Goal: Browse casually: Explore the website without a specific task or goal

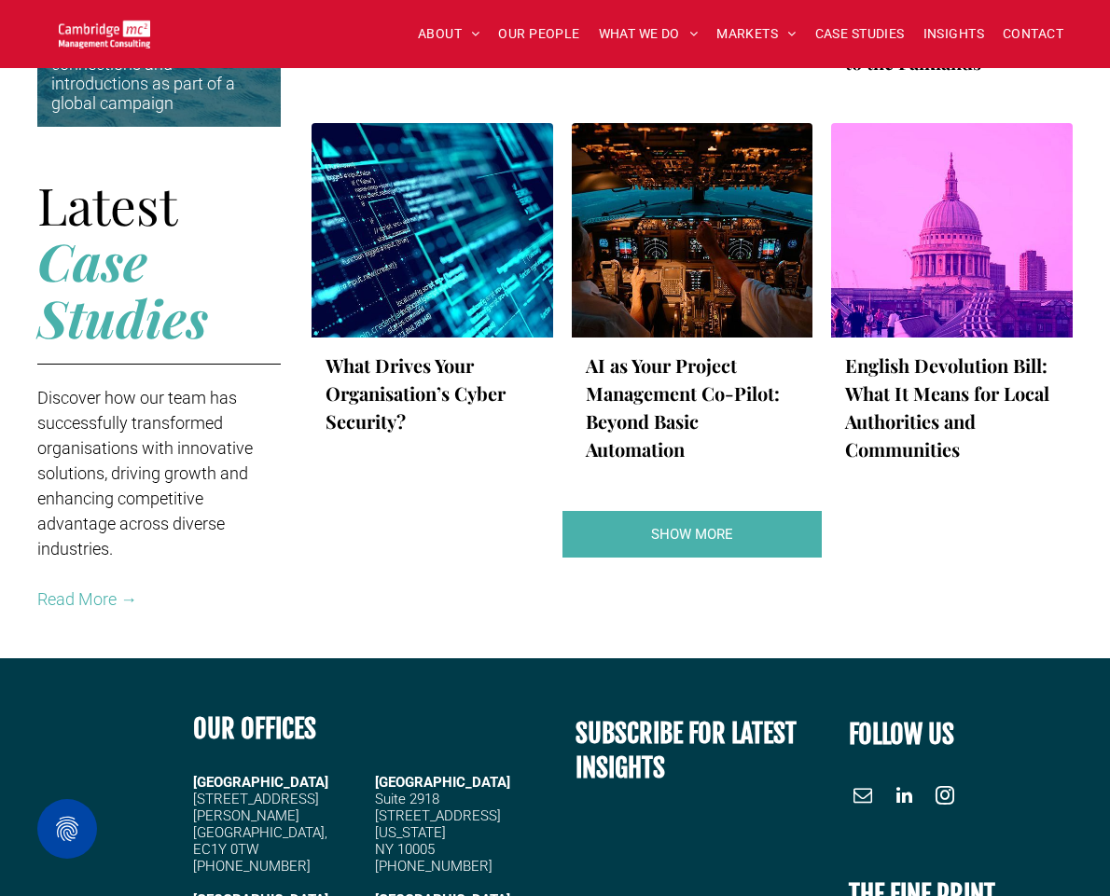
scroll to position [3917, 0]
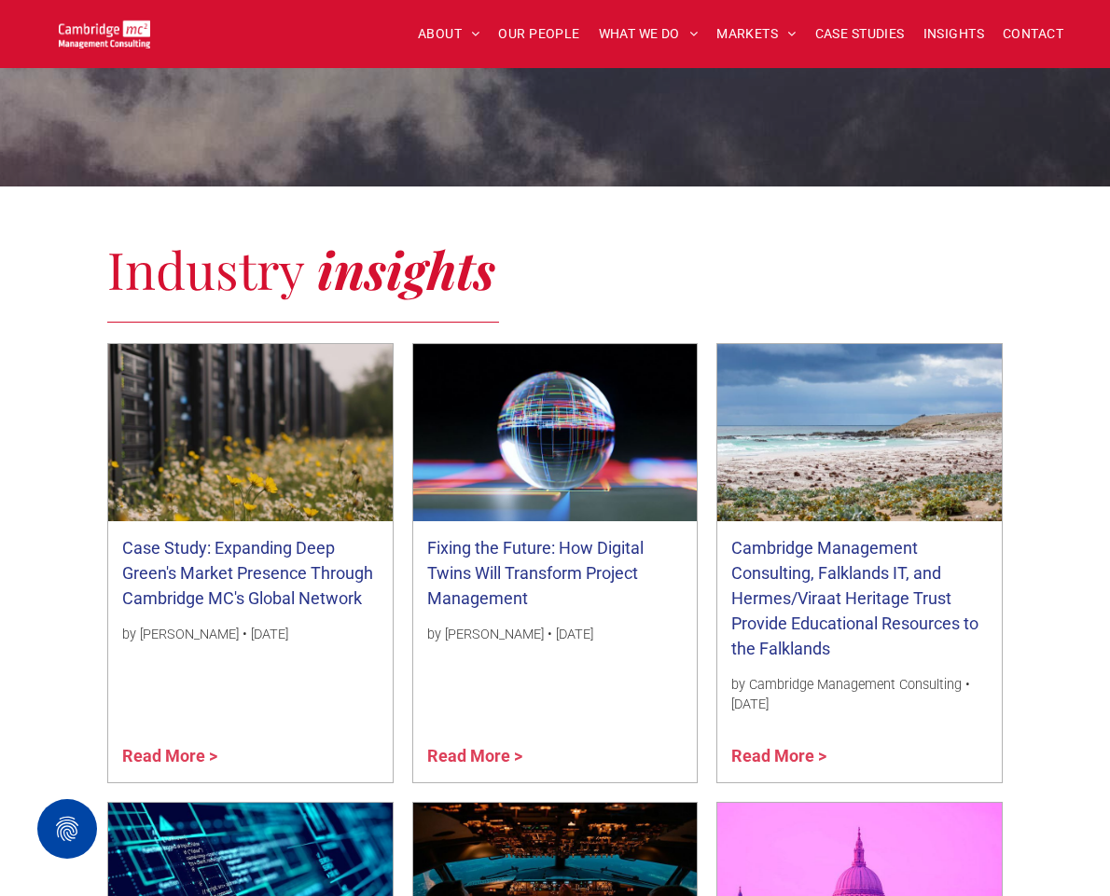
scroll to position [2301, 0]
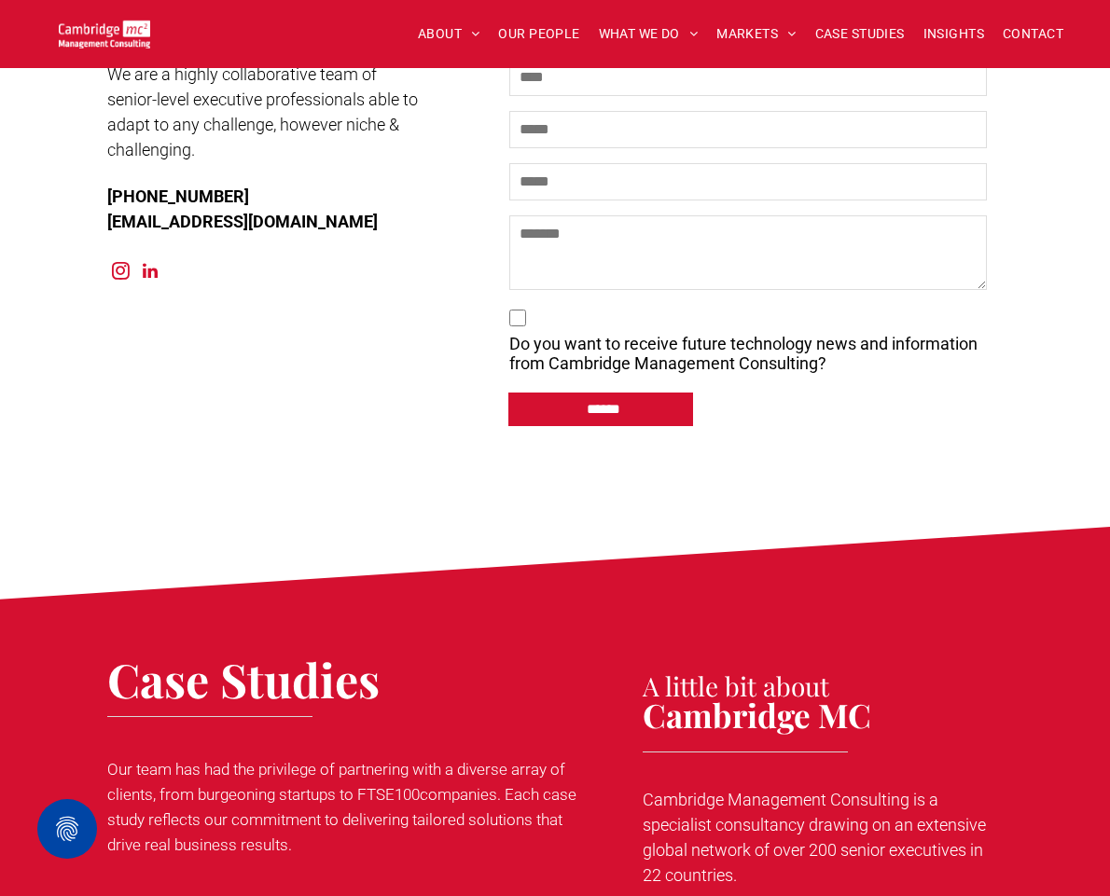
scroll to position [9262, 0]
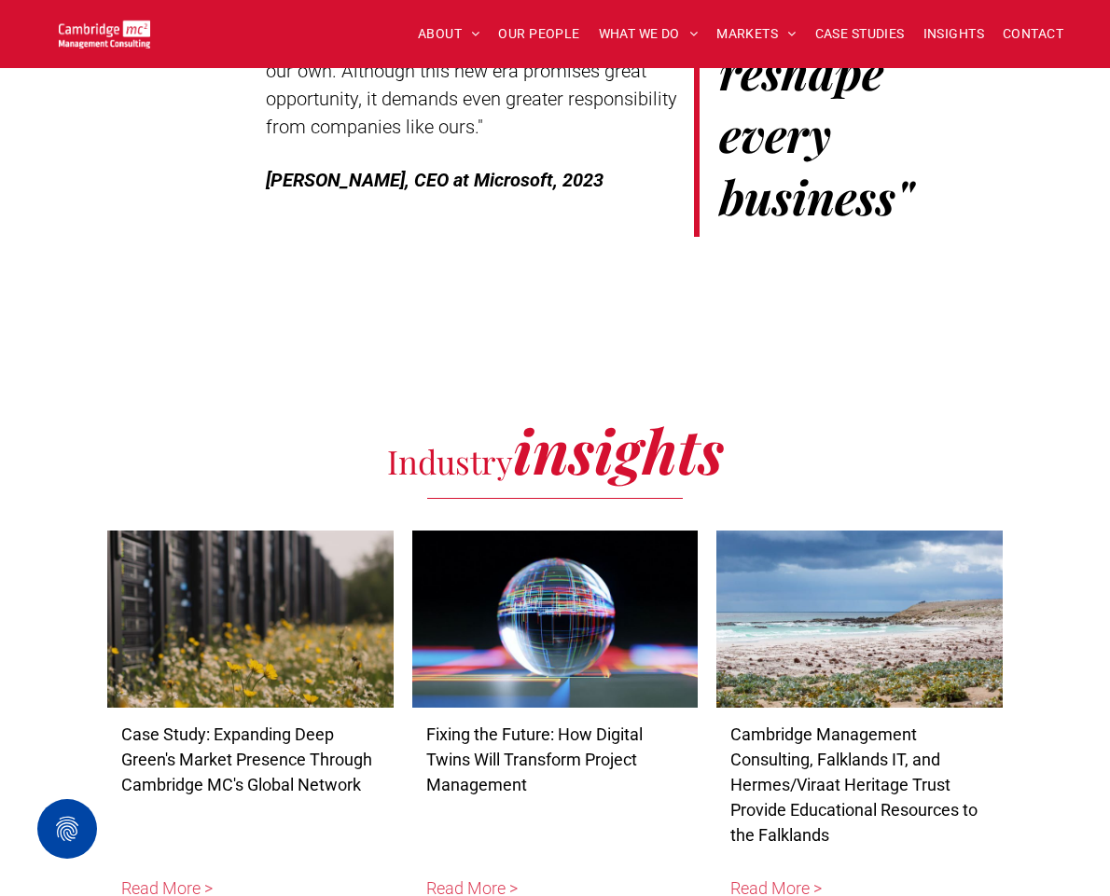
scroll to position [8695, 0]
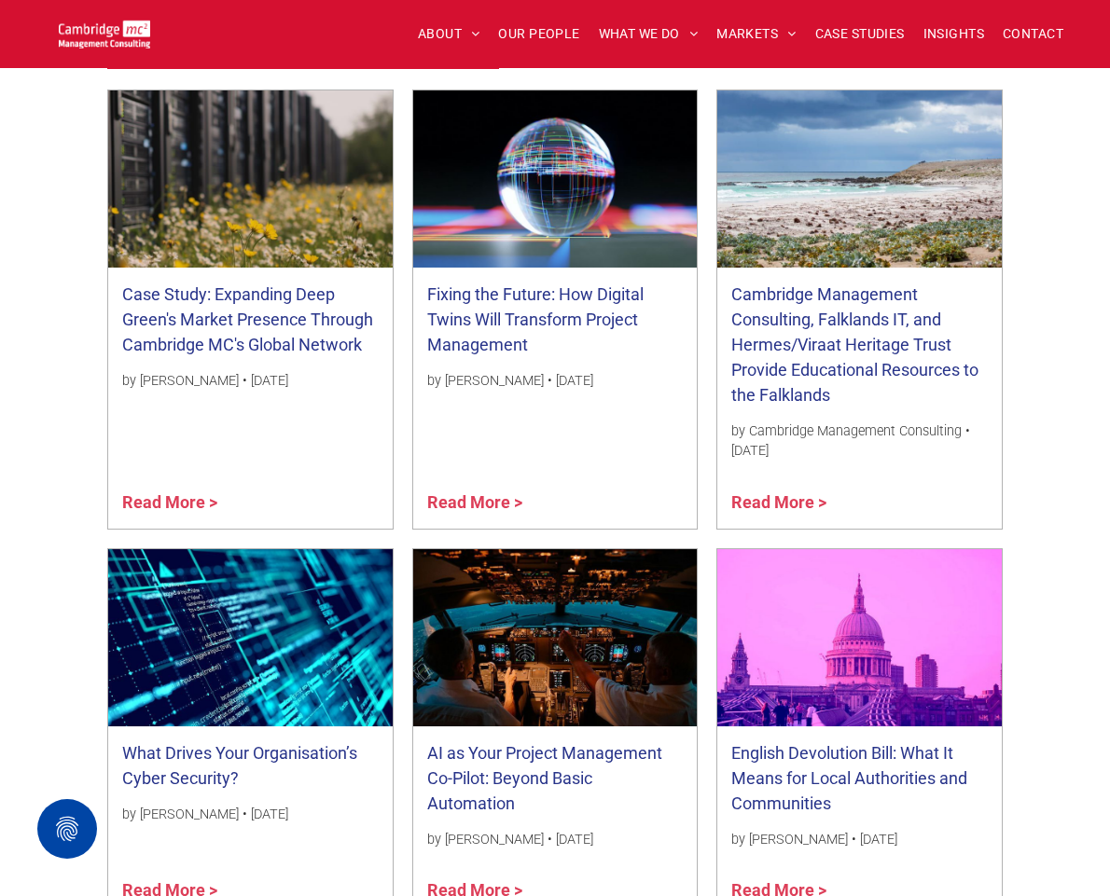
scroll to position [2269, 0]
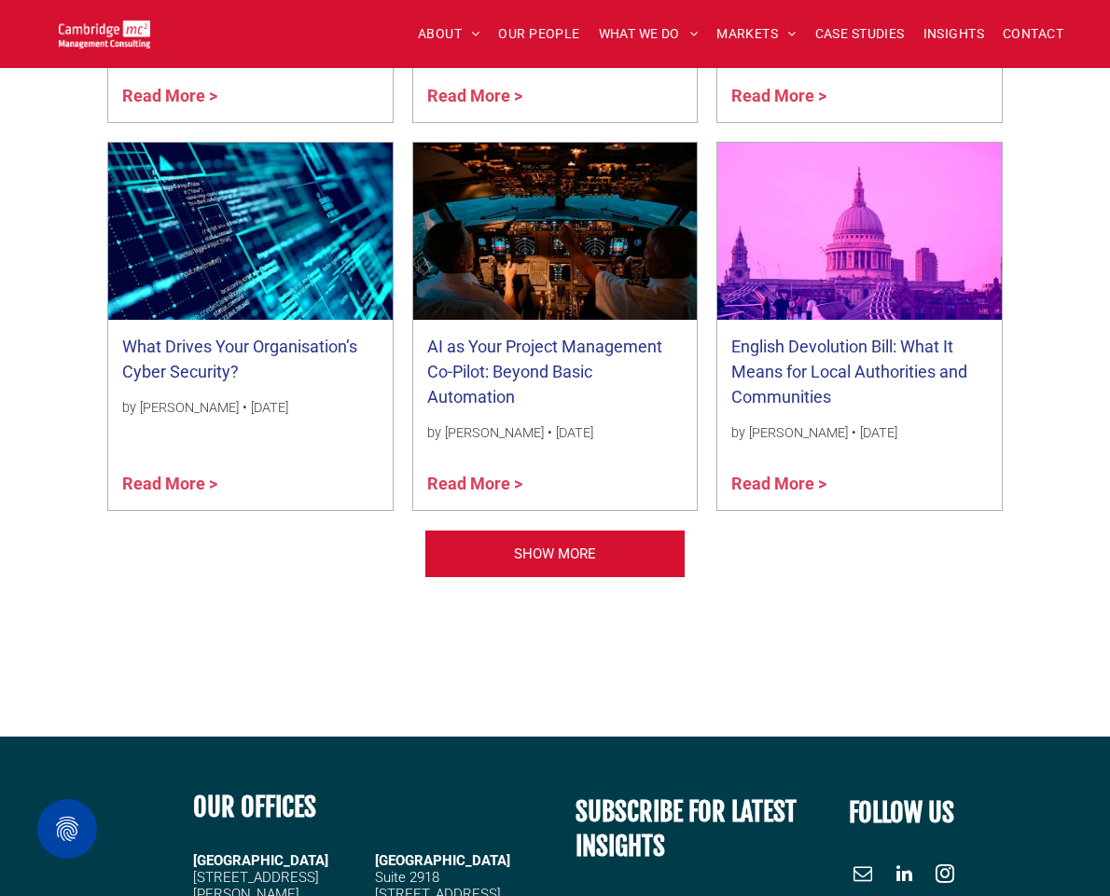
scroll to position [2200, 0]
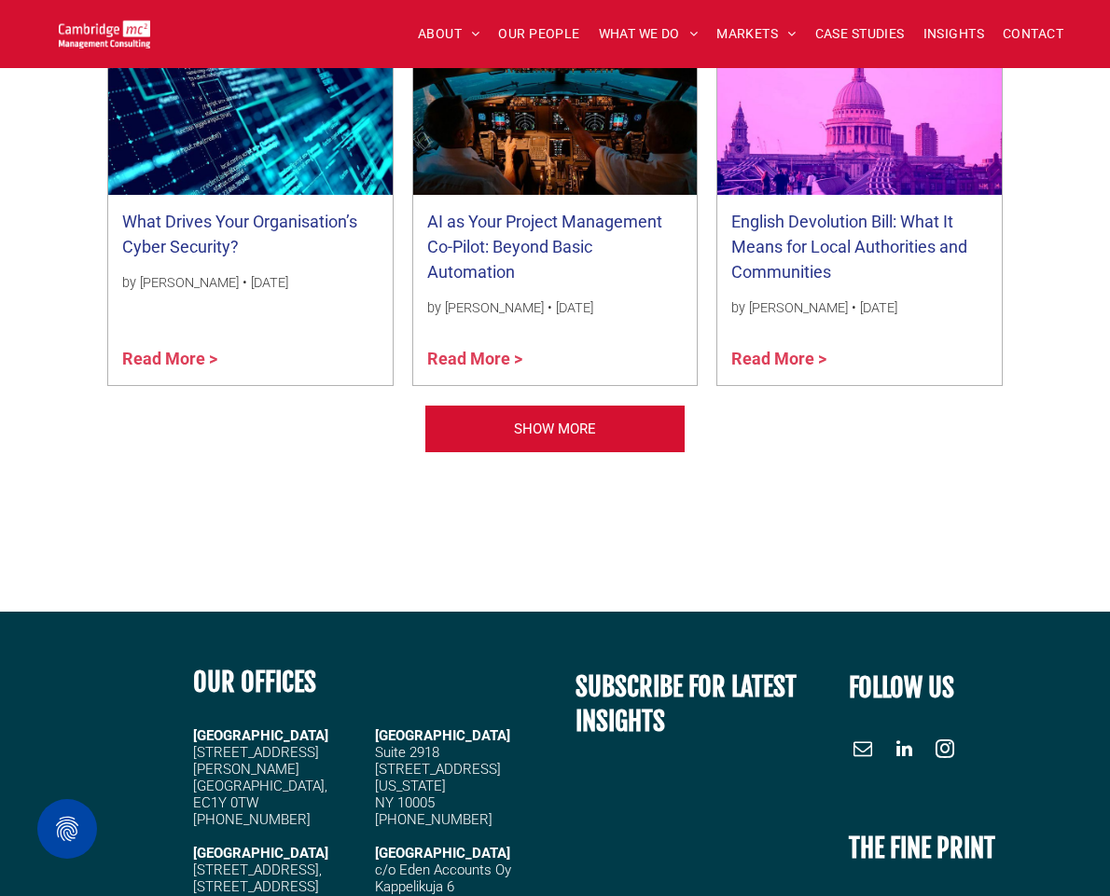
scroll to position [2276, 0]
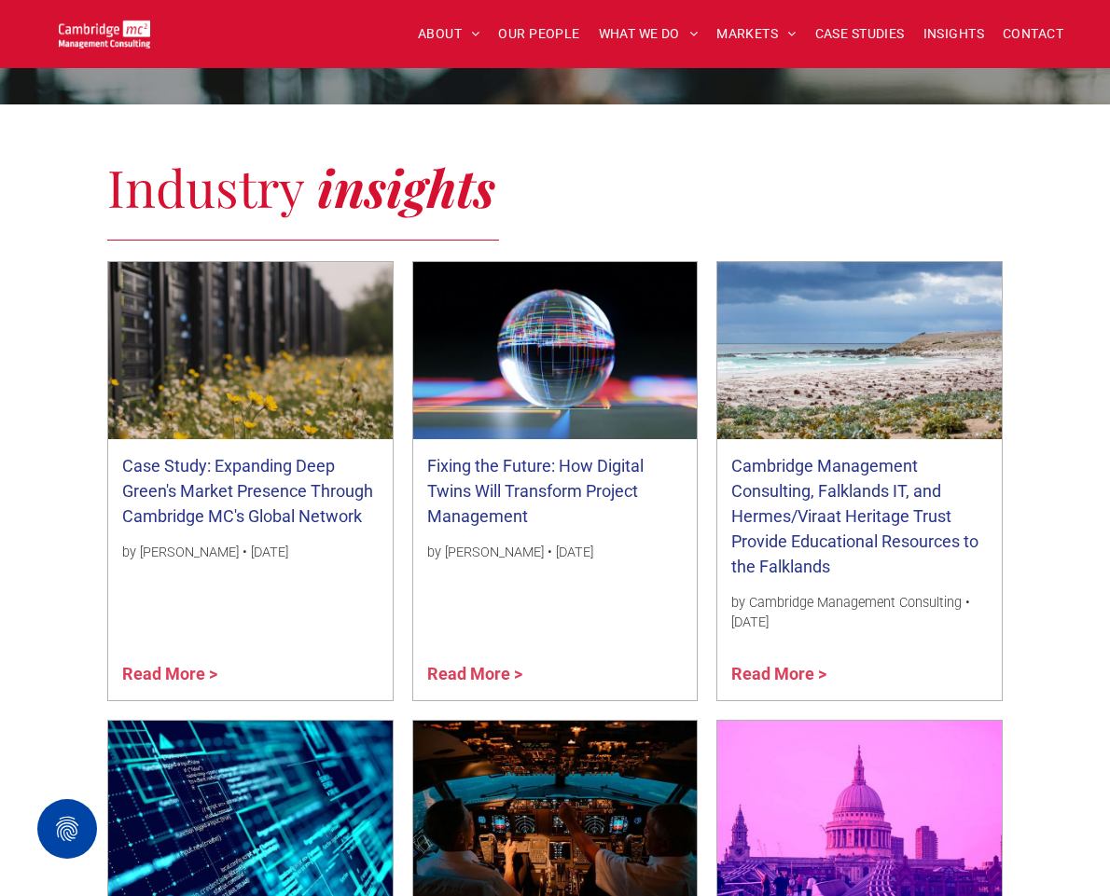
scroll to position [2326, 0]
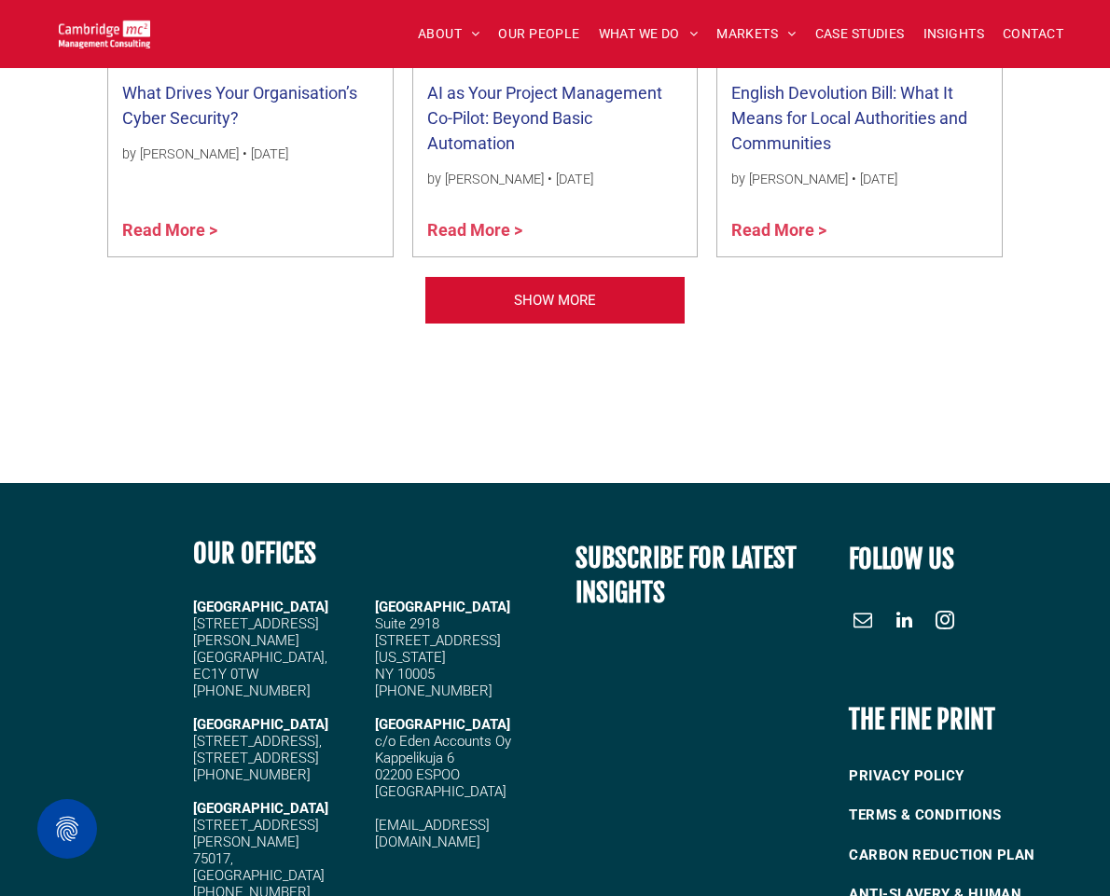
scroll to position [2377, 0]
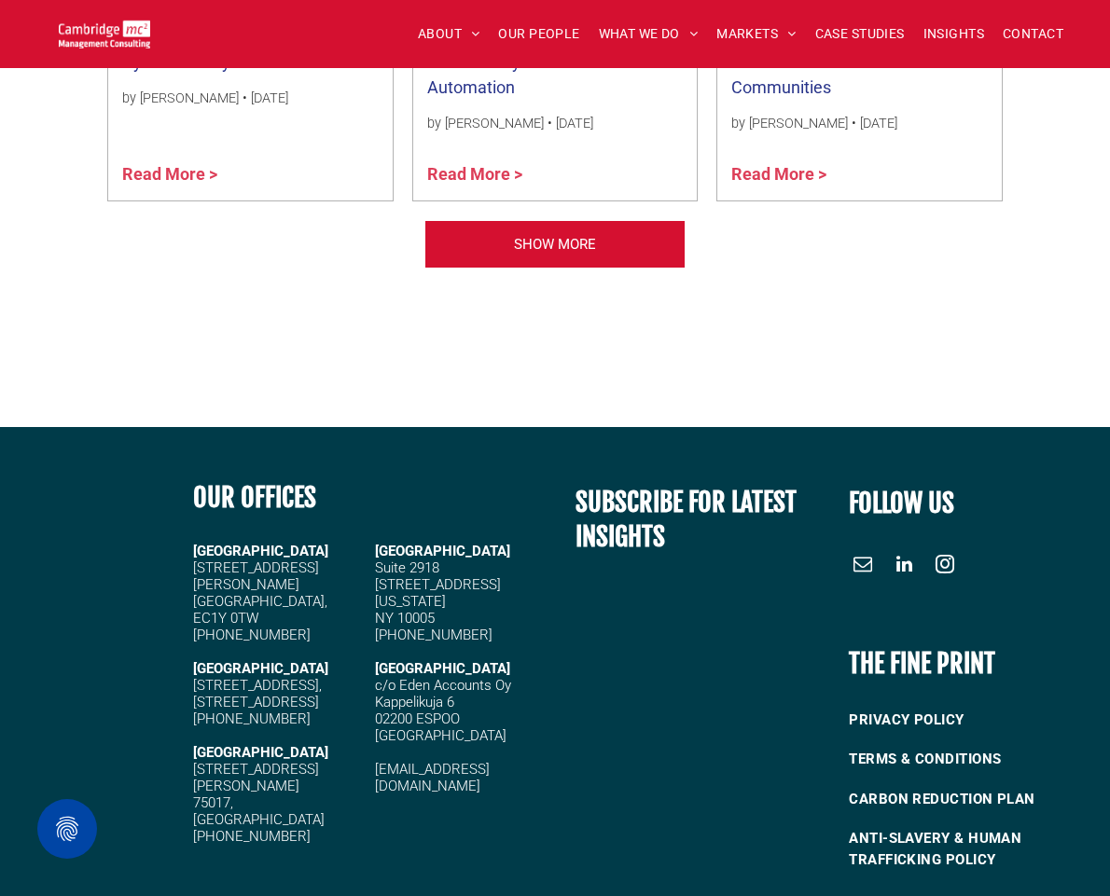
scroll to position [2194, 0]
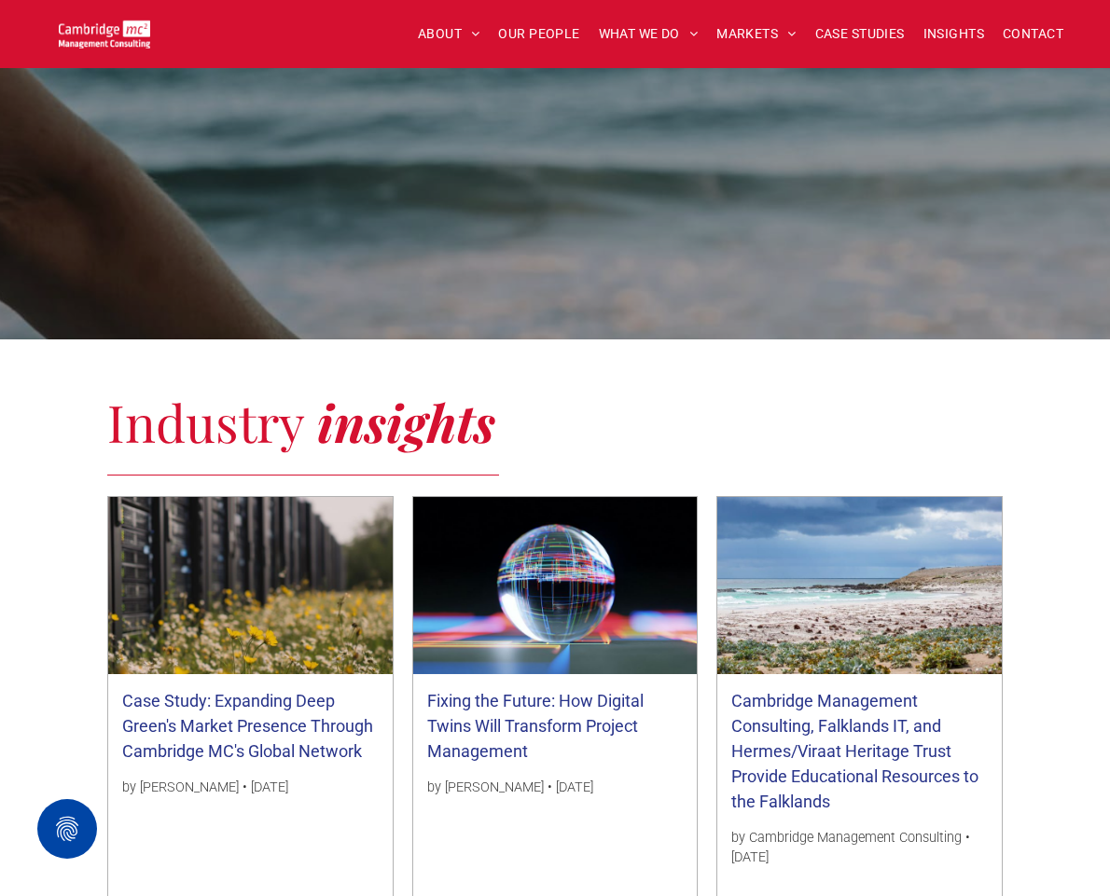
scroll to position [2150, 0]
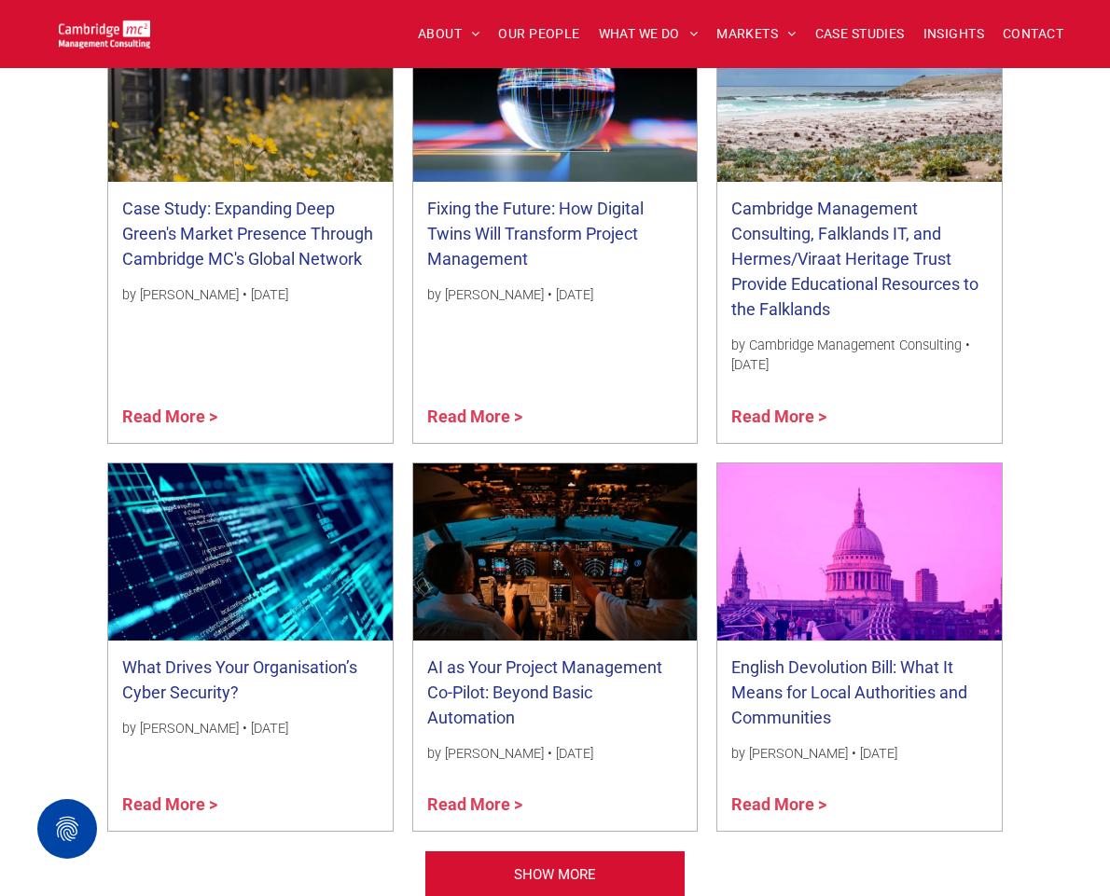
scroll to position [2175, 0]
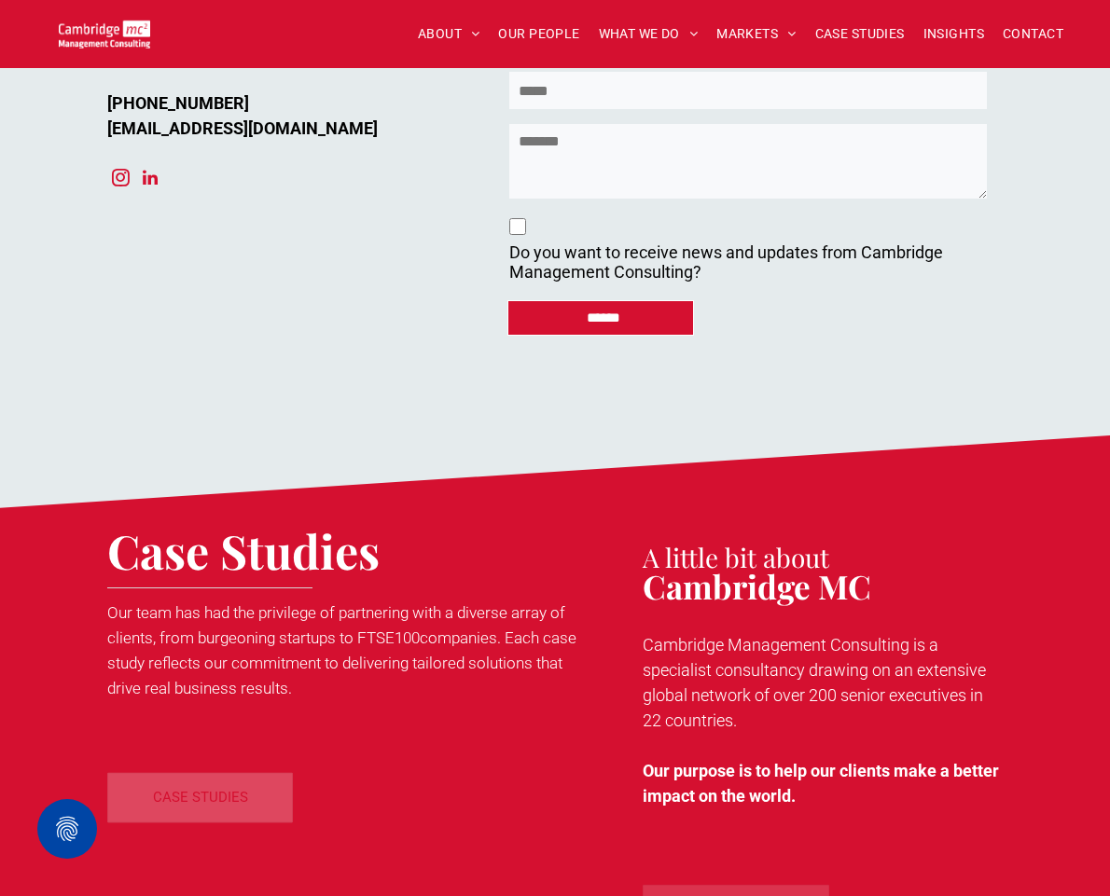
scroll to position [8058, 0]
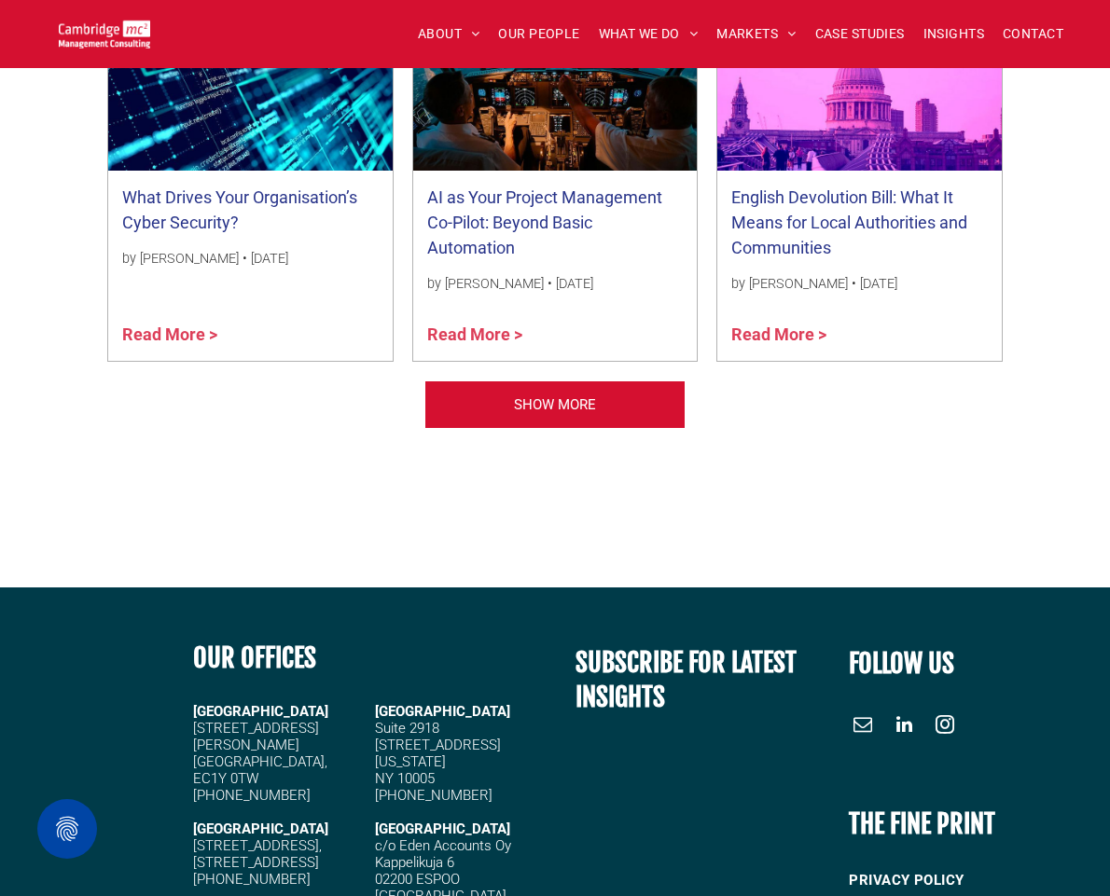
scroll to position [2251, 0]
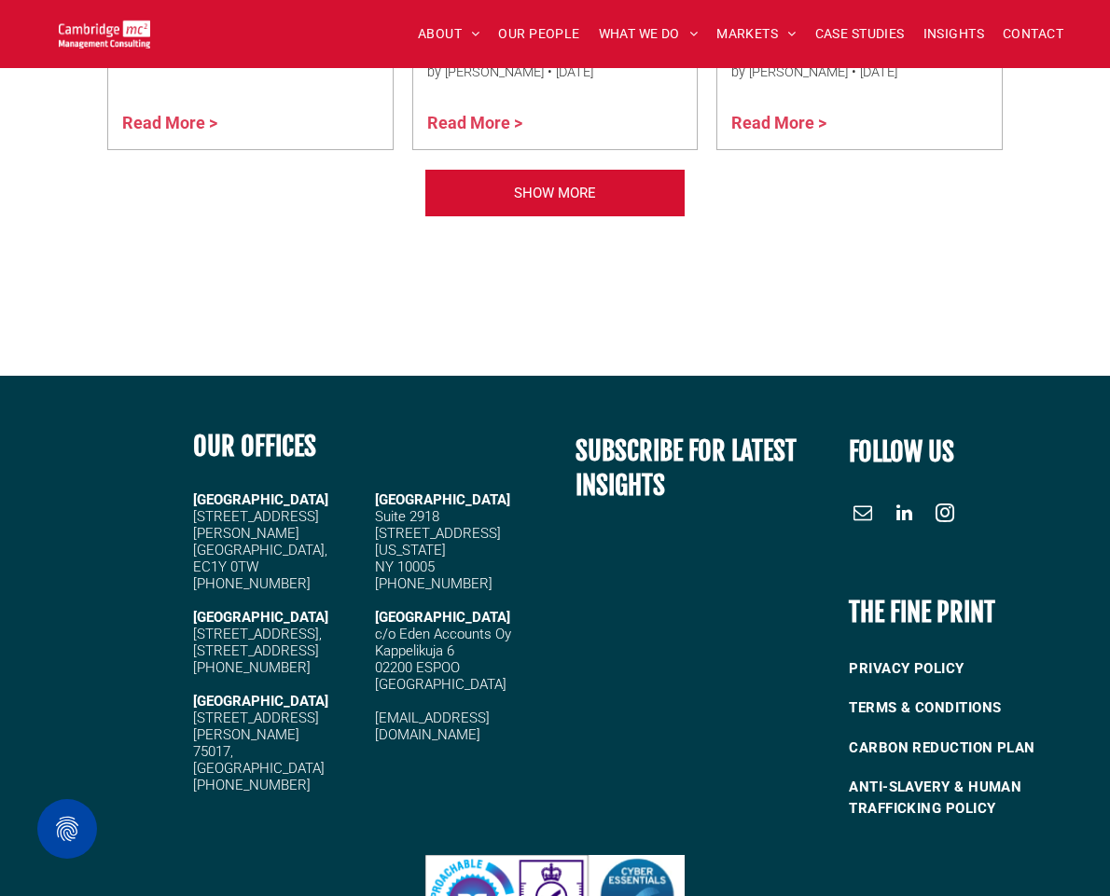
scroll to position [2905, 0]
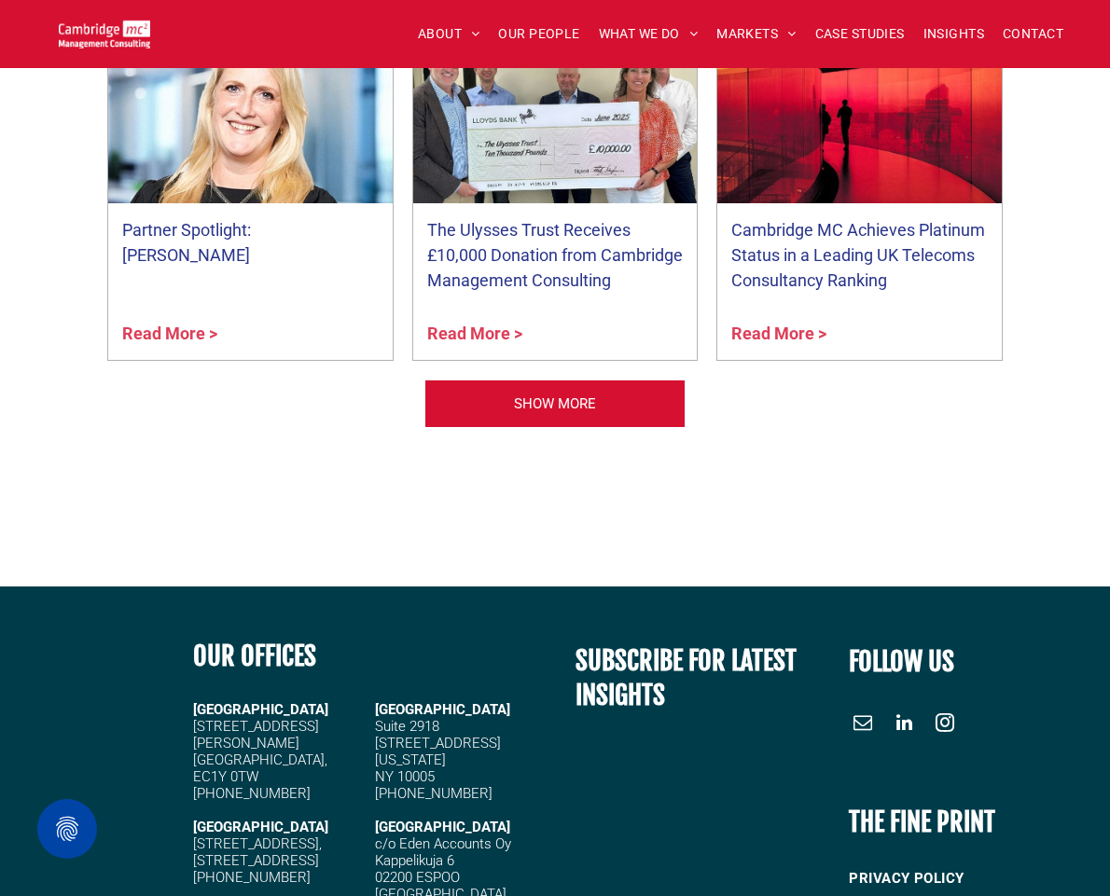
scroll to position [8175, 0]
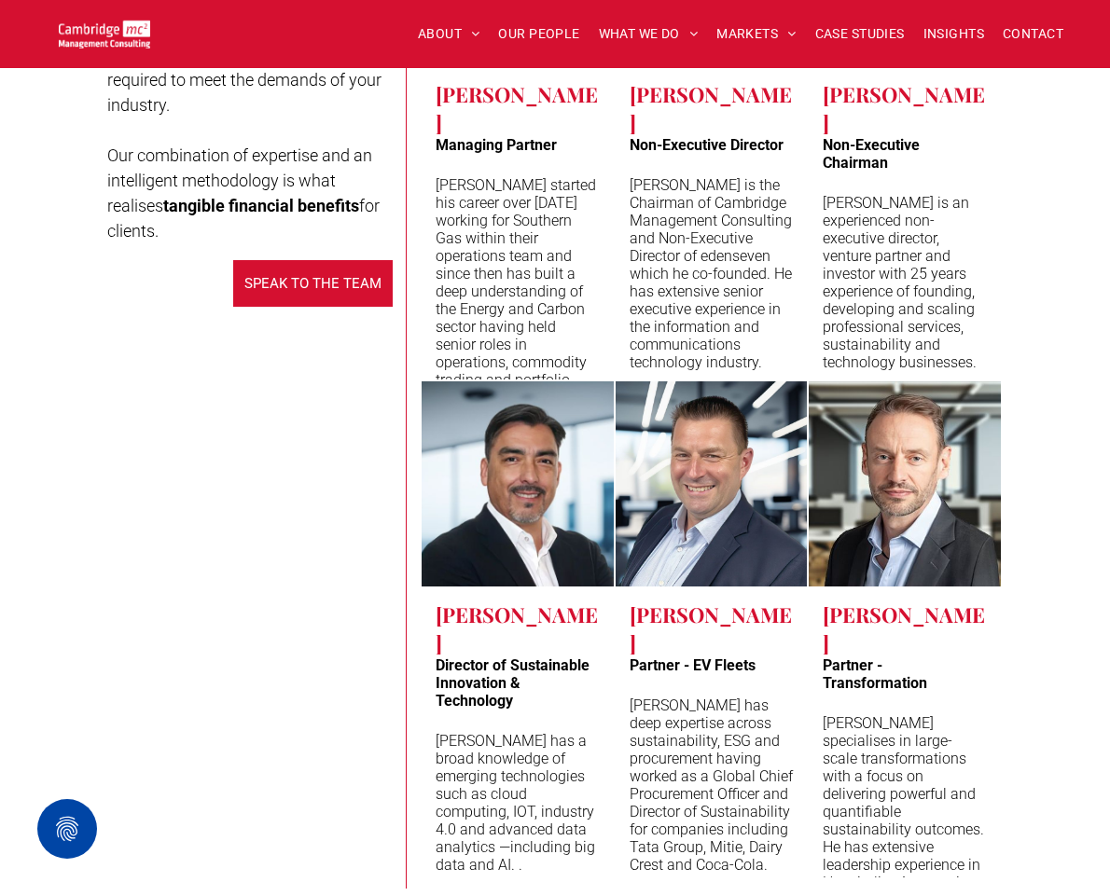
scroll to position [9858, 0]
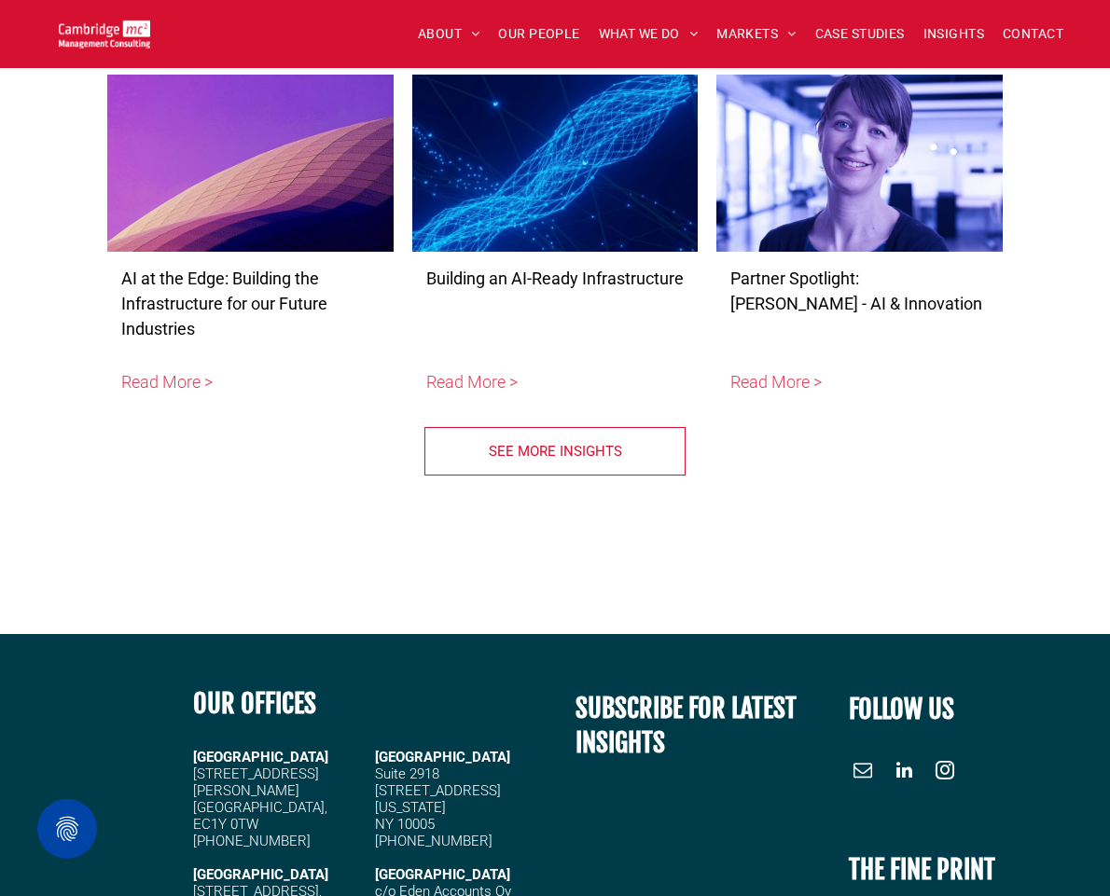
scroll to position [10006, 0]
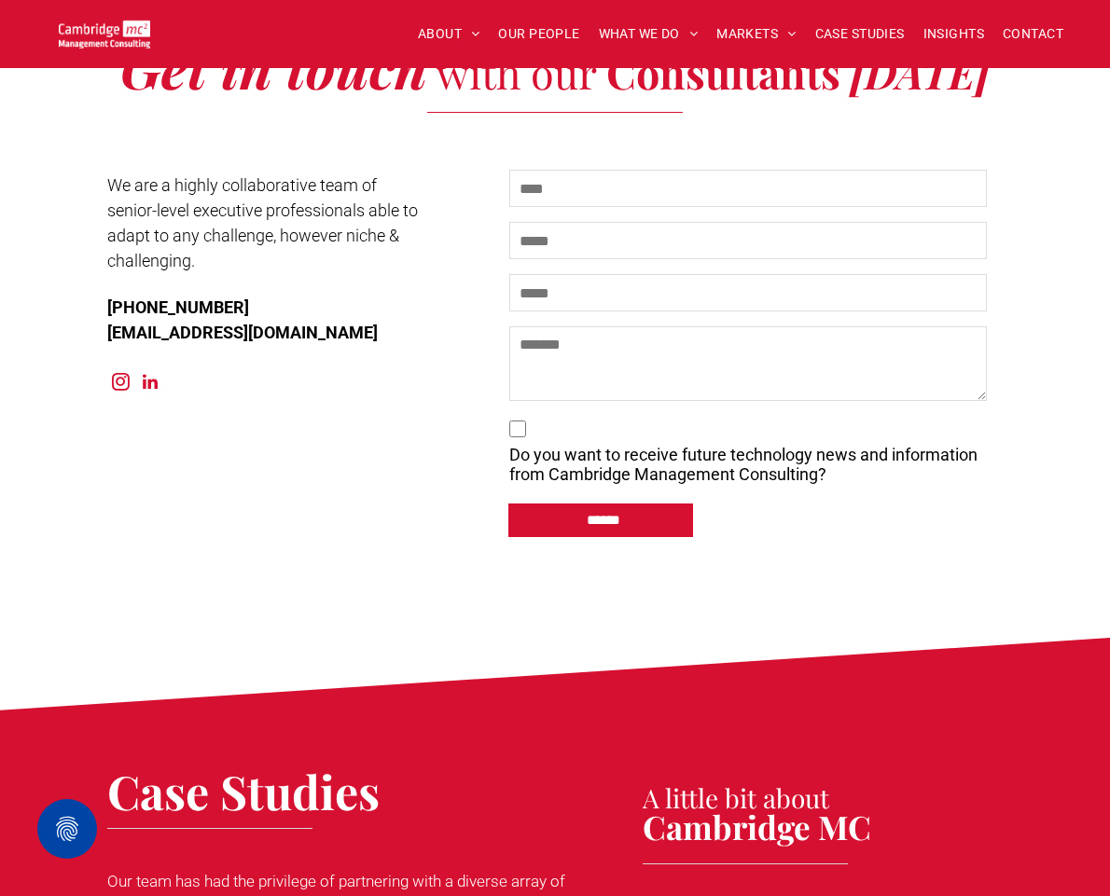
scroll to position [9848, 0]
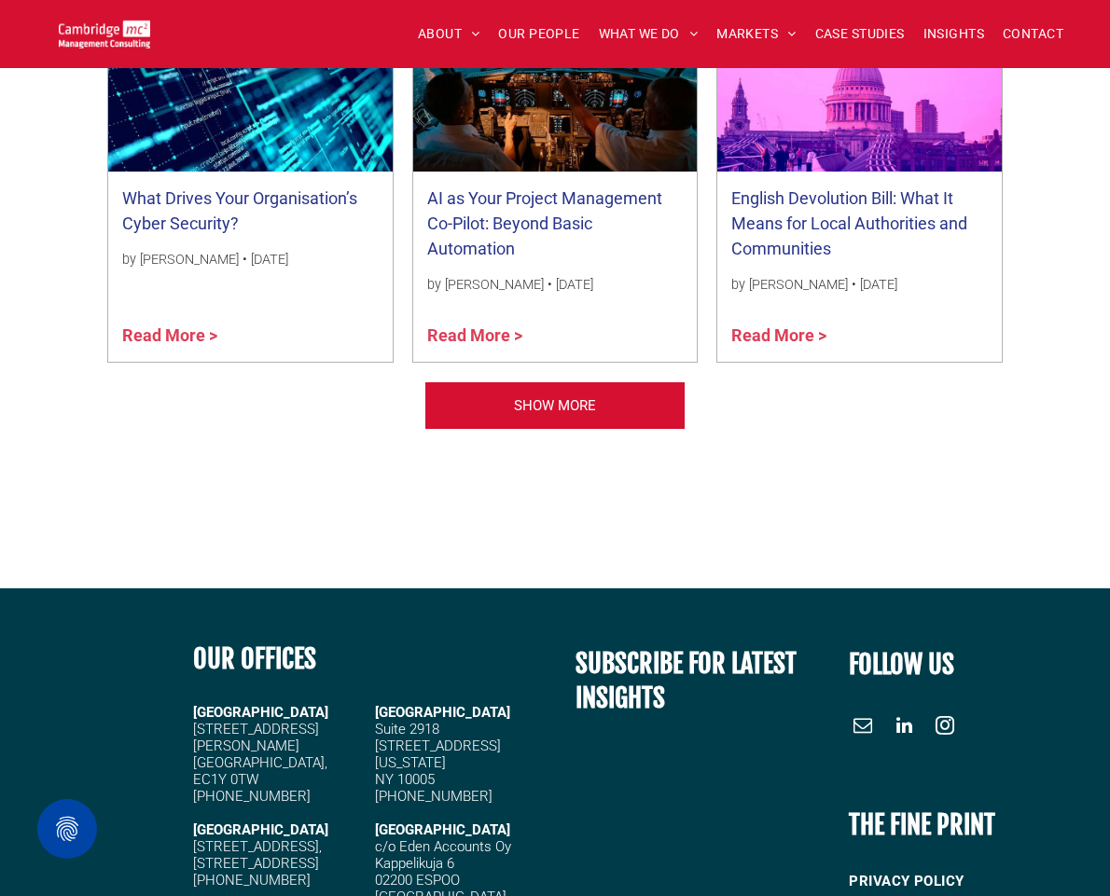
scroll to position [2226, 0]
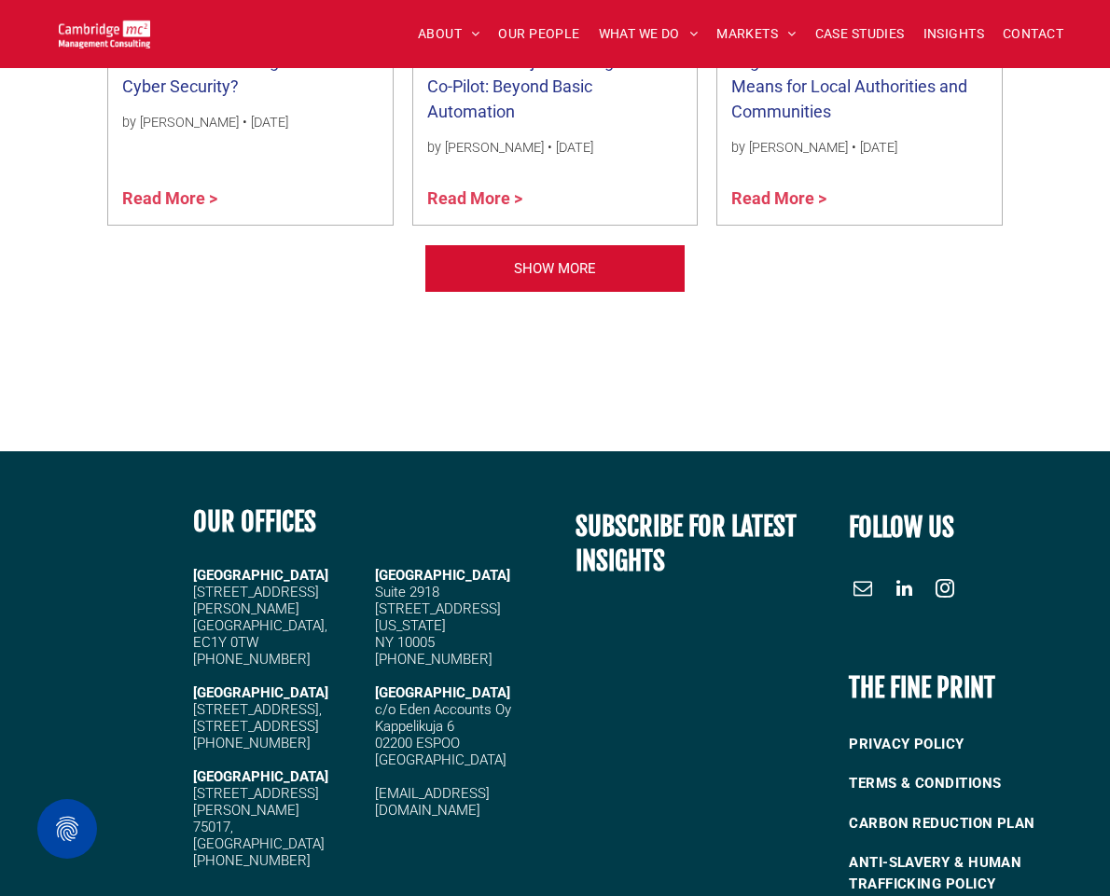
scroll to position [2251, 0]
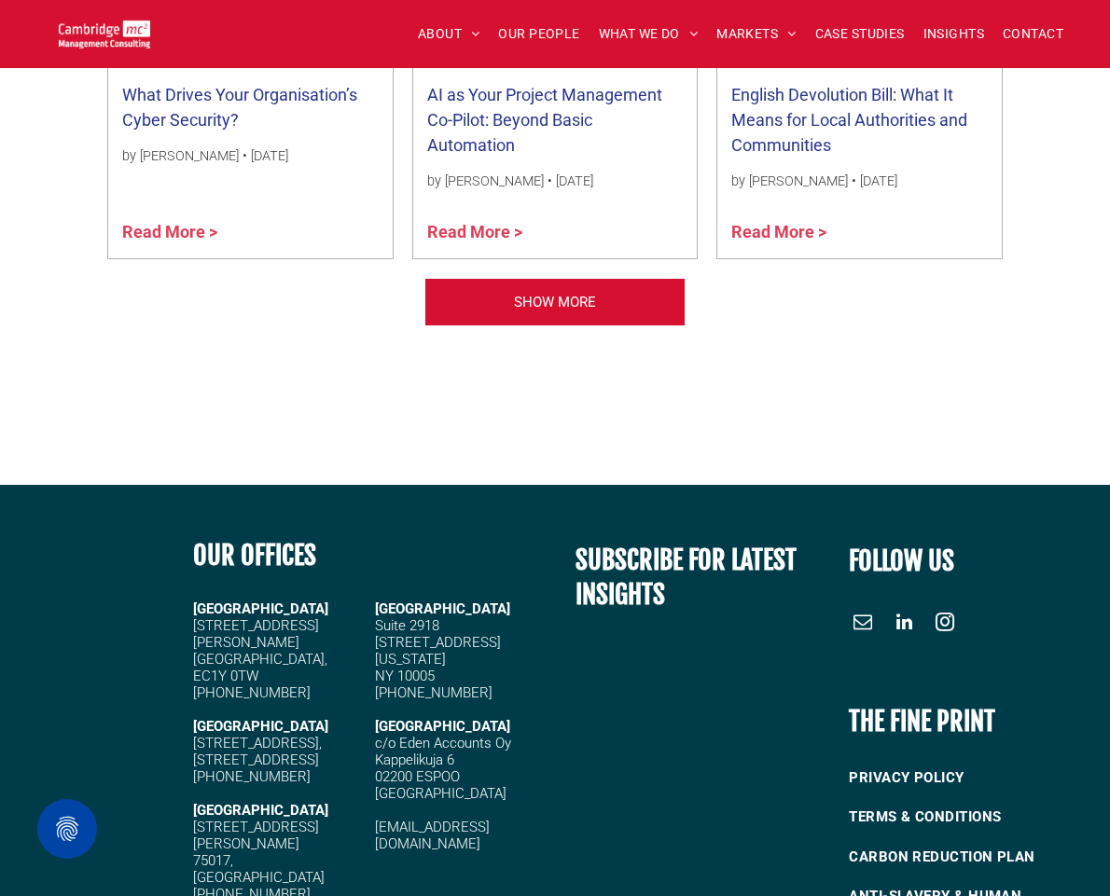
scroll to position [2251, 0]
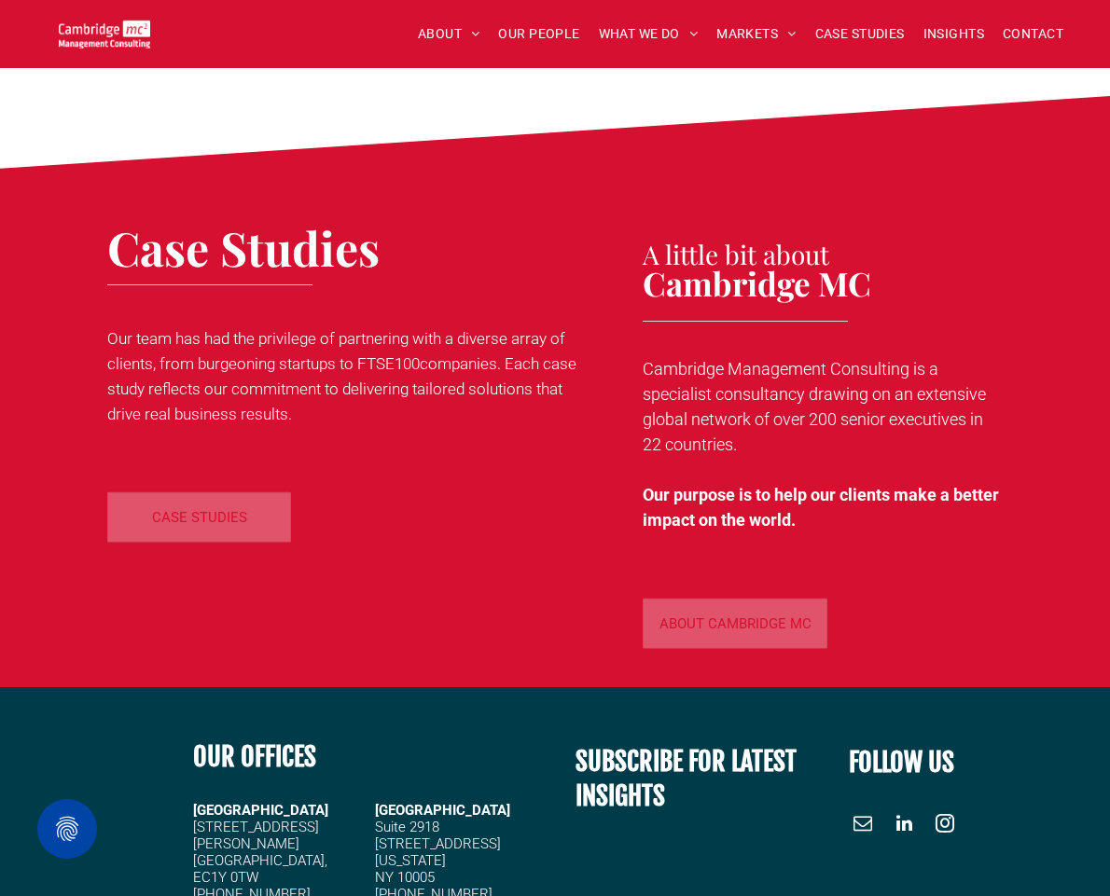
scroll to position [9730, 0]
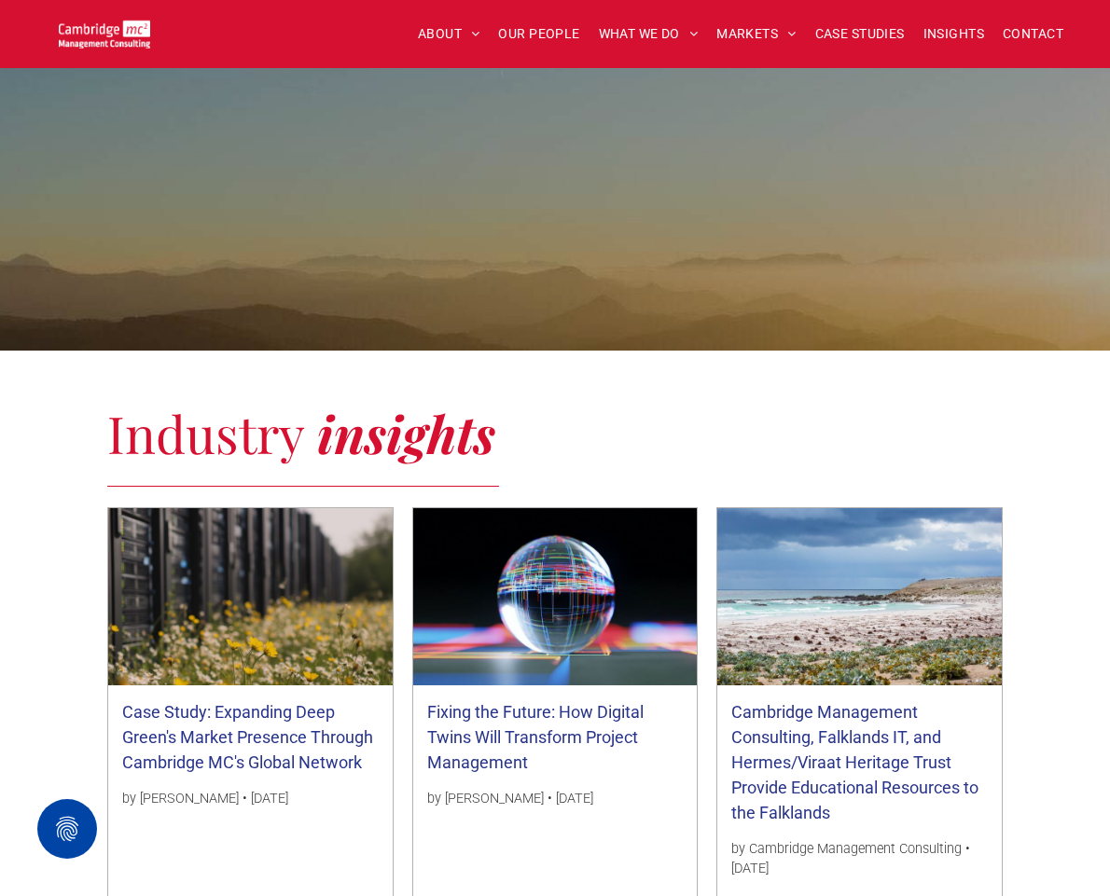
scroll to position [2276, 0]
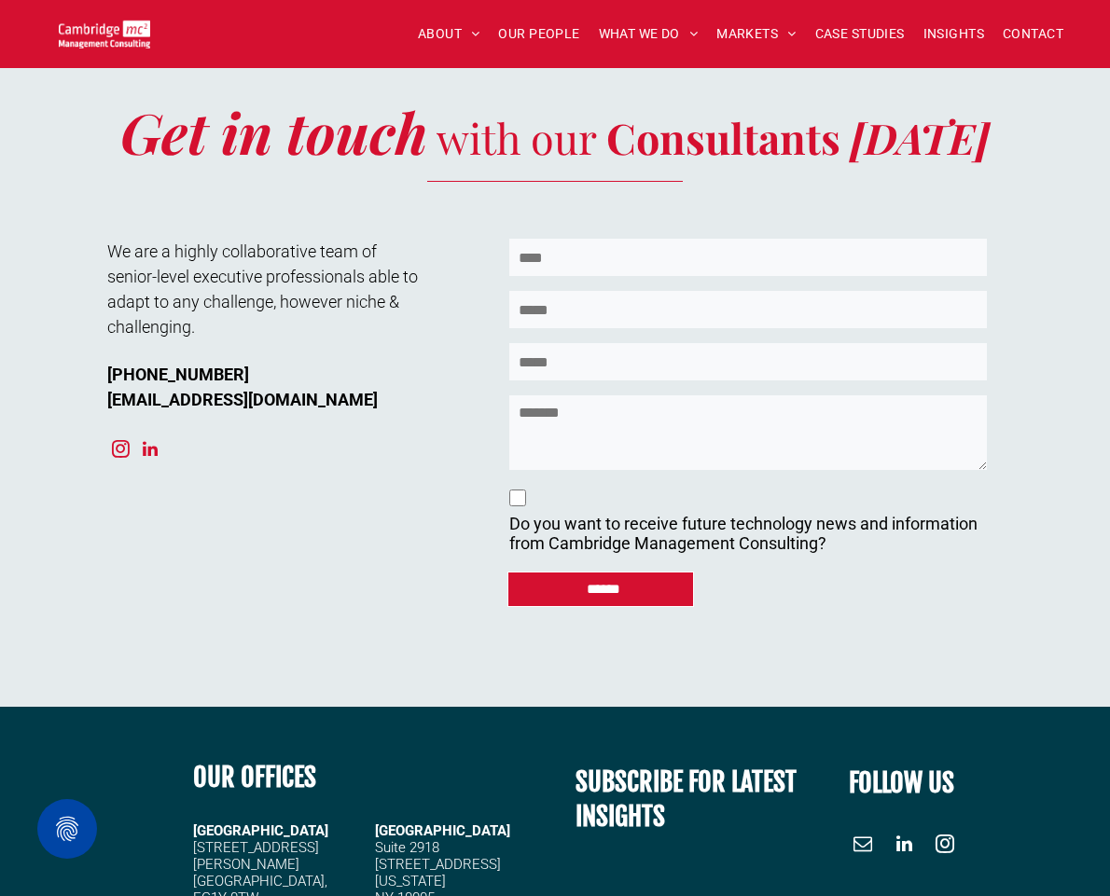
scroll to position [7885, 0]
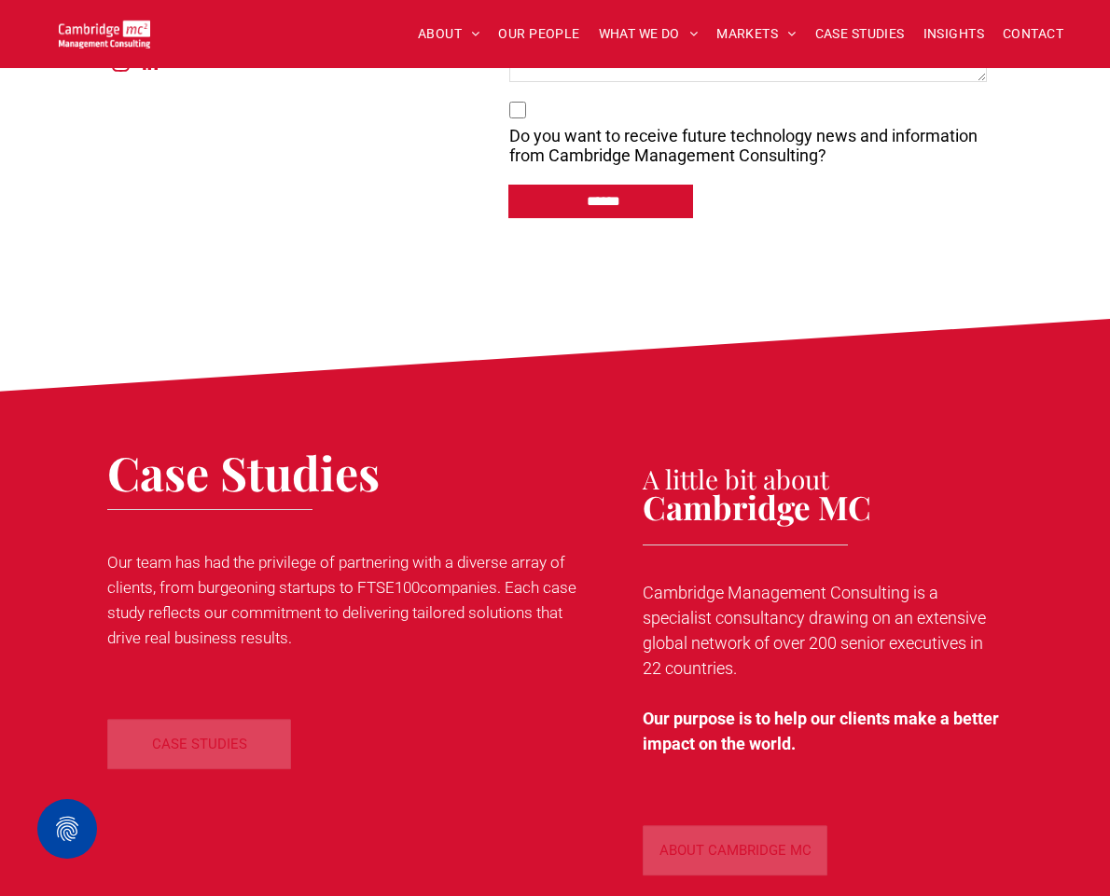
scroll to position [8526, 0]
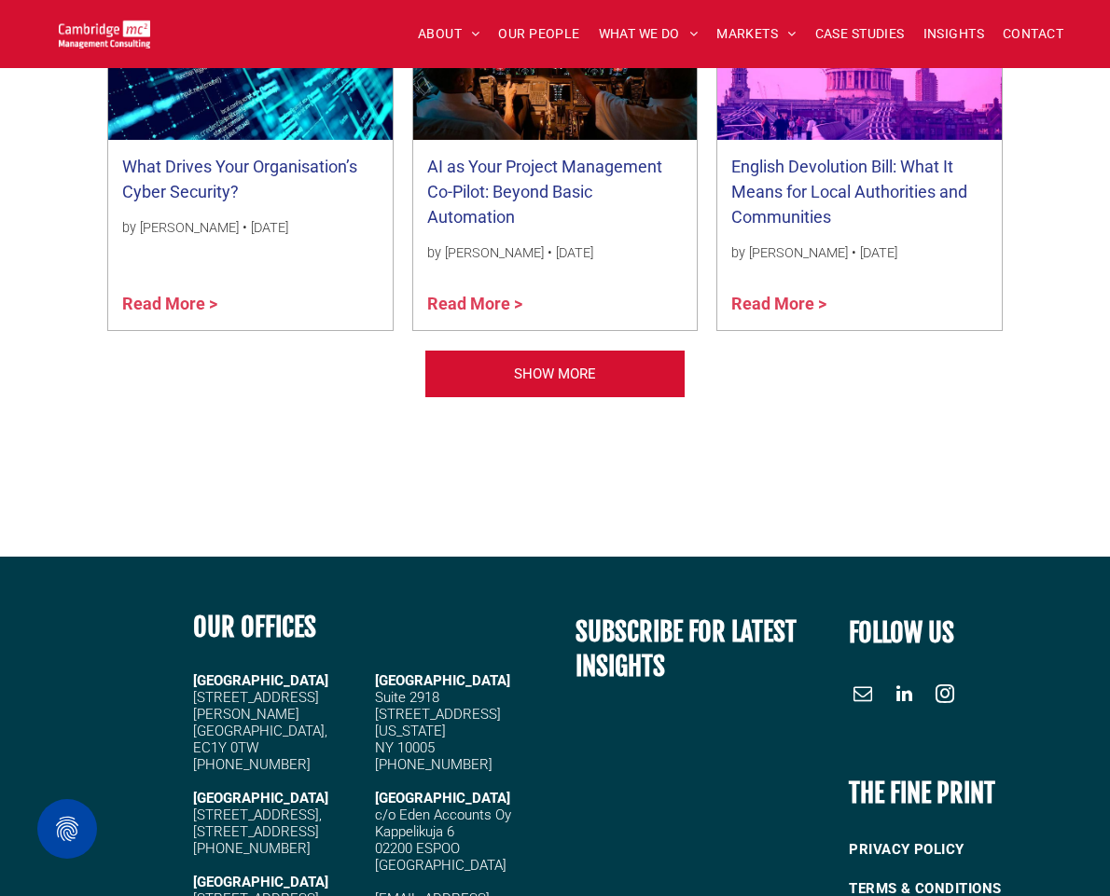
scroll to position [2251, 0]
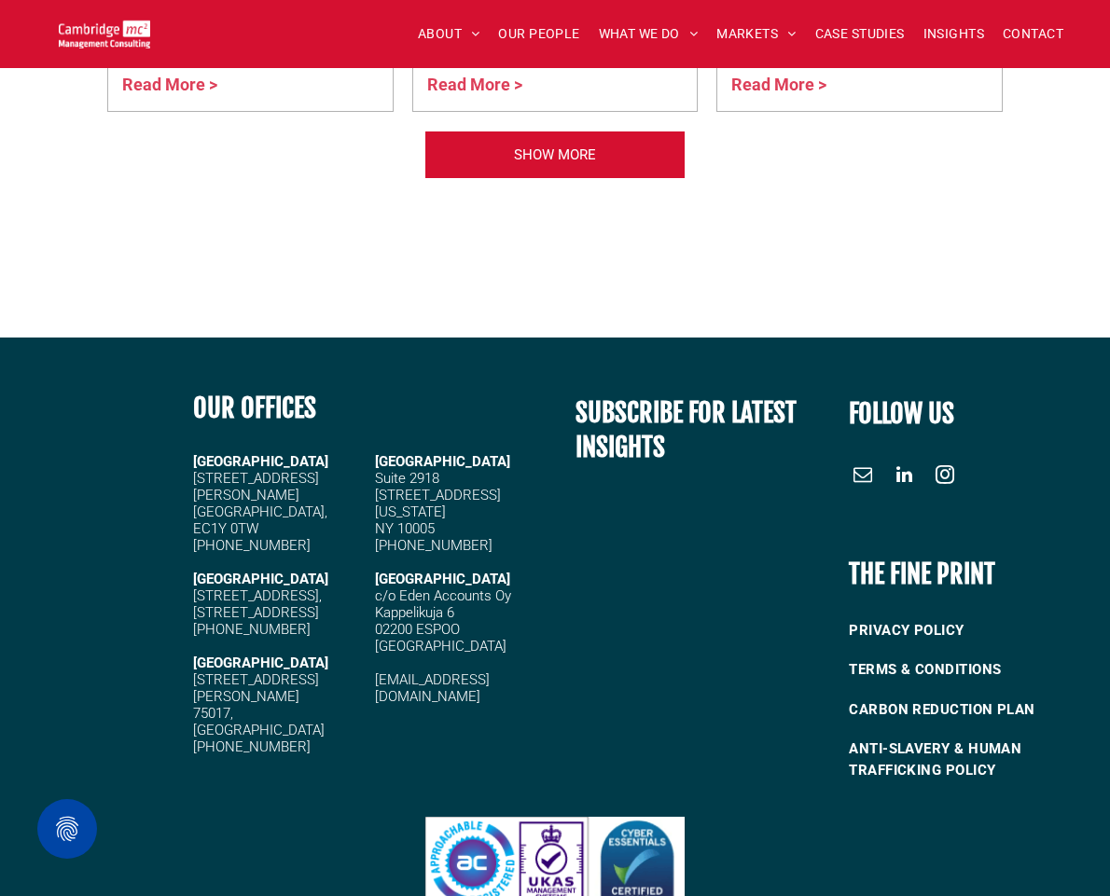
scroll to position [2301, 0]
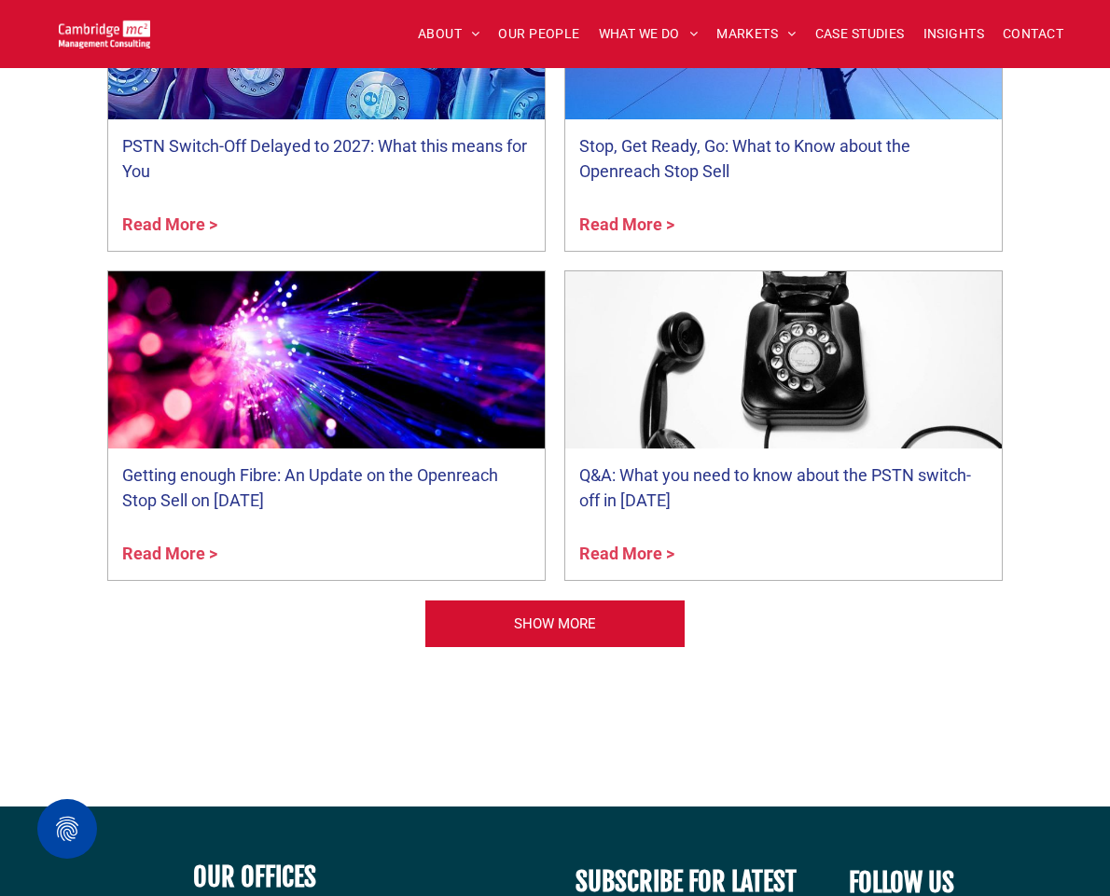
scroll to position [6932, 0]
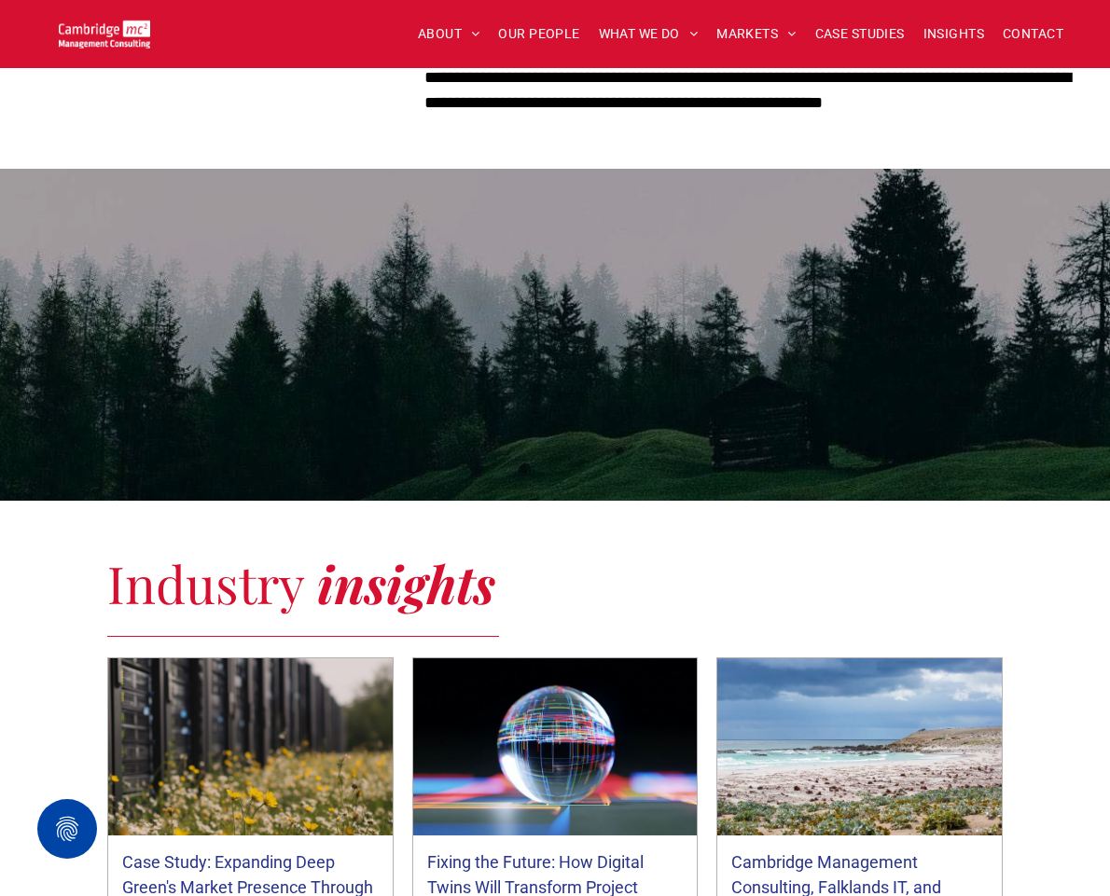
scroll to position [2301, 0]
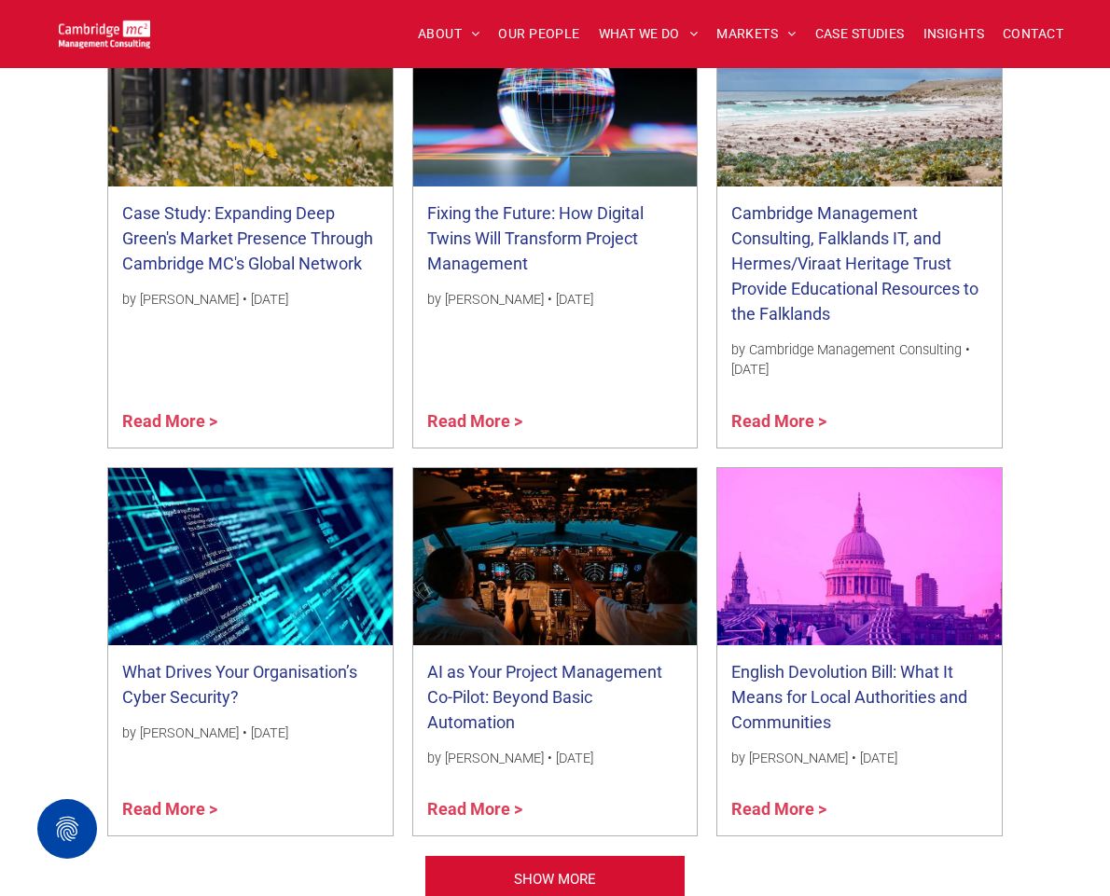
scroll to position [2276, 0]
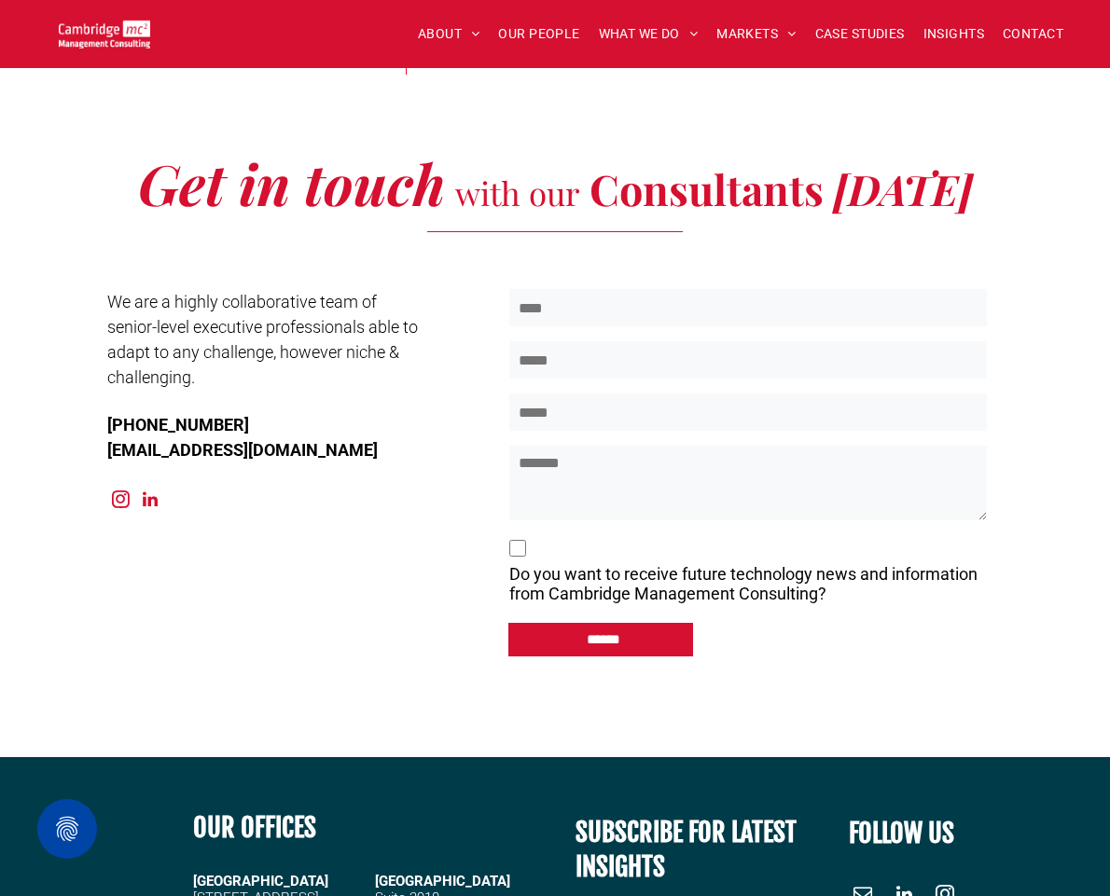
scroll to position [10021, 0]
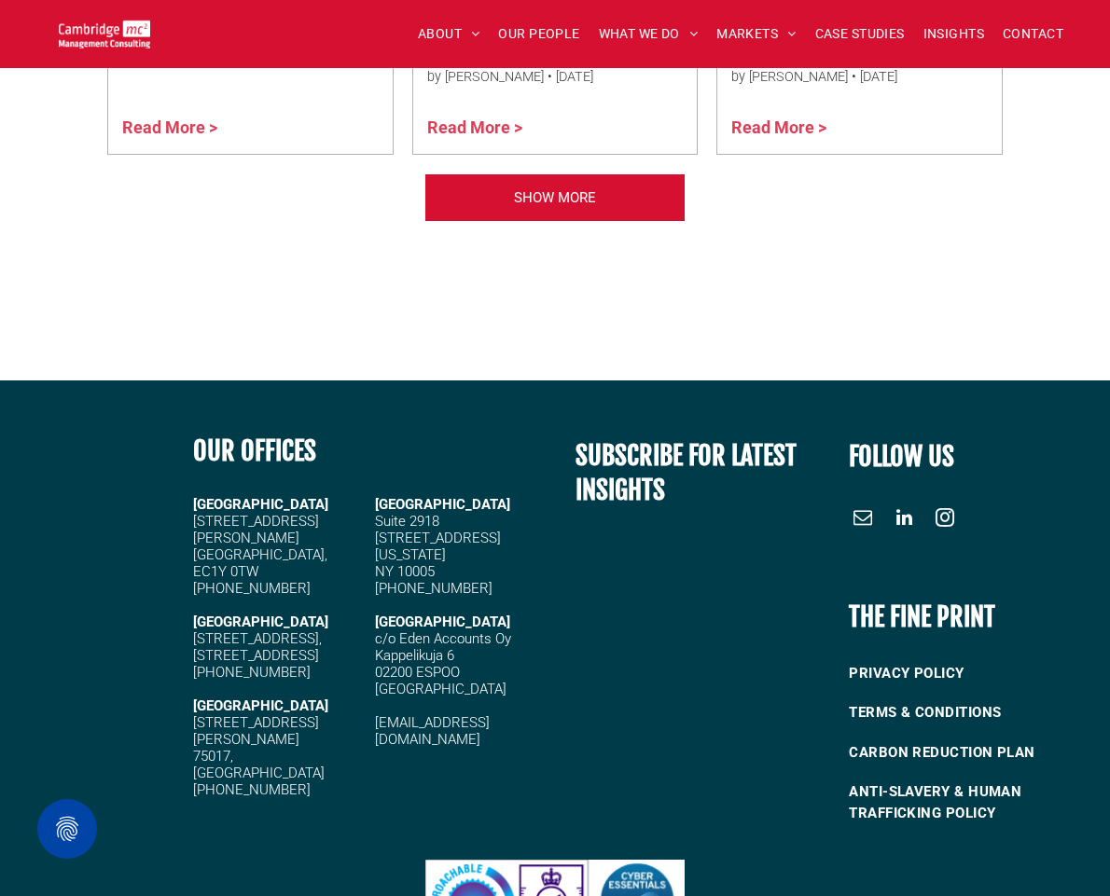
scroll to position [2301, 0]
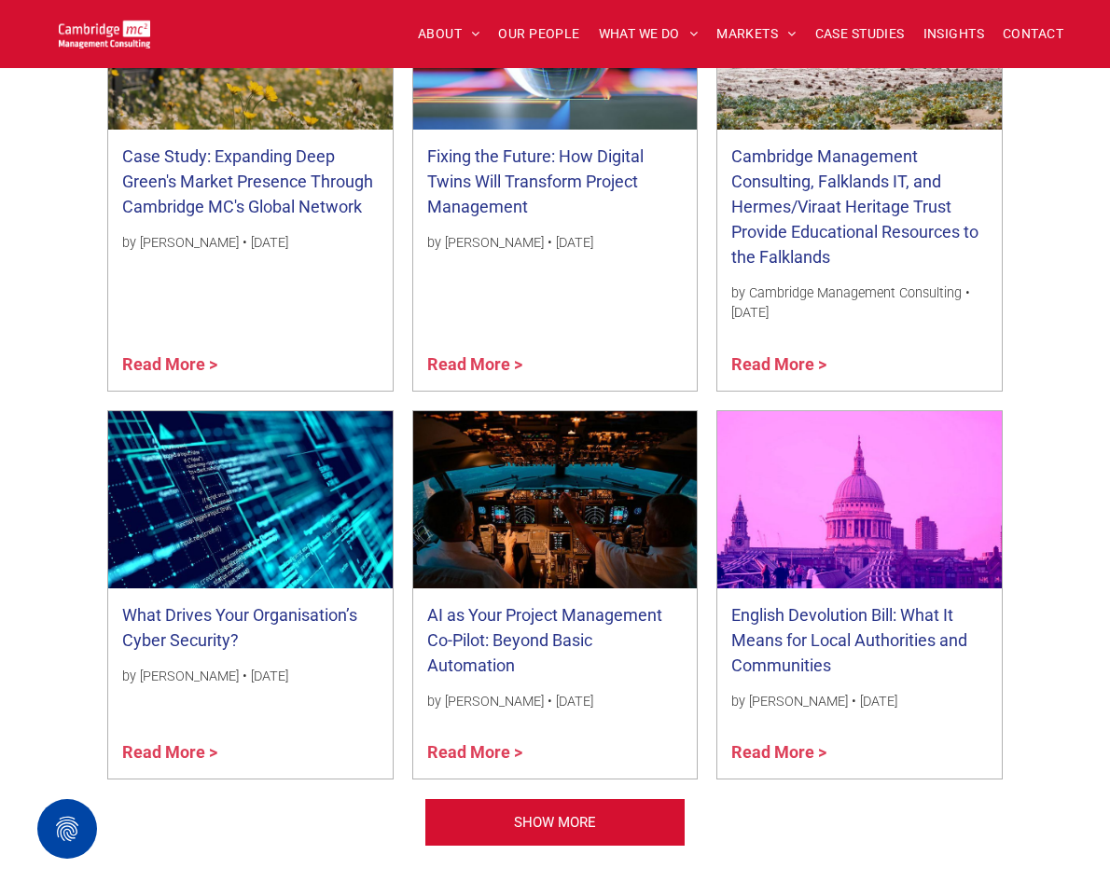
scroll to position [2226, 0]
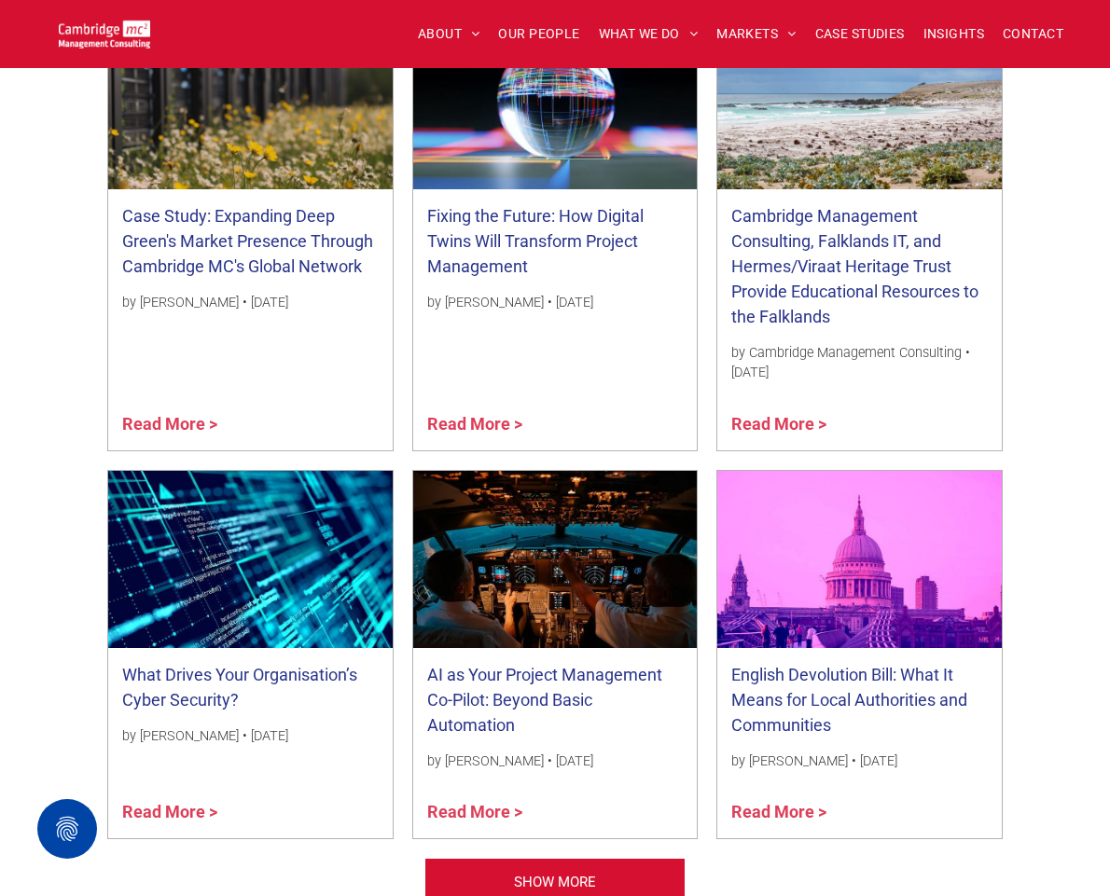
scroll to position [2200, 0]
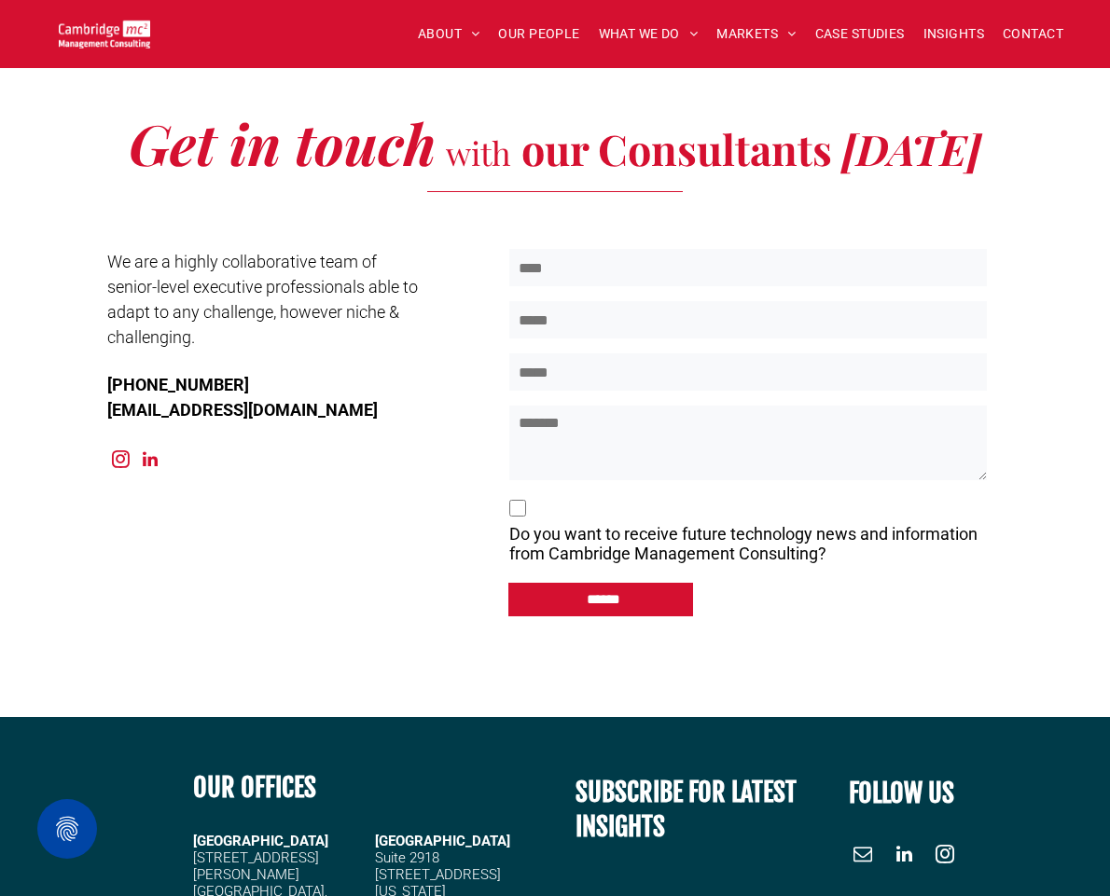
scroll to position [9847, 0]
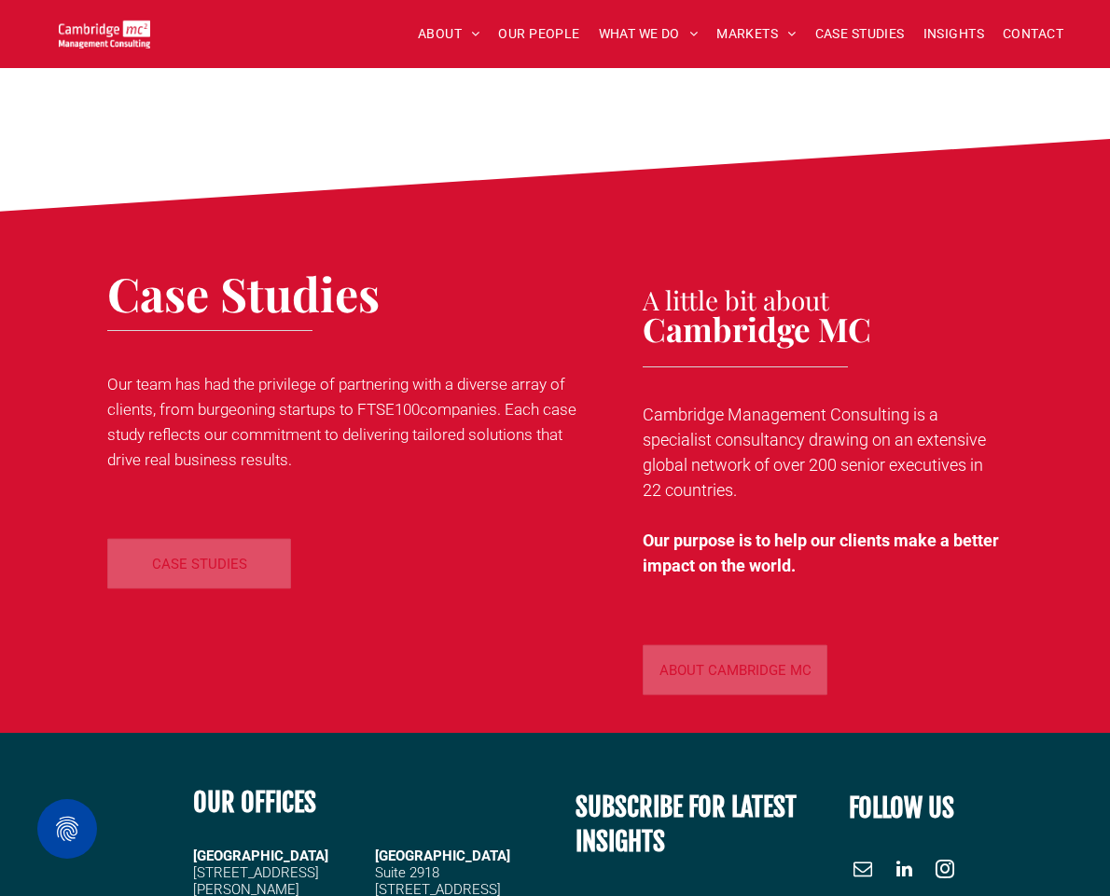
scroll to position [9572, 0]
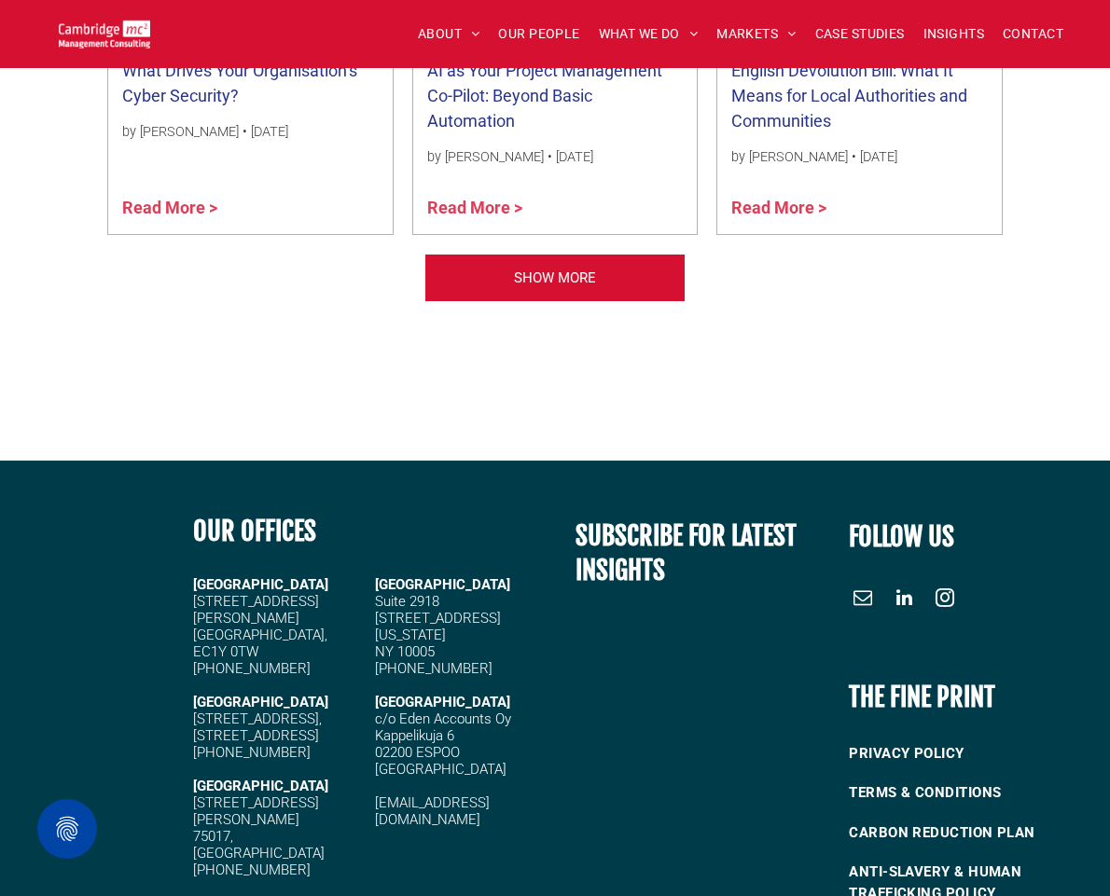
scroll to position [2377, 0]
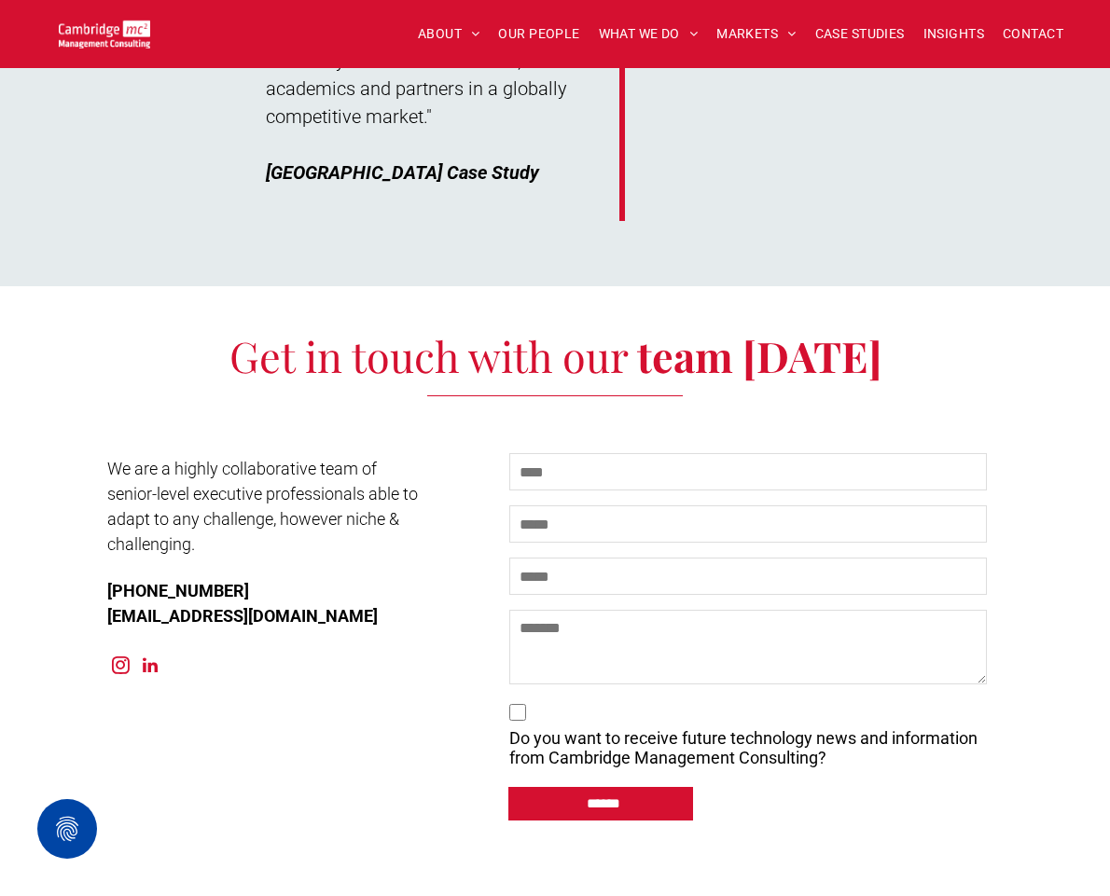
scroll to position [9653, 0]
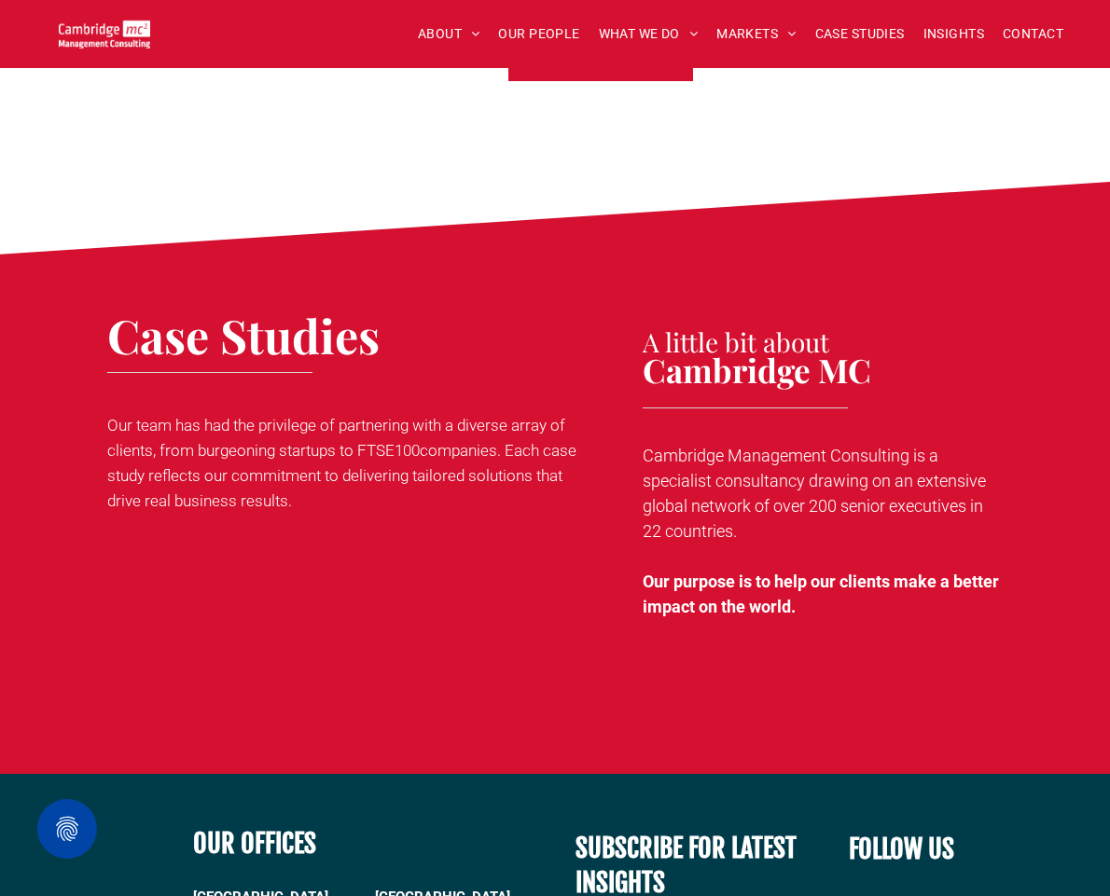
scroll to position [8598, 0]
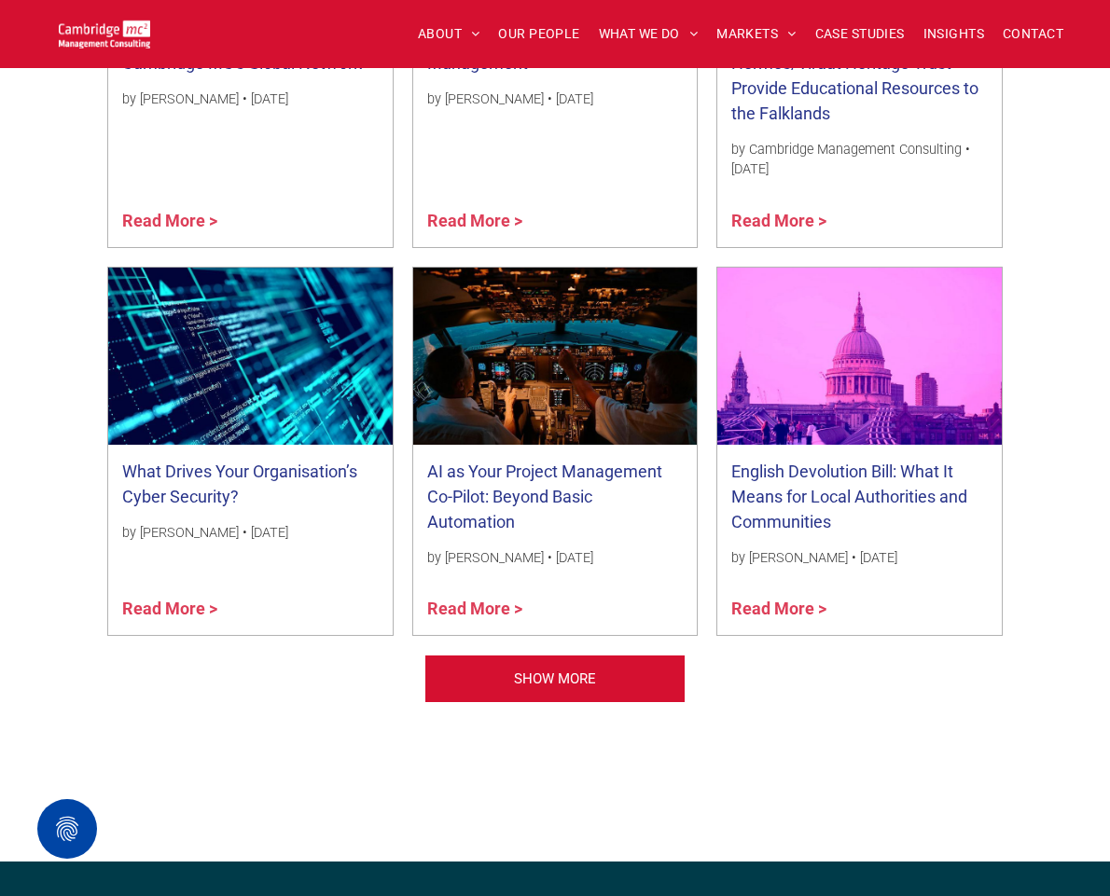
scroll to position [2377, 0]
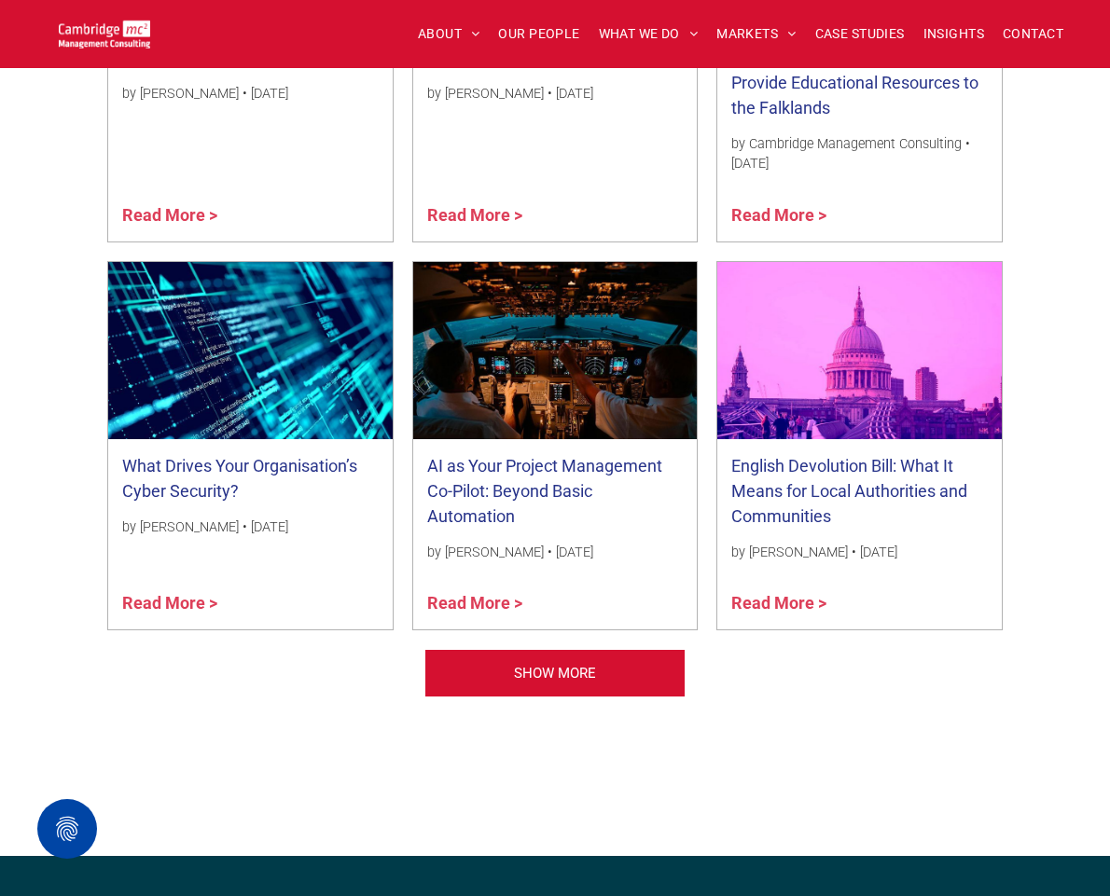
scroll to position [2251, 0]
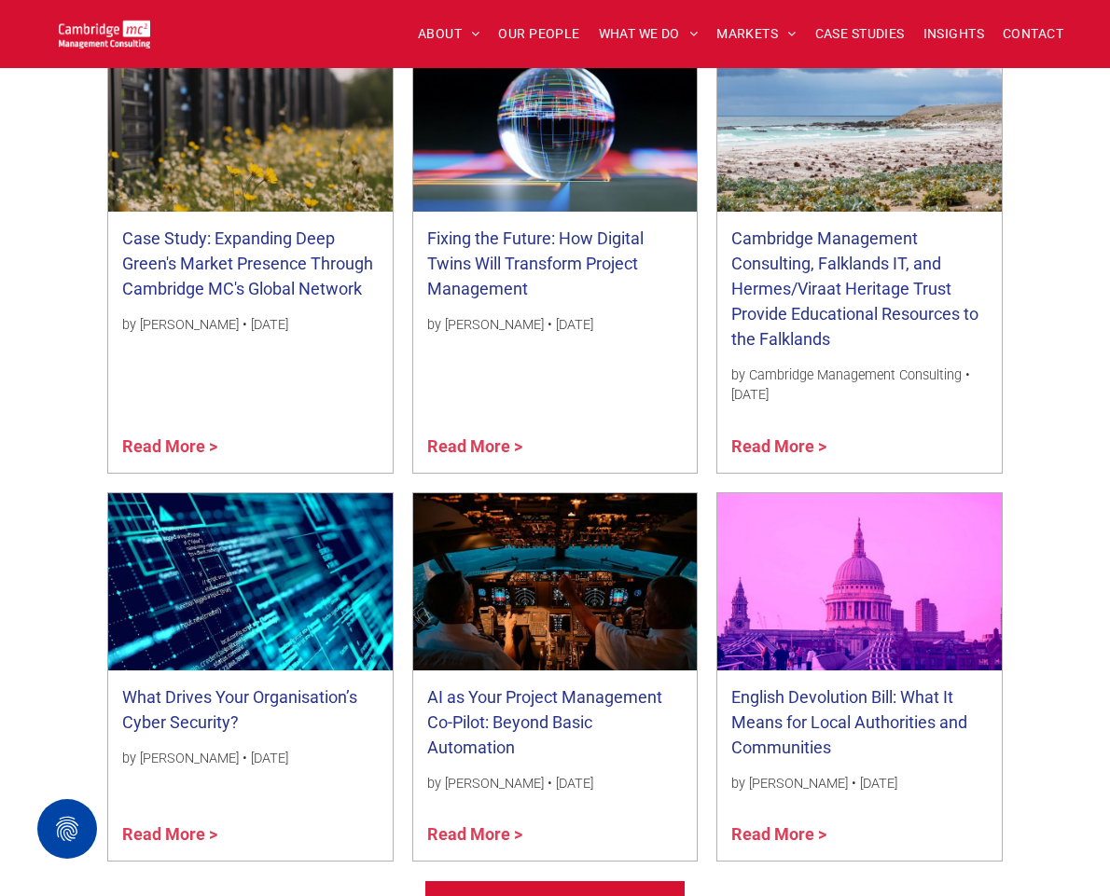
scroll to position [2150, 0]
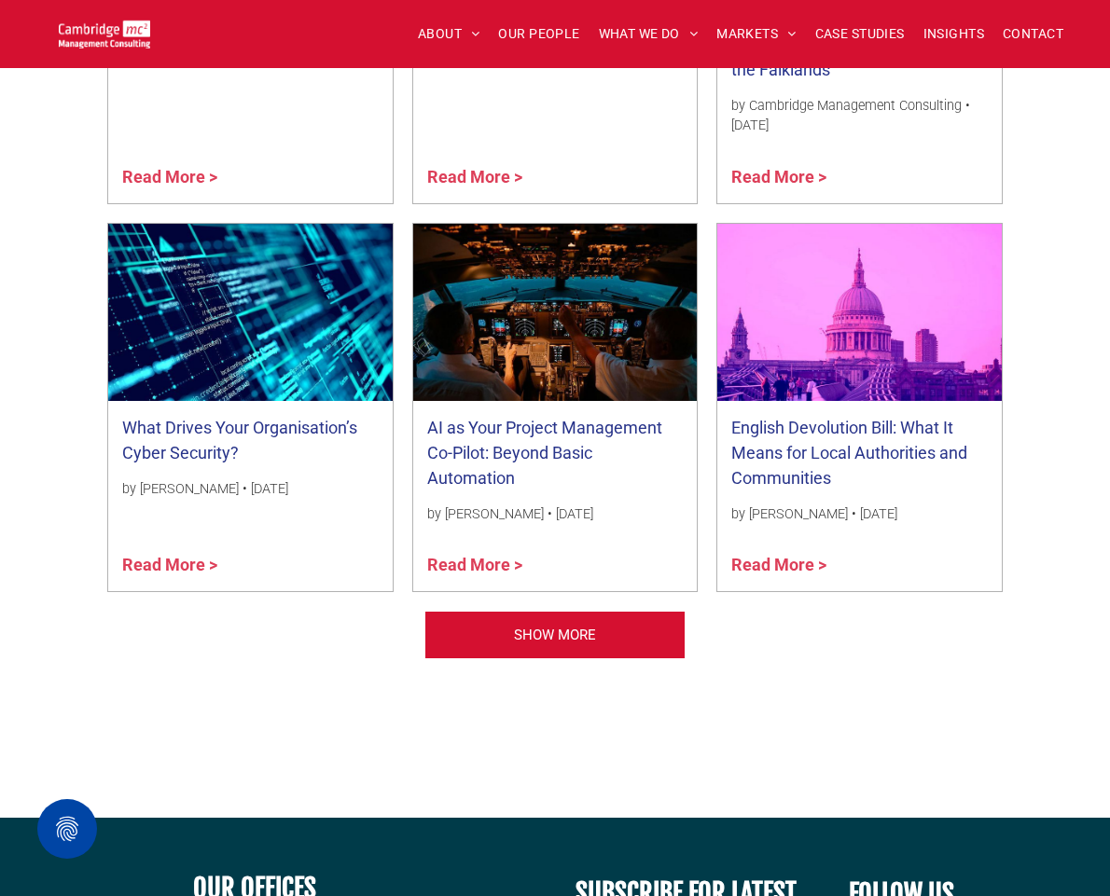
scroll to position [2301, 0]
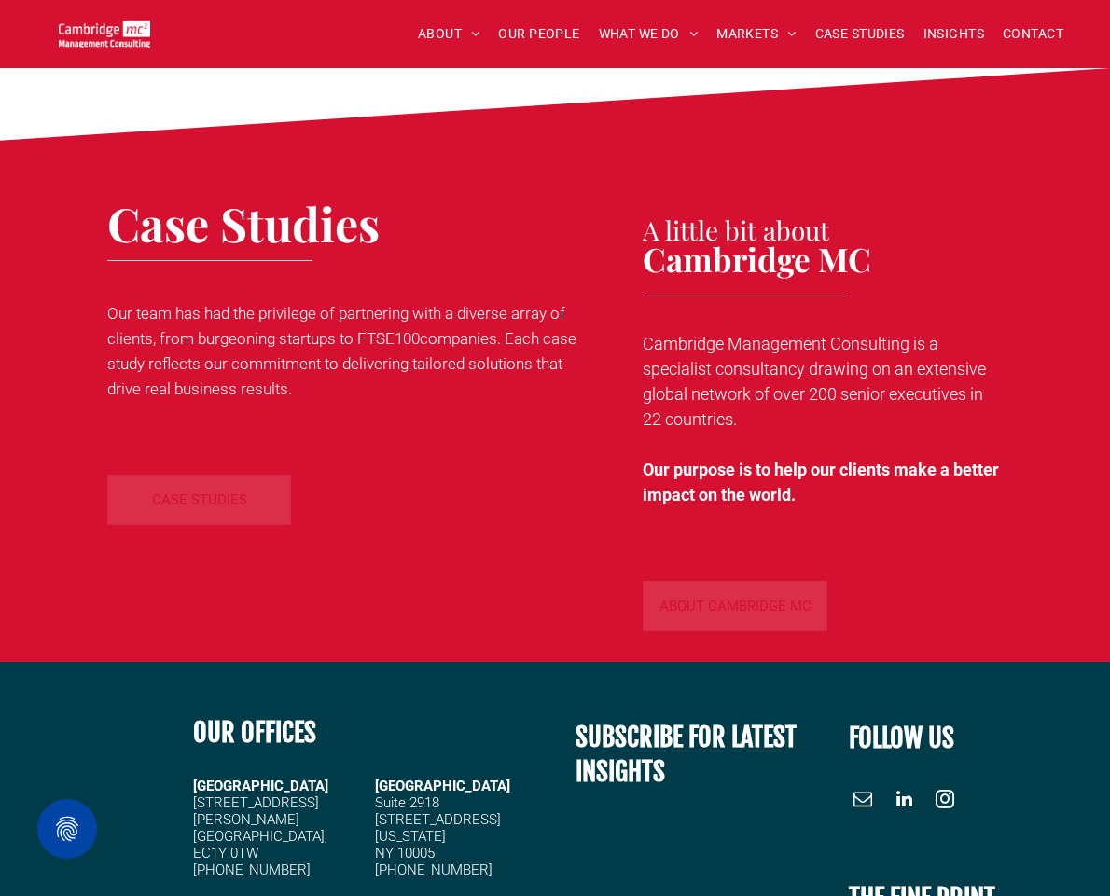
scroll to position [9473, 0]
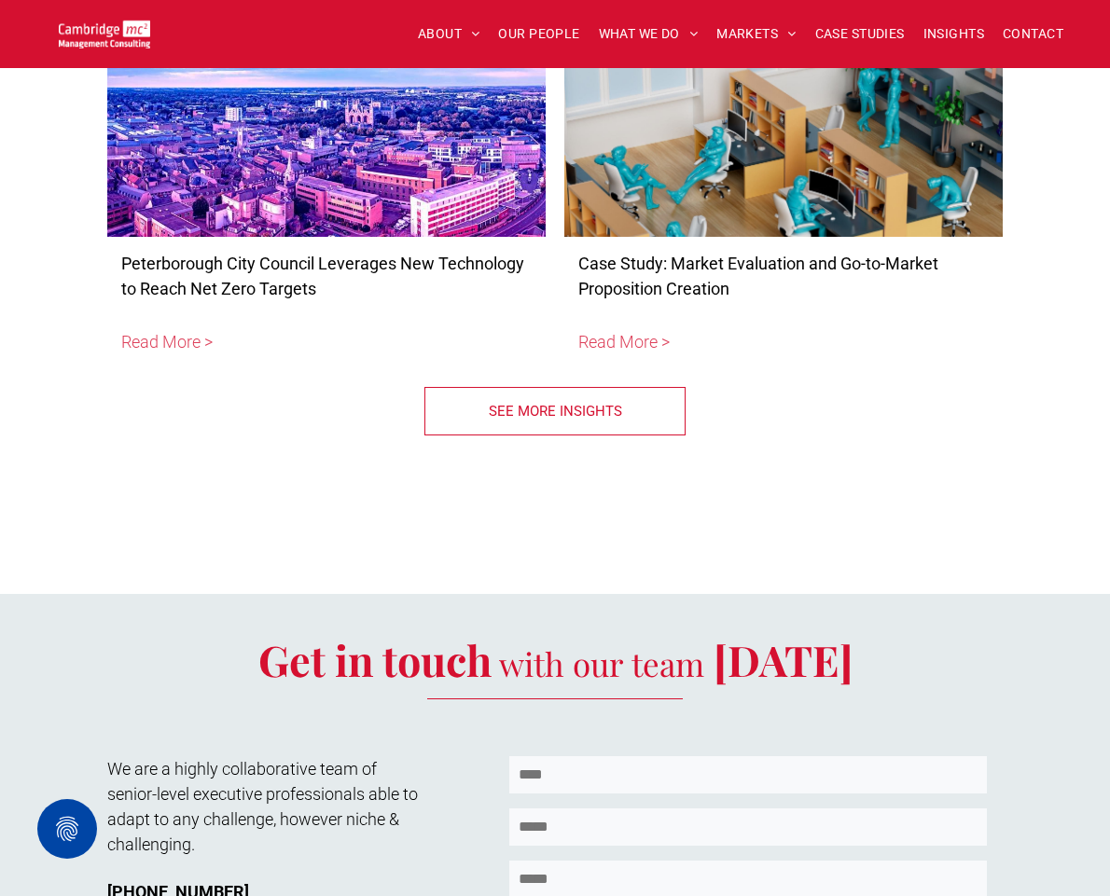
scroll to position [10387, 0]
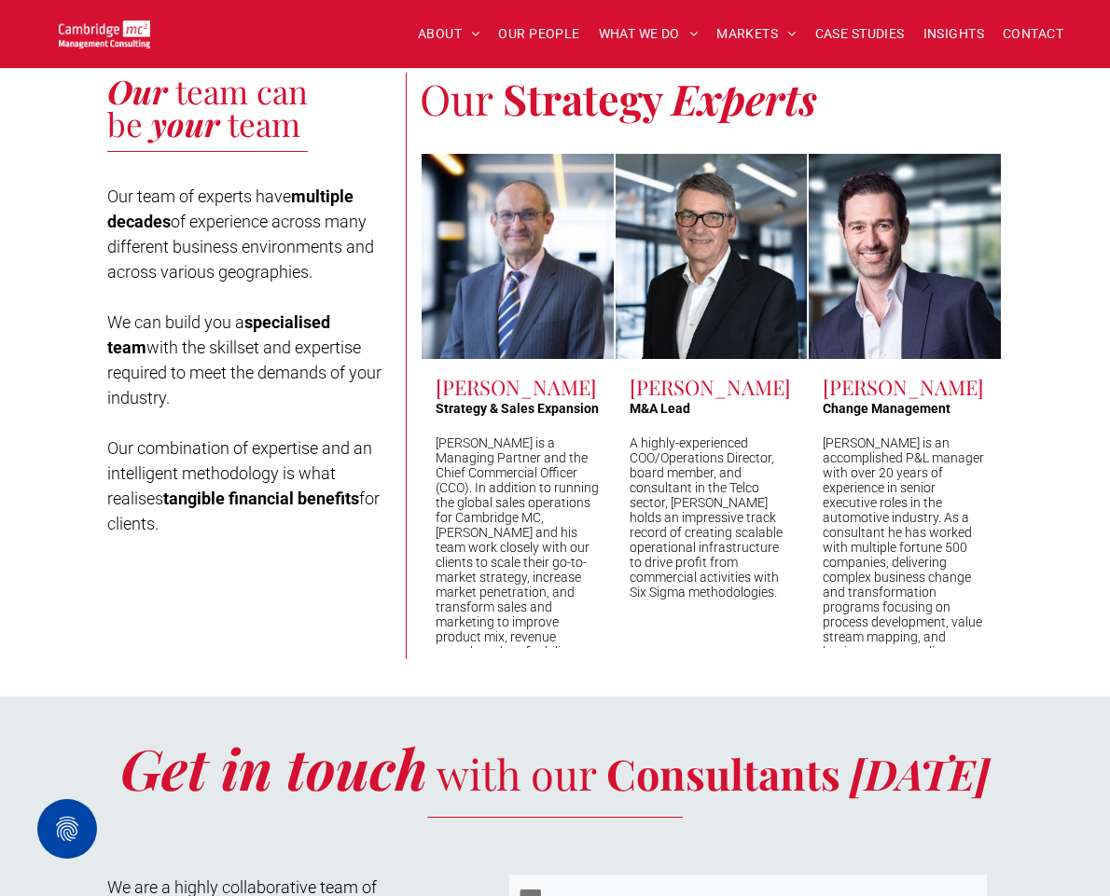
scroll to position [7661, 0]
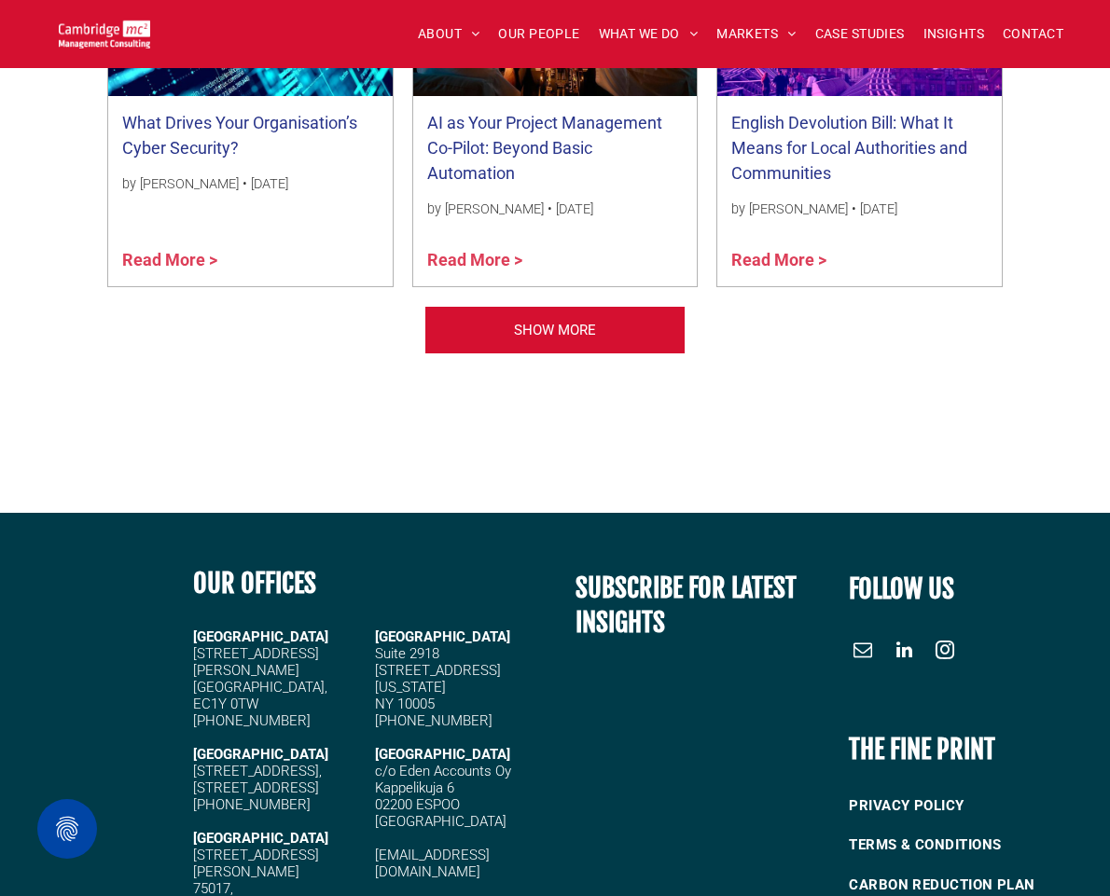
scroll to position [2251, 0]
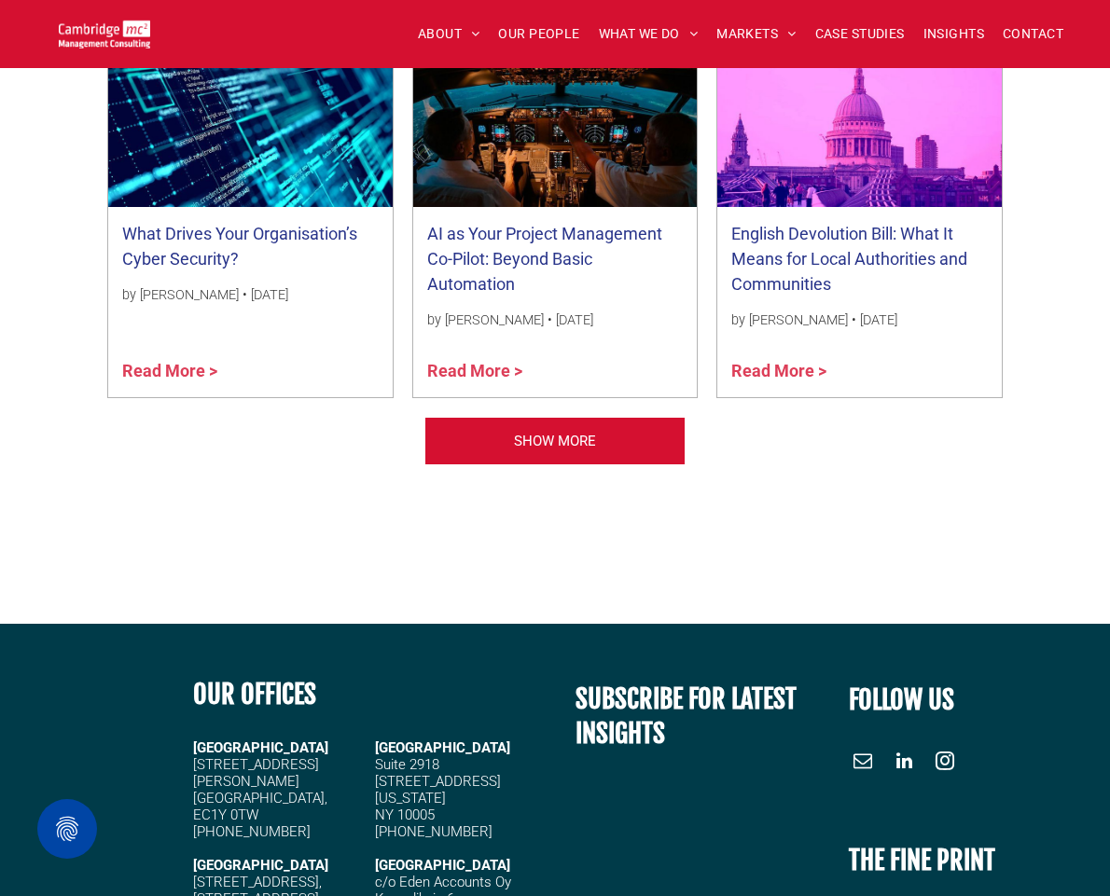
scroll to position [2200, 0]
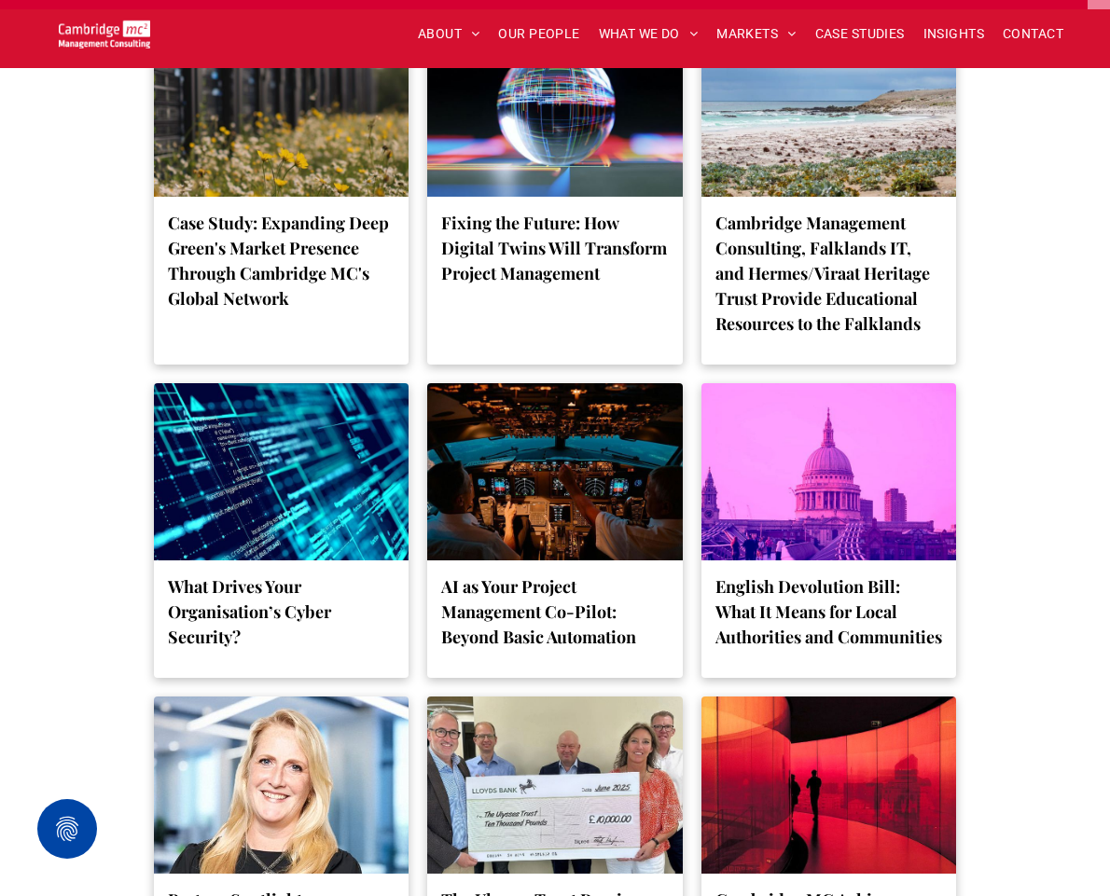
scroll to position [8213, 0]
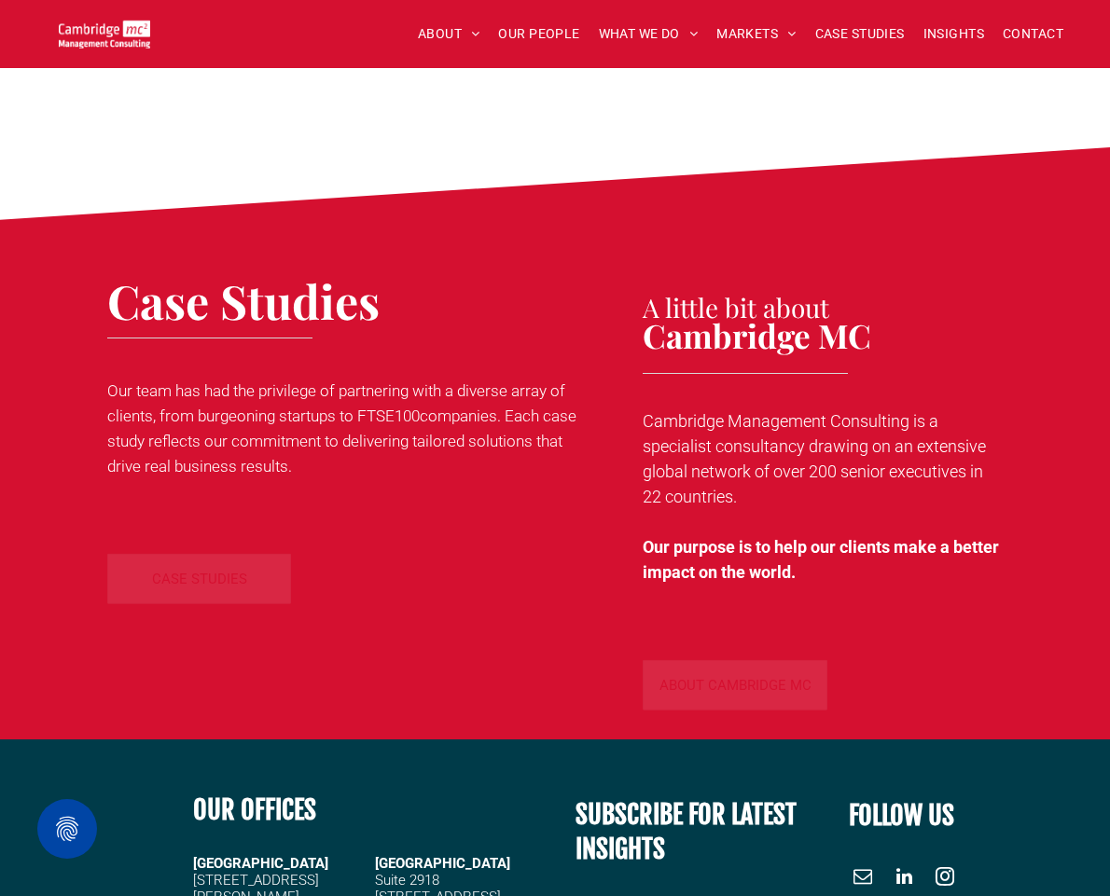
scroll to position [9086, 0]
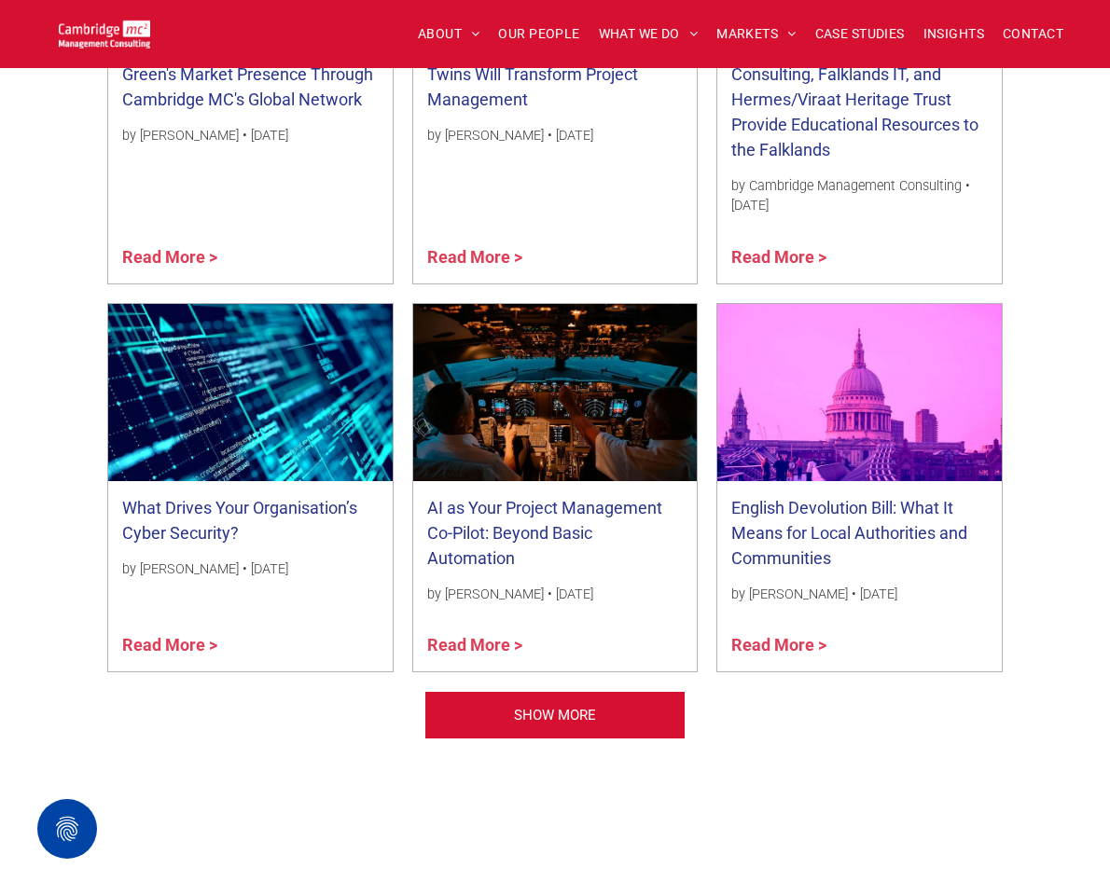
scroll to position [2100, 0]
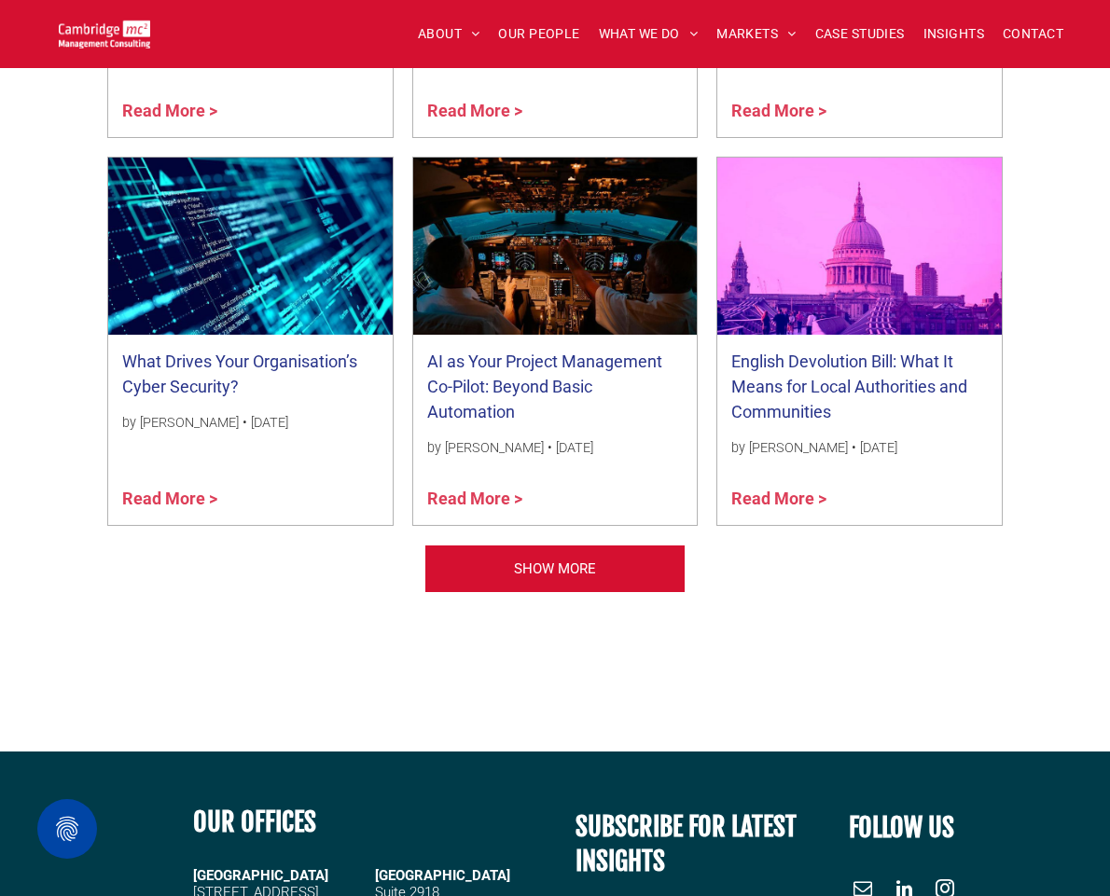
scroll to position [2226, 0]
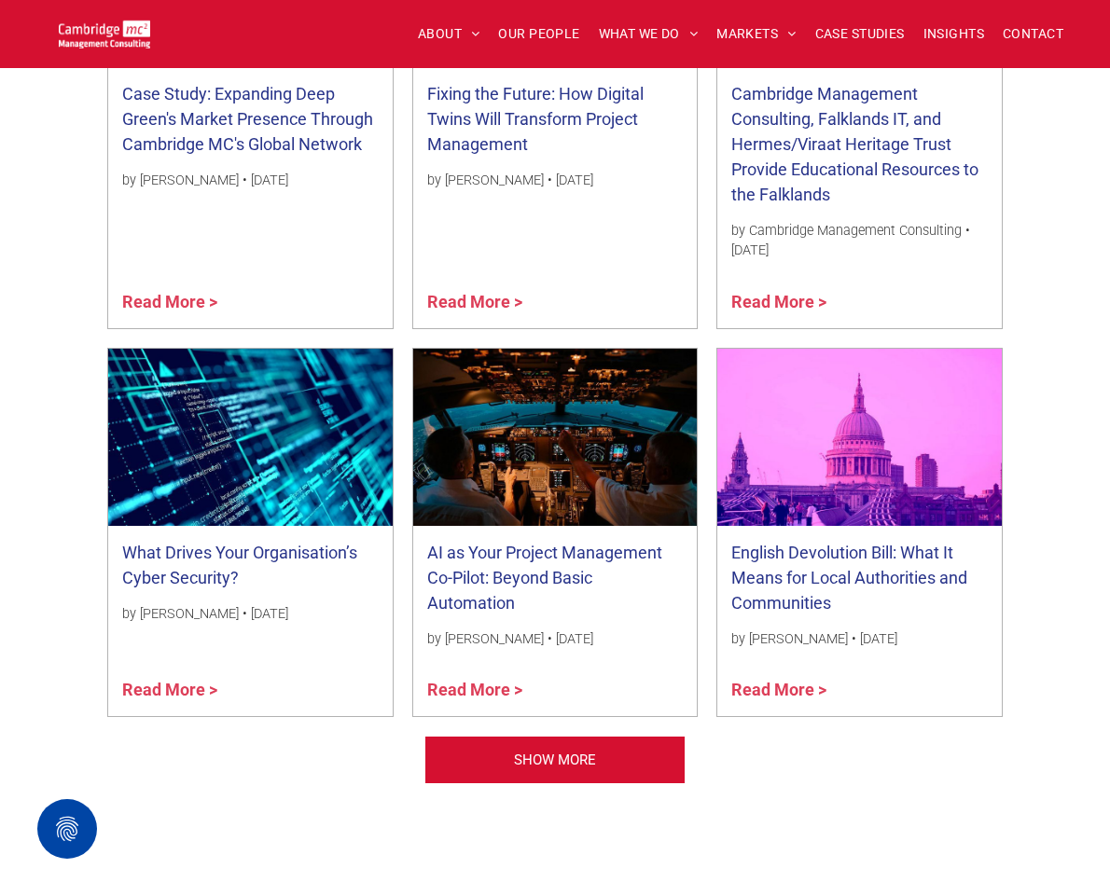
scroll to position [2226, 0]
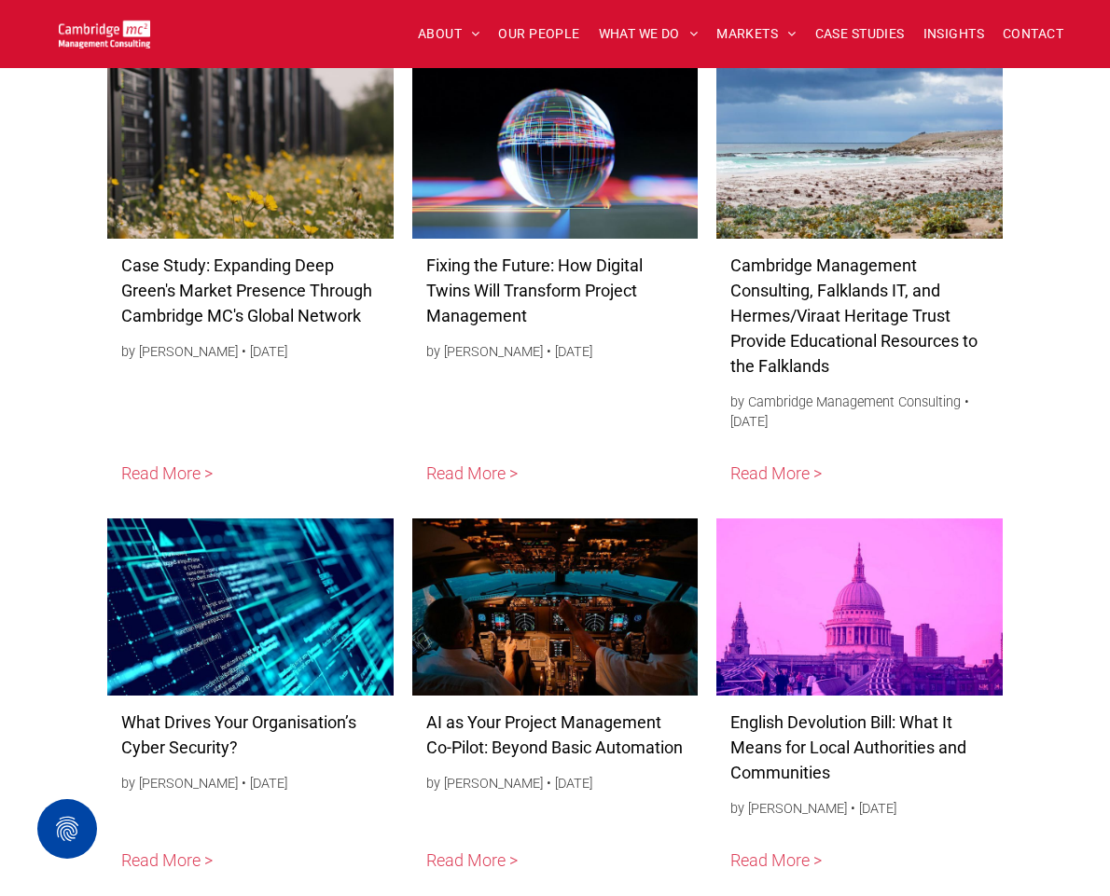
scroll to position [8787, 0]
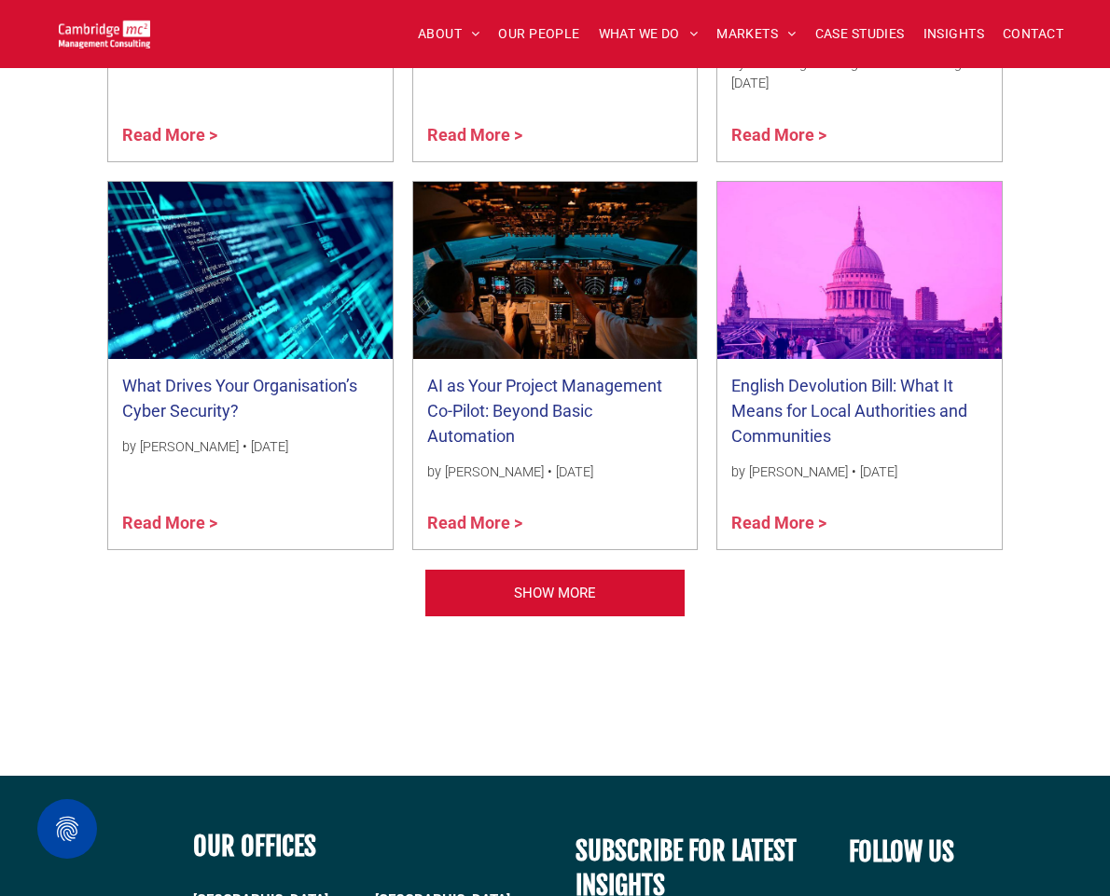
scroll to position [2276, 0]
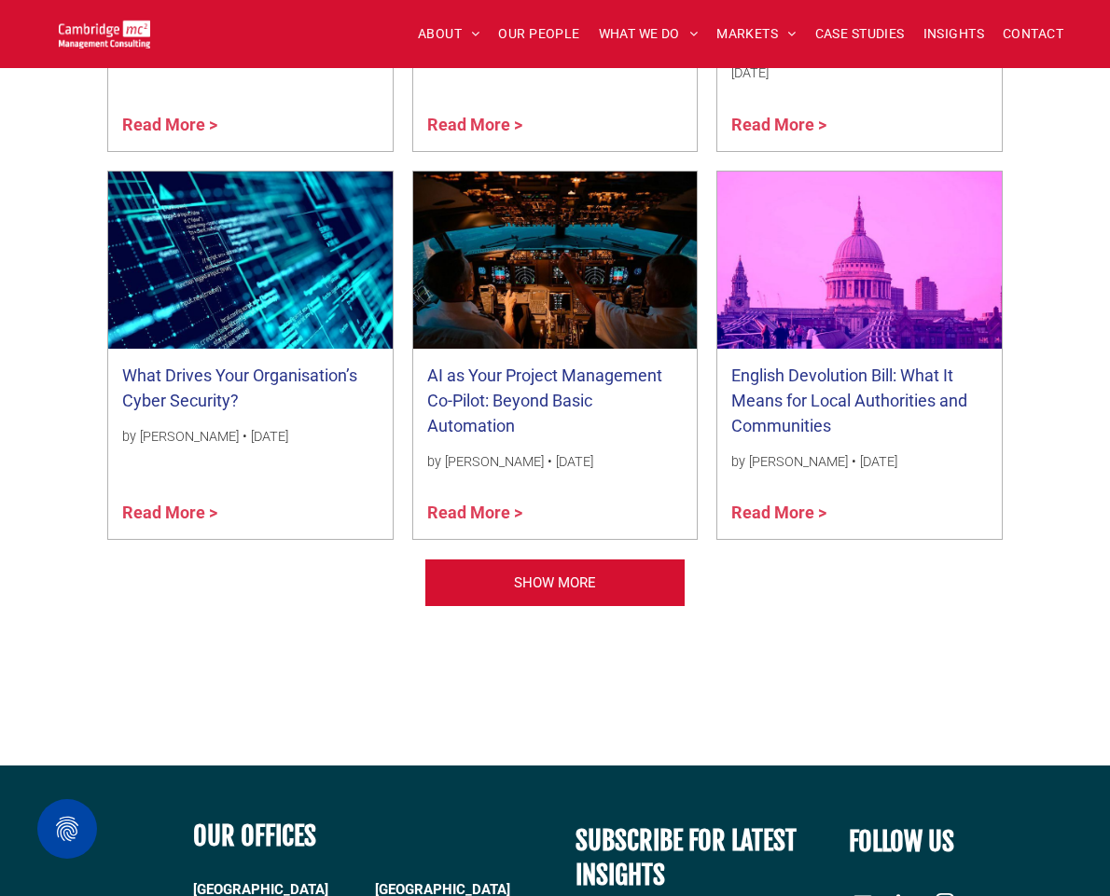
scroll to position [2276, 0]
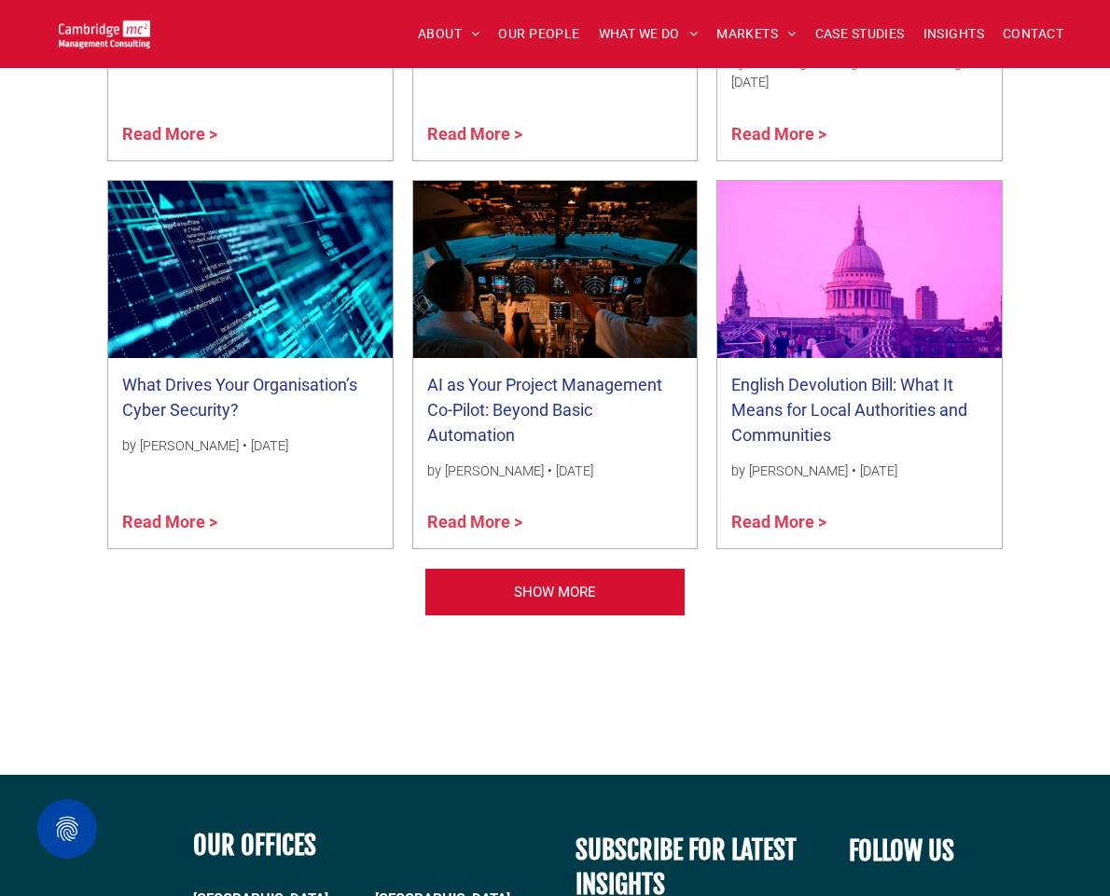
scroll to position [2276, 0]
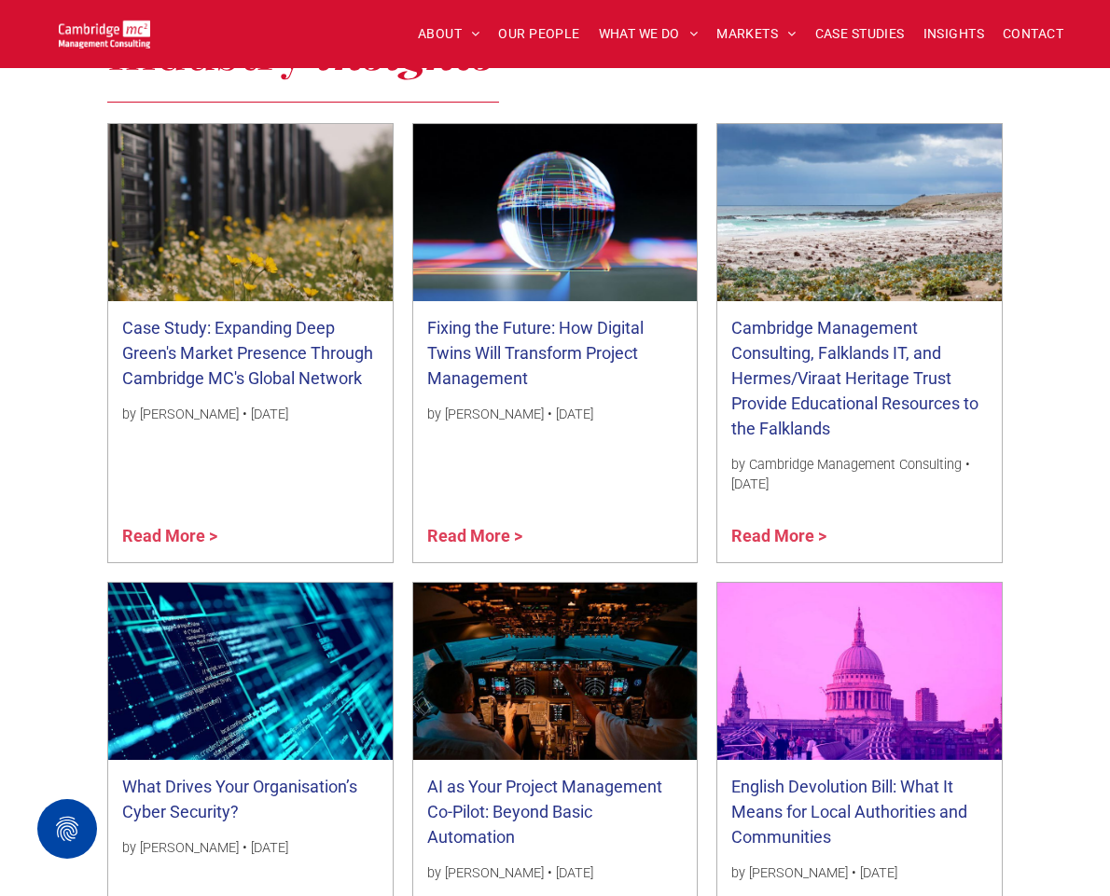
scroll to position [2326, 0]
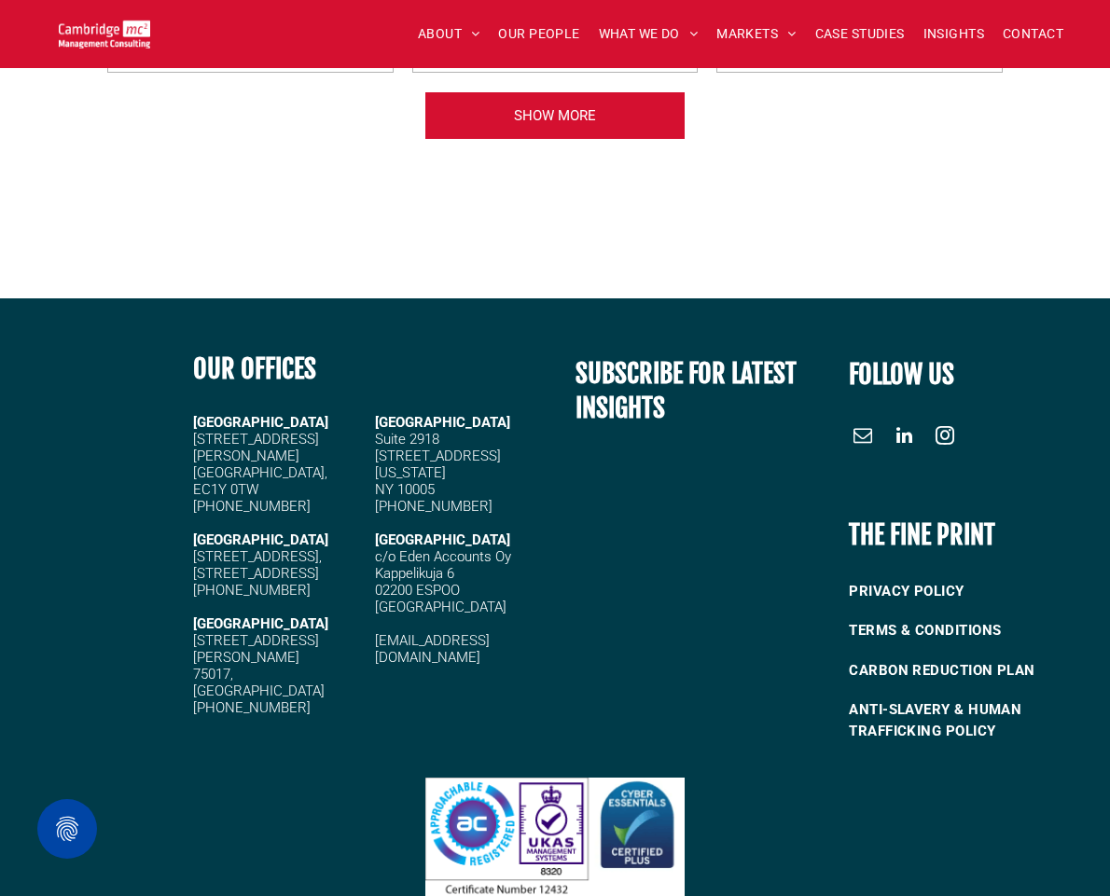
scroll to position [2428, 0]
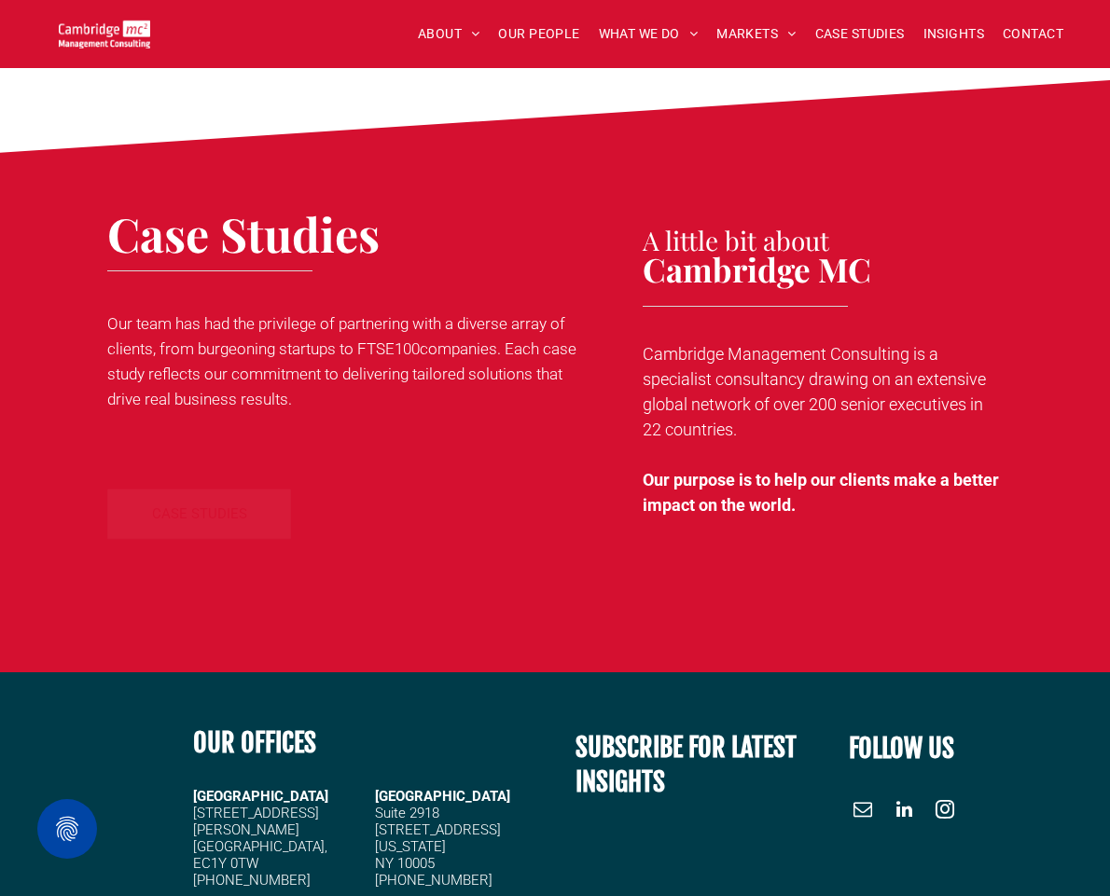
scroll to position [10845, 0]
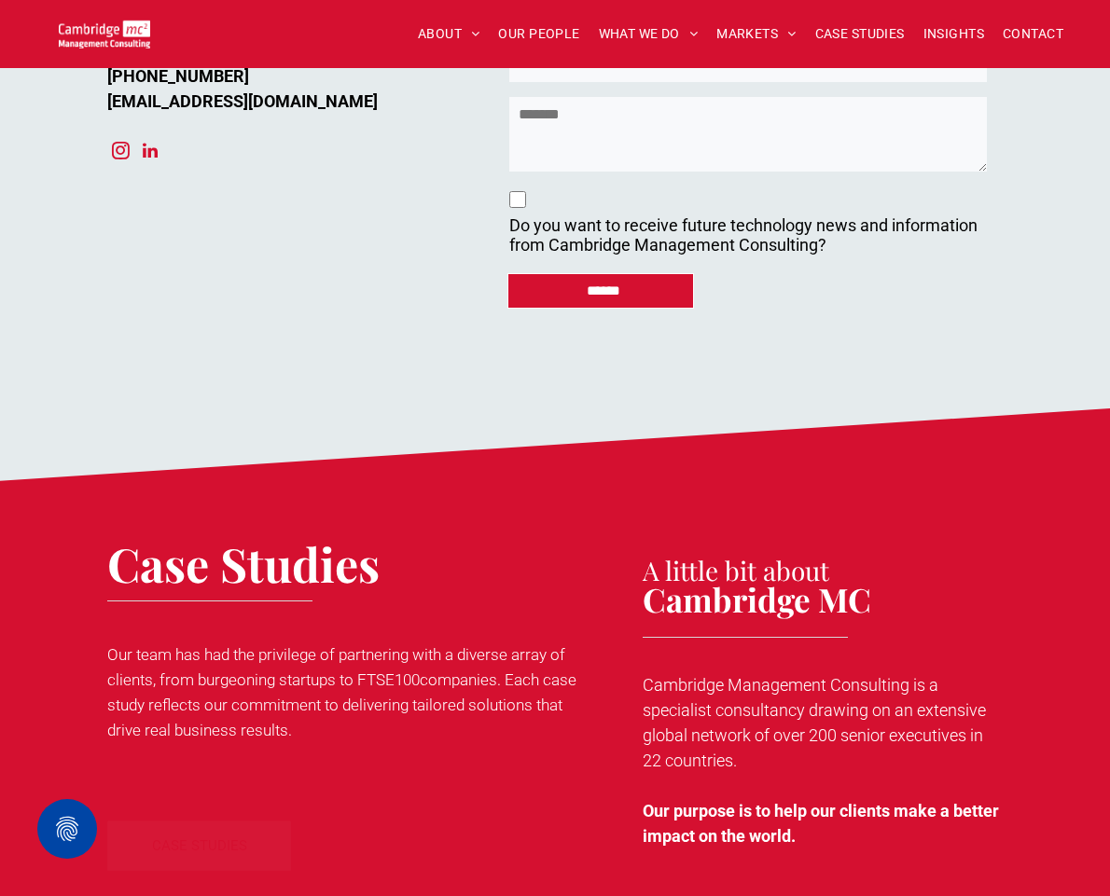
scroll to position [9517, 0]
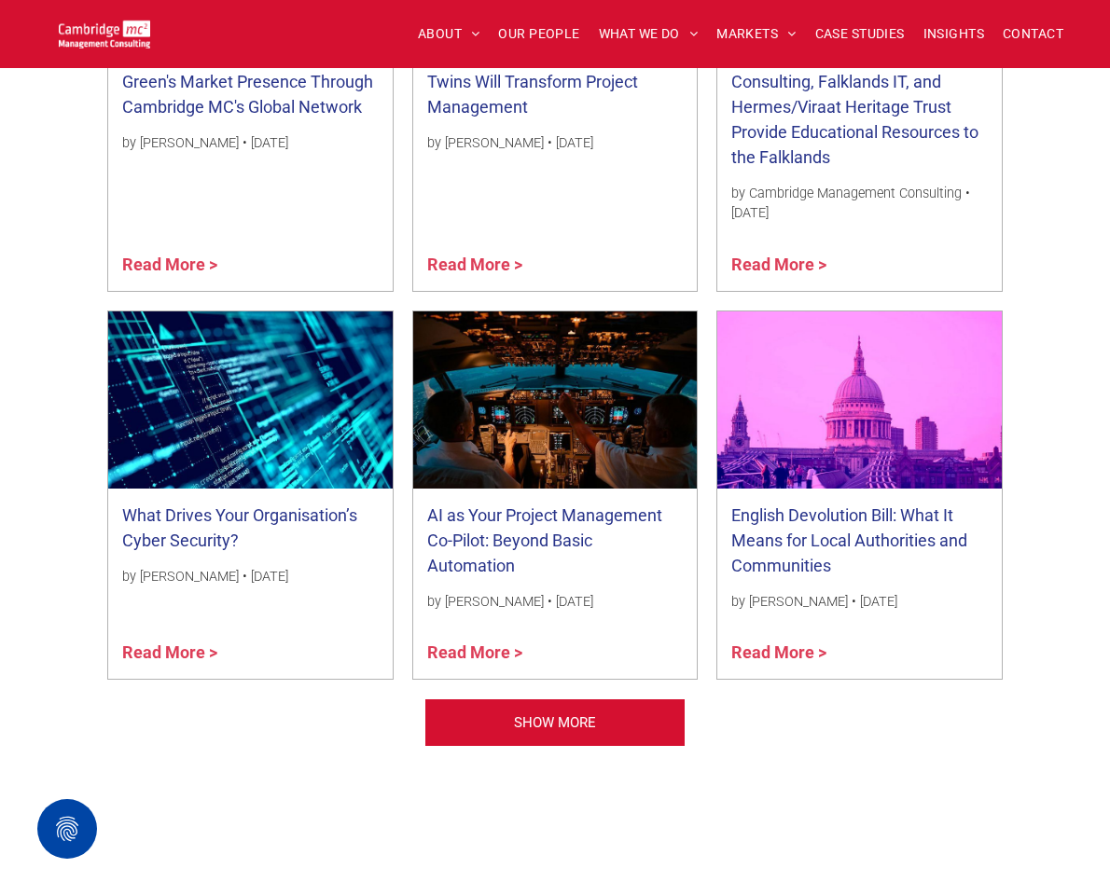
scroll to position [2226, 0]
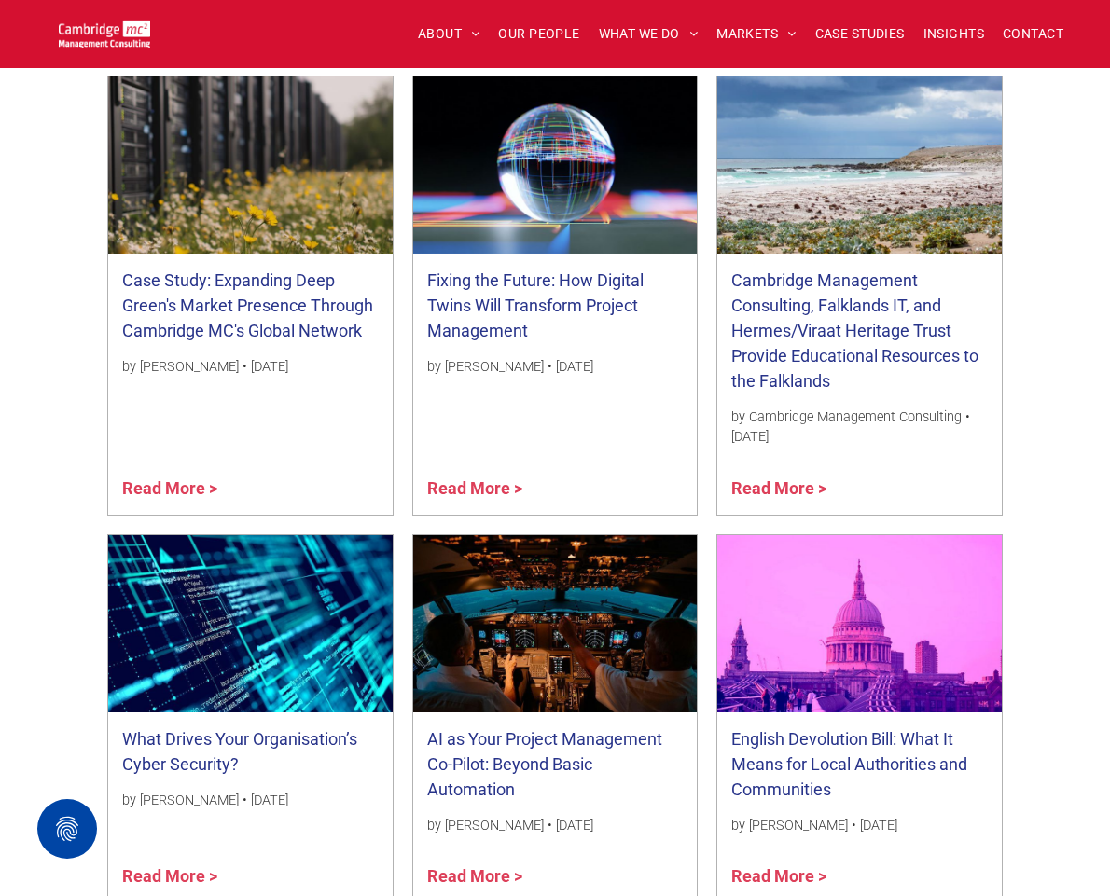
scroll to position [2200, 0]
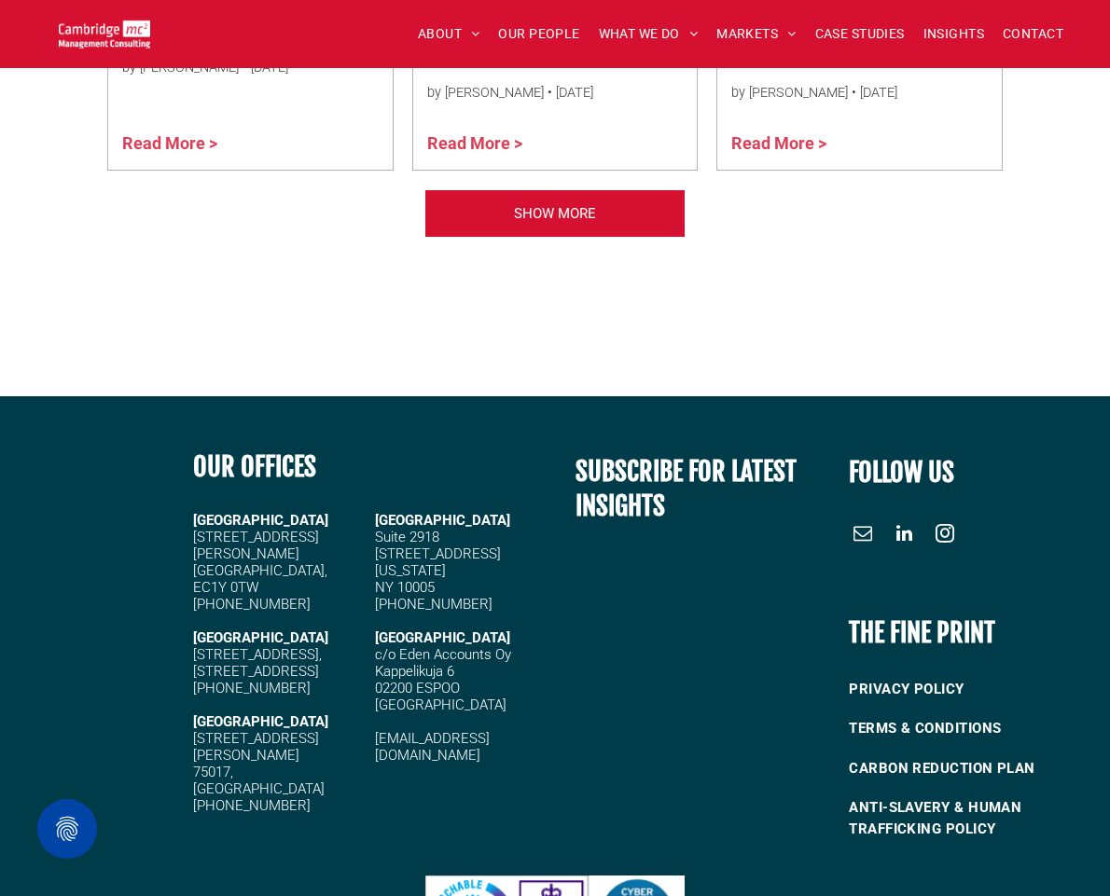
scroll to position [2326, 0]
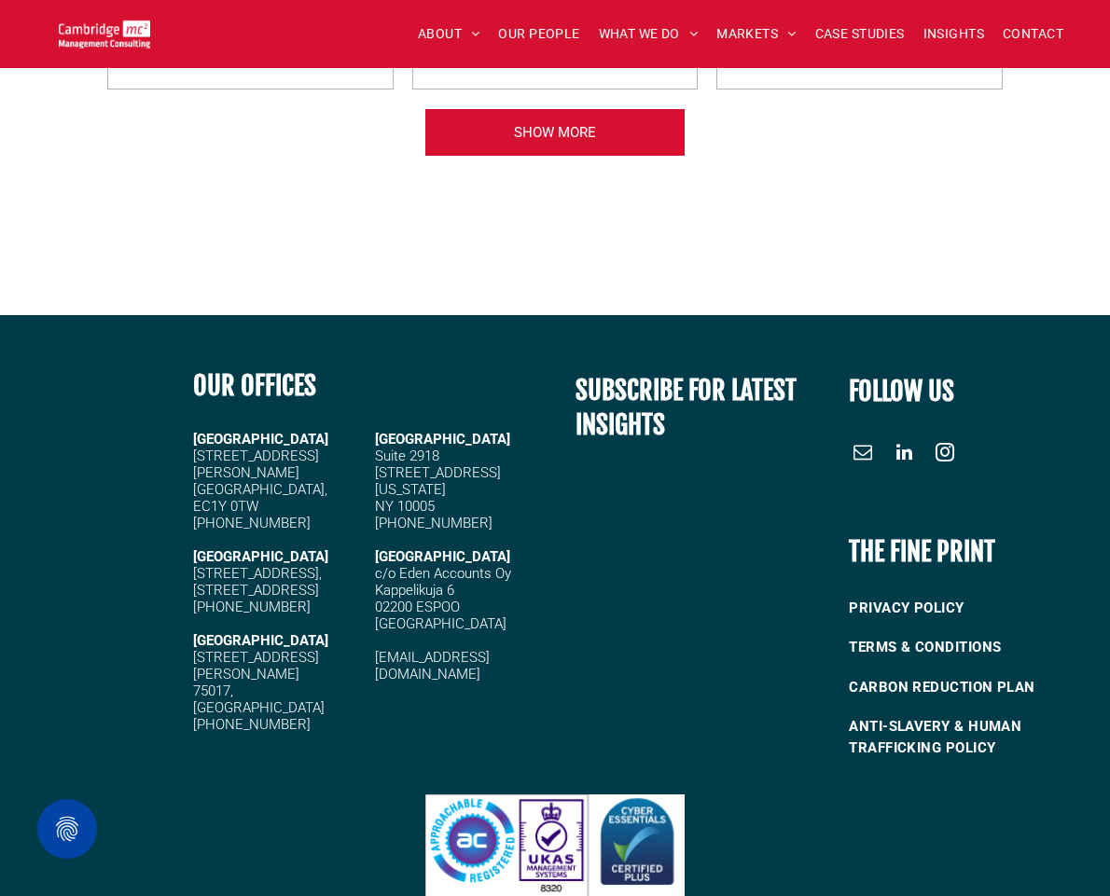
scroll to position [2200, 0]
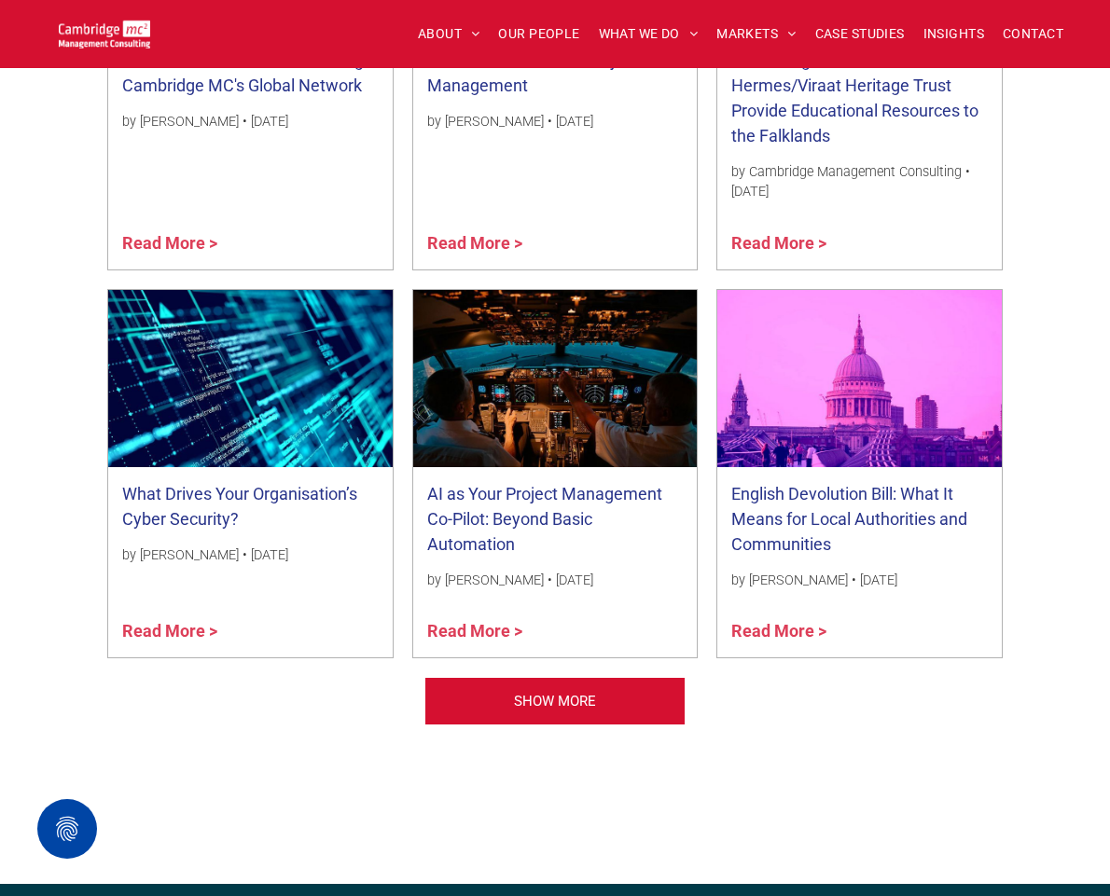
scroll to position [2219, 0]
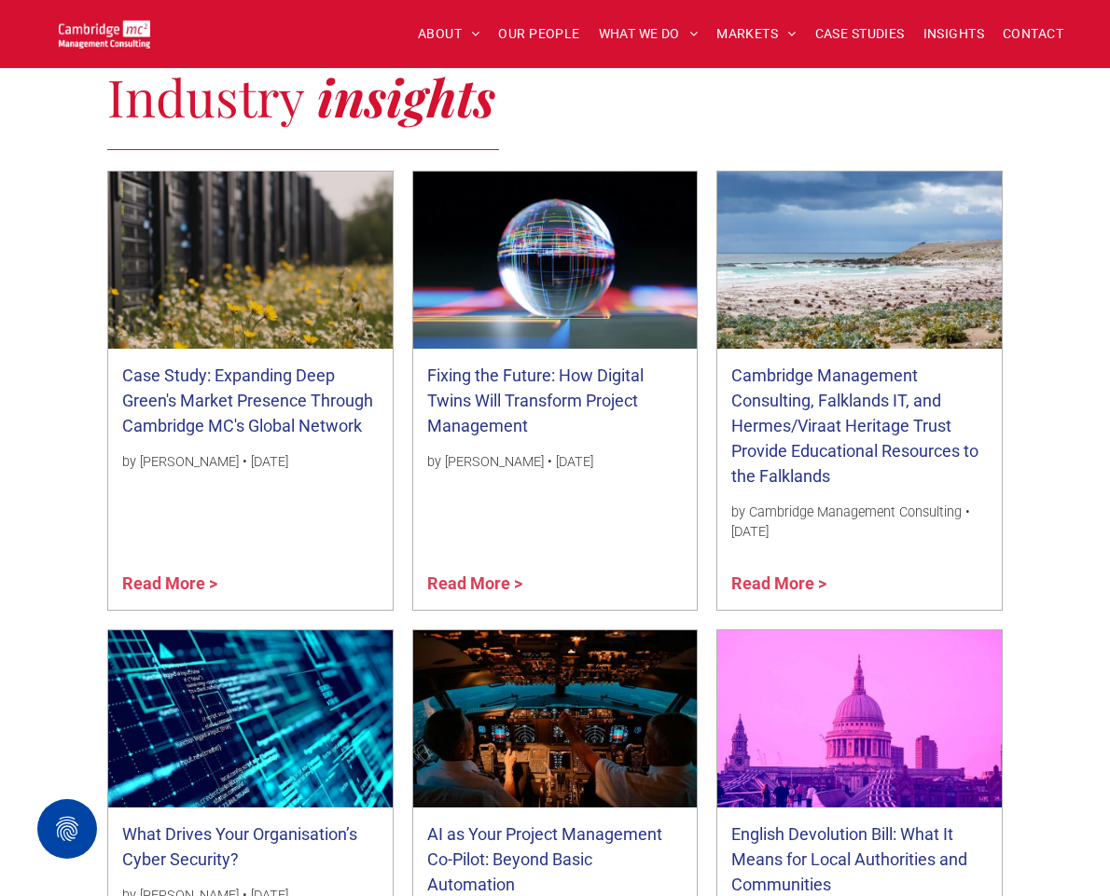
scroll to position [2100, 0]
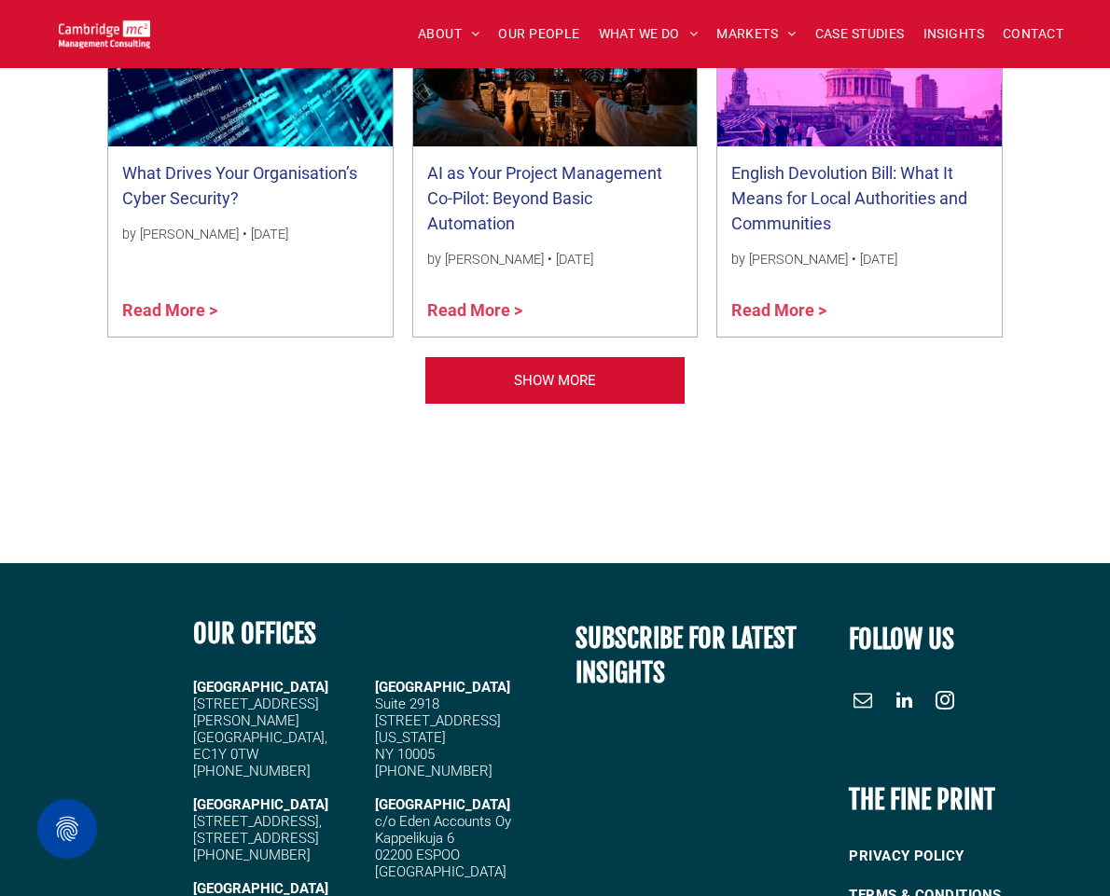
scroll to position [2326, 0]
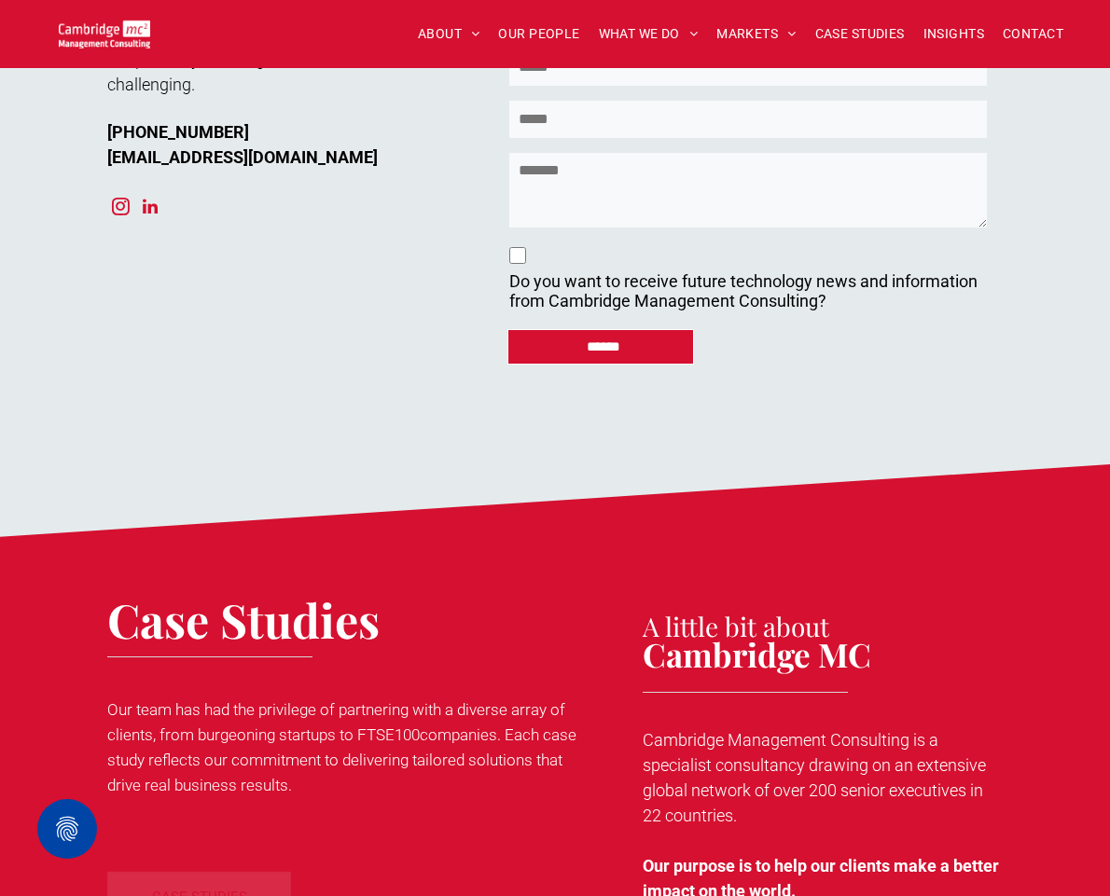
scroll to position [12344, 0]
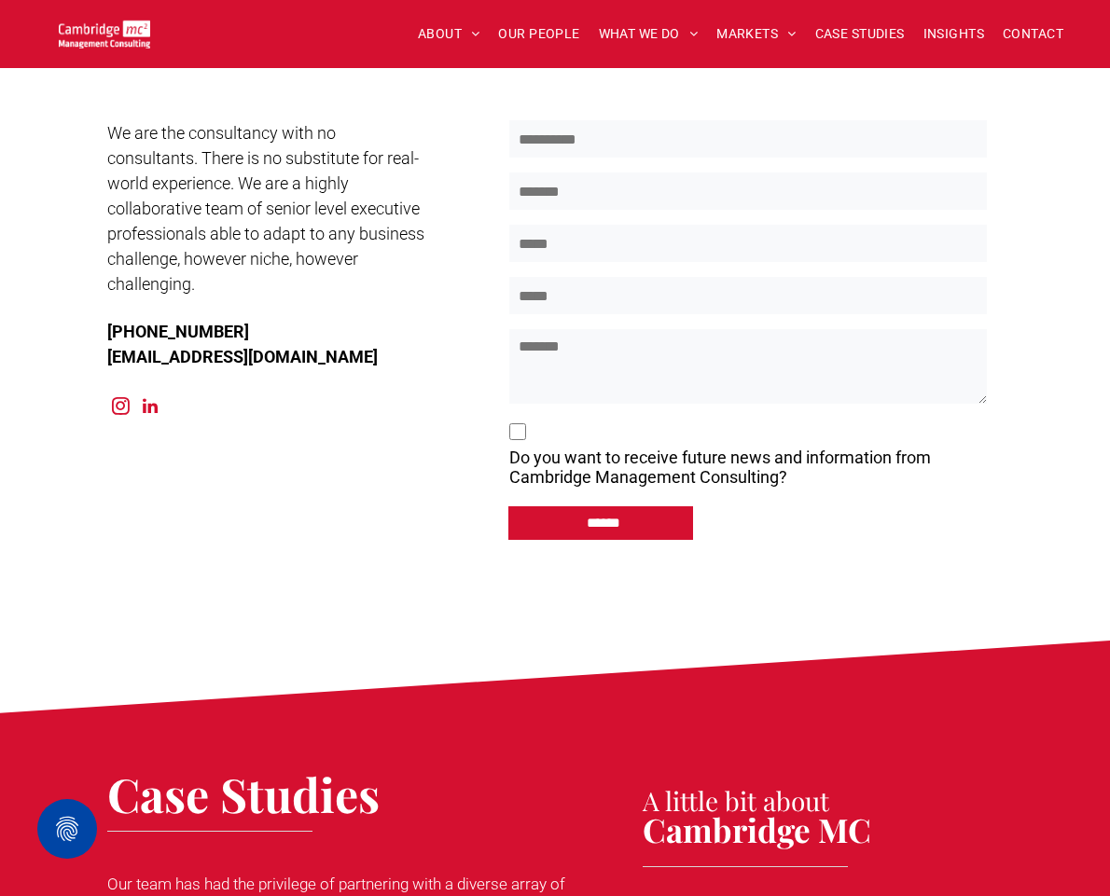
scroll to position [10094, 0]
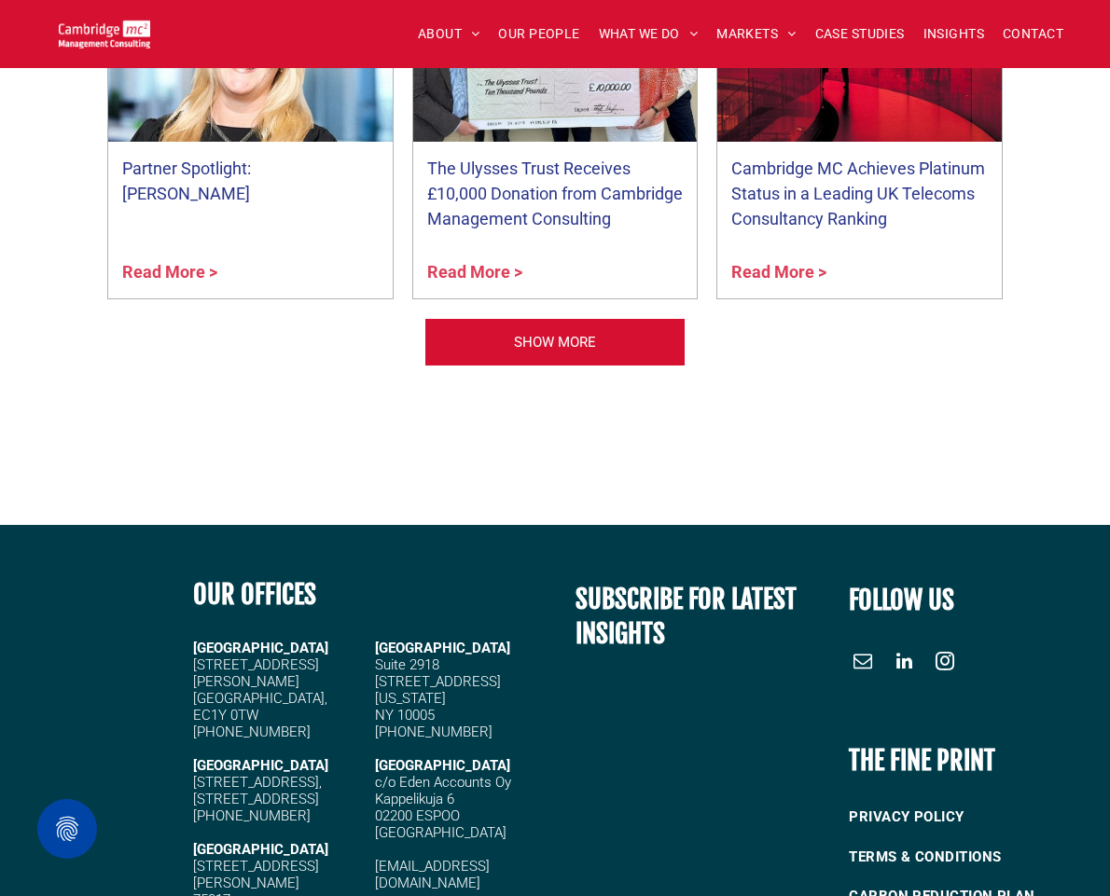
scroll to position [5214, 0]
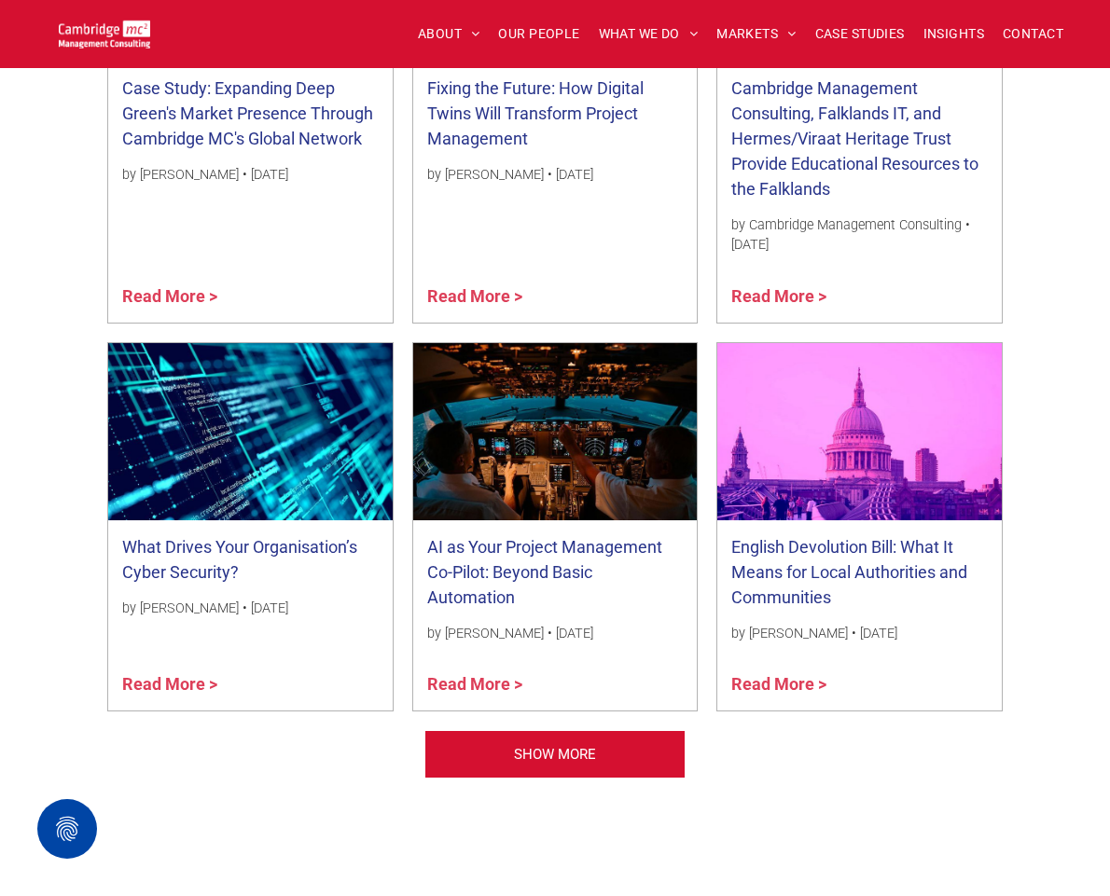
scroll to position [2301, 0]
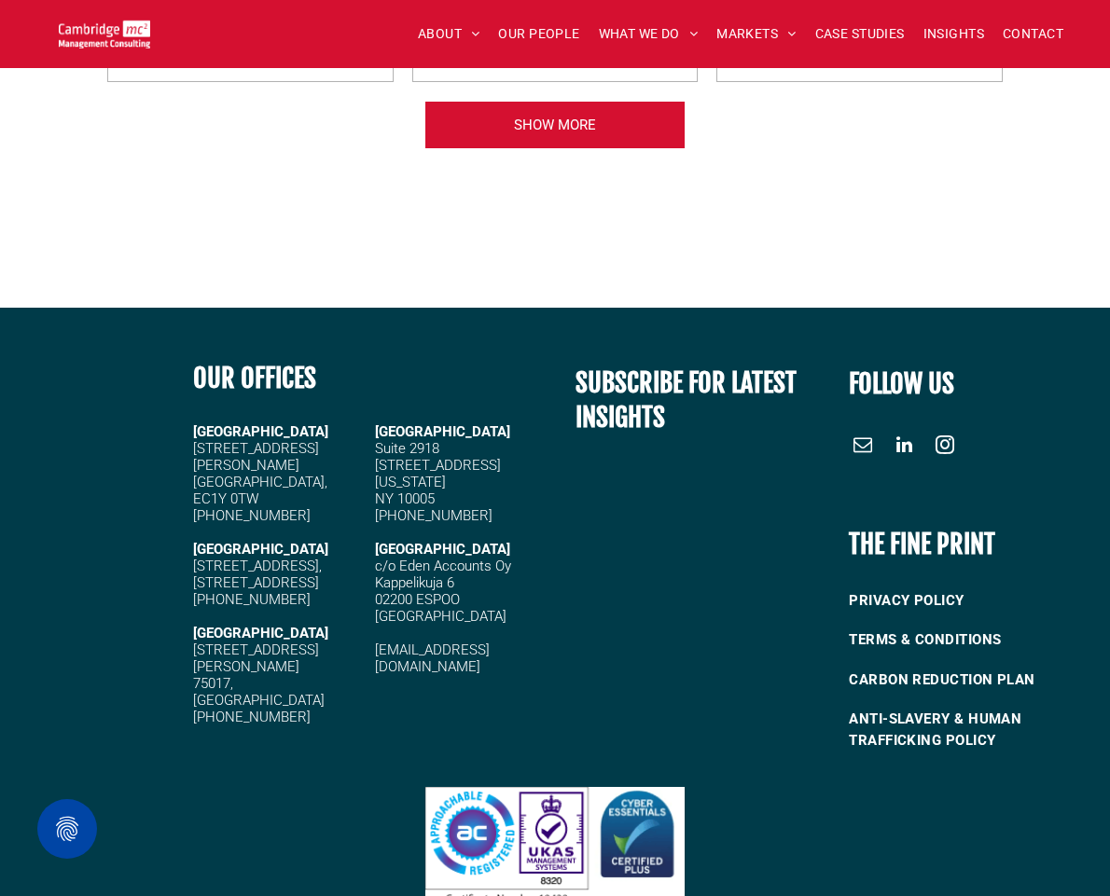
scroll to position [2125, 0]
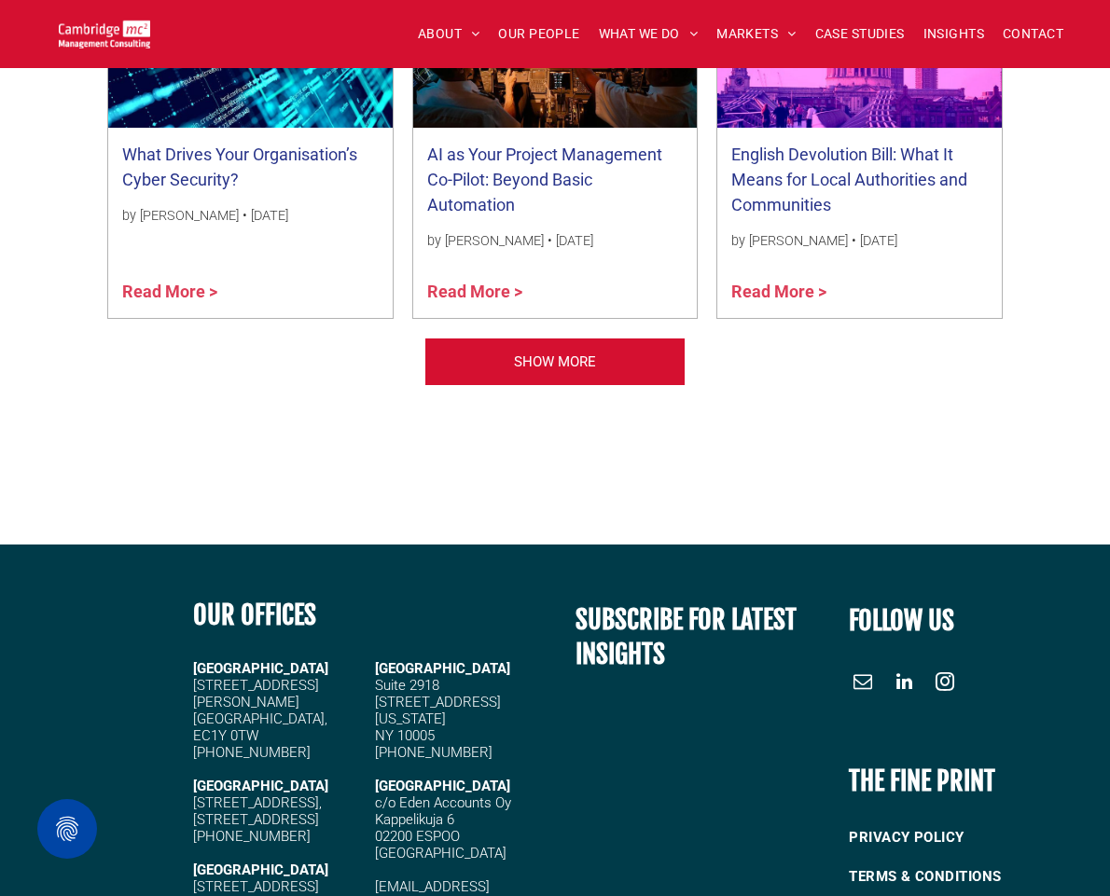
scroll to position [2471, 0]
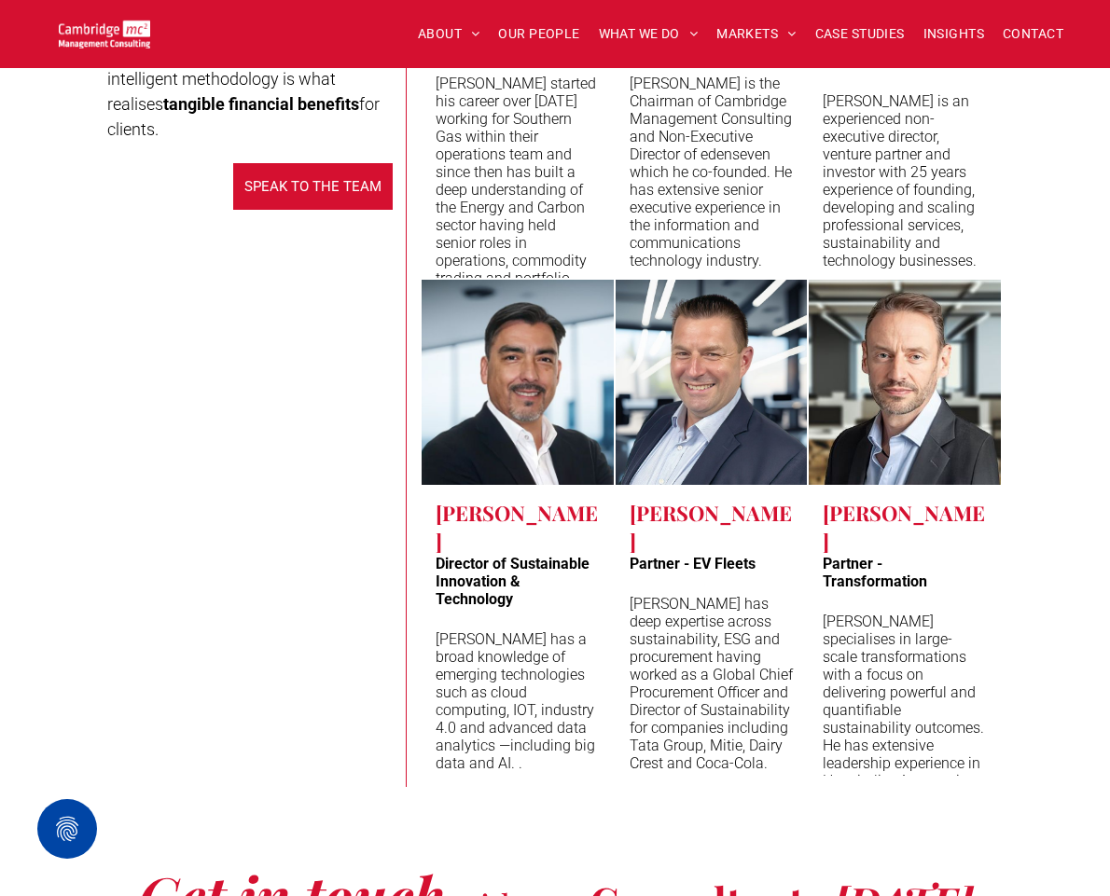
scroll to position [9846, 0]
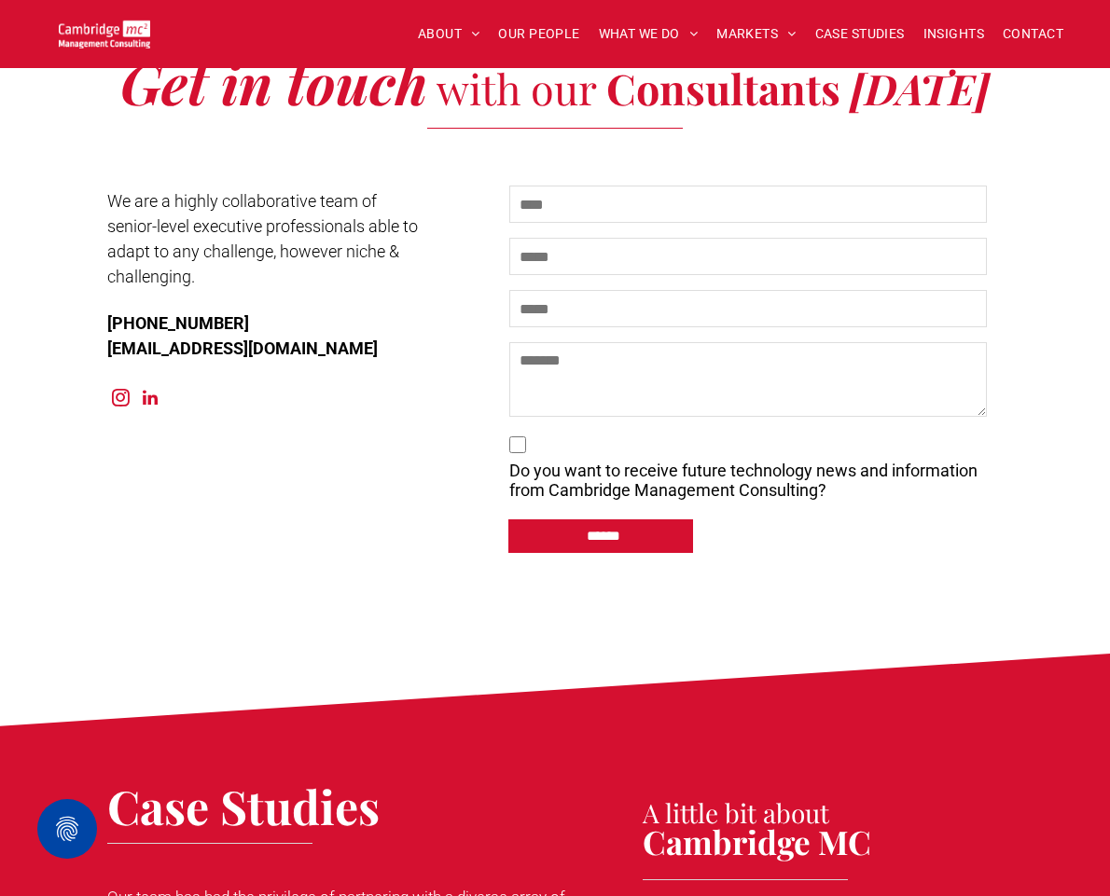
scroll to position [9505, 0]
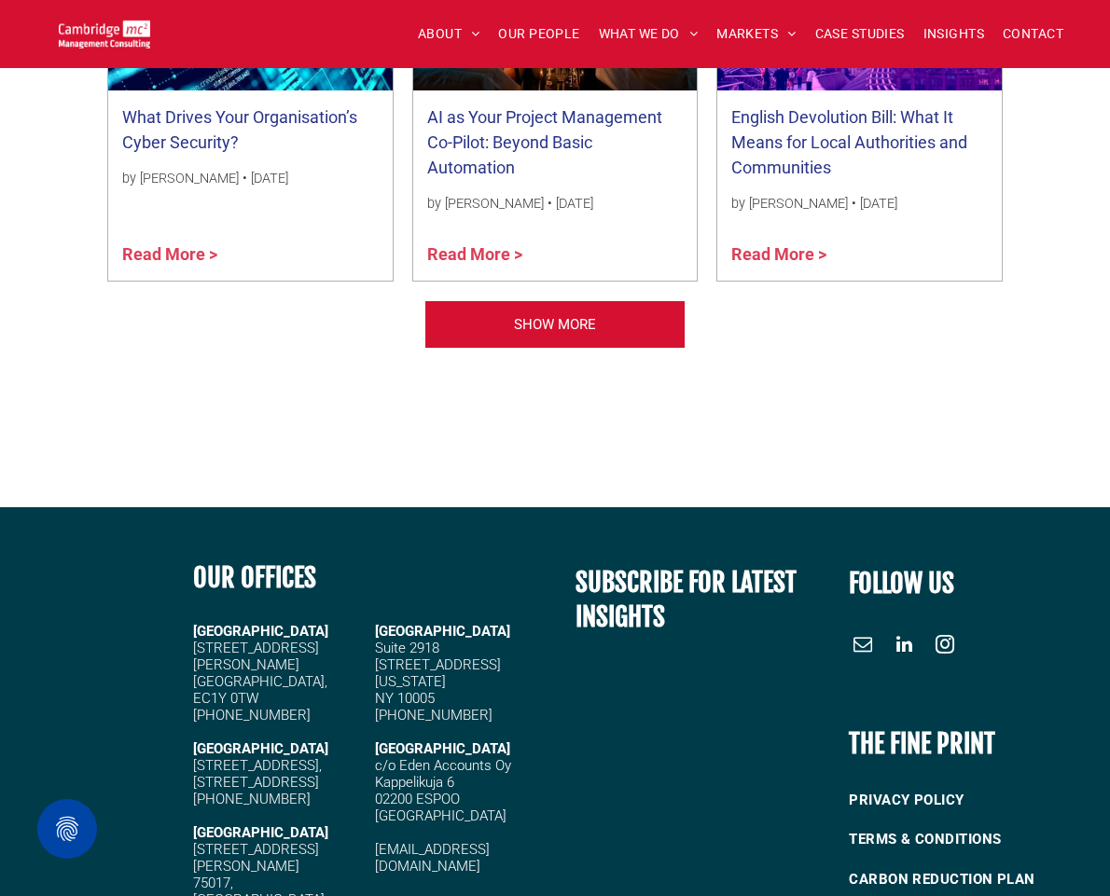
scroll to position [2276, 0]
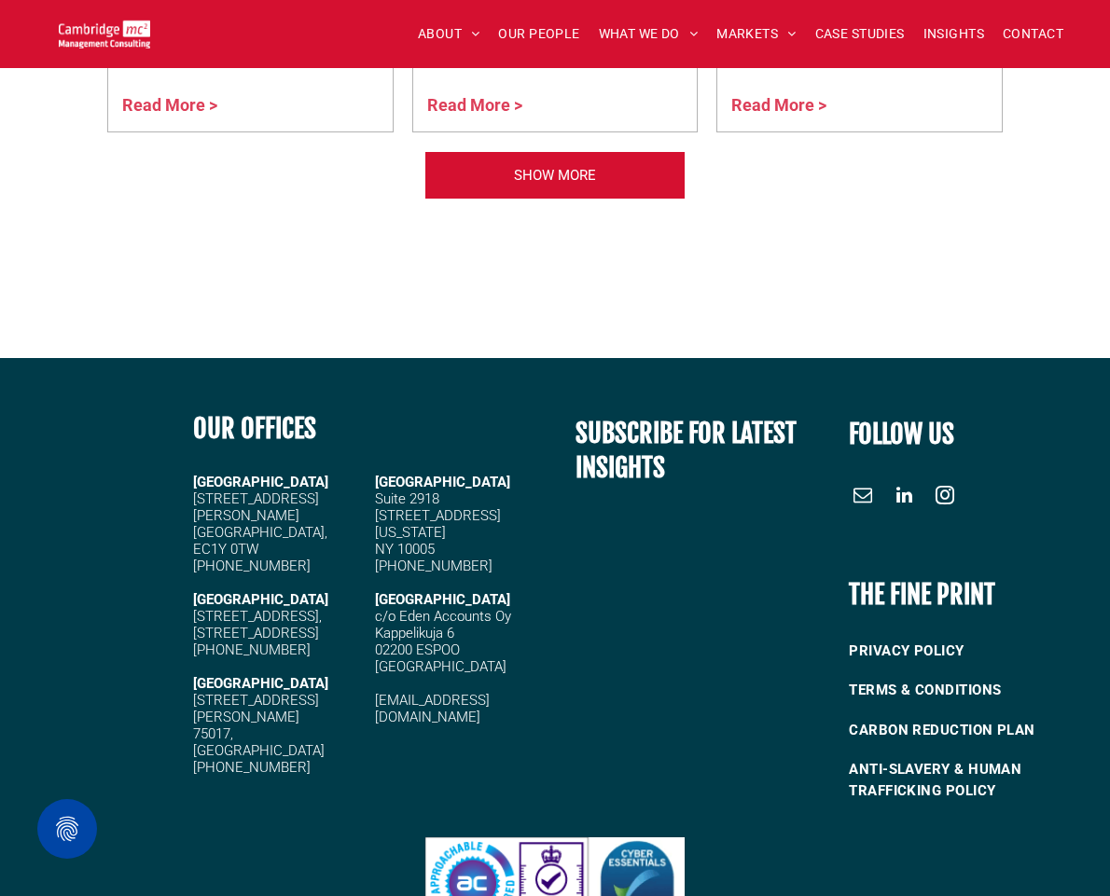
scroll to position [2251, 0]
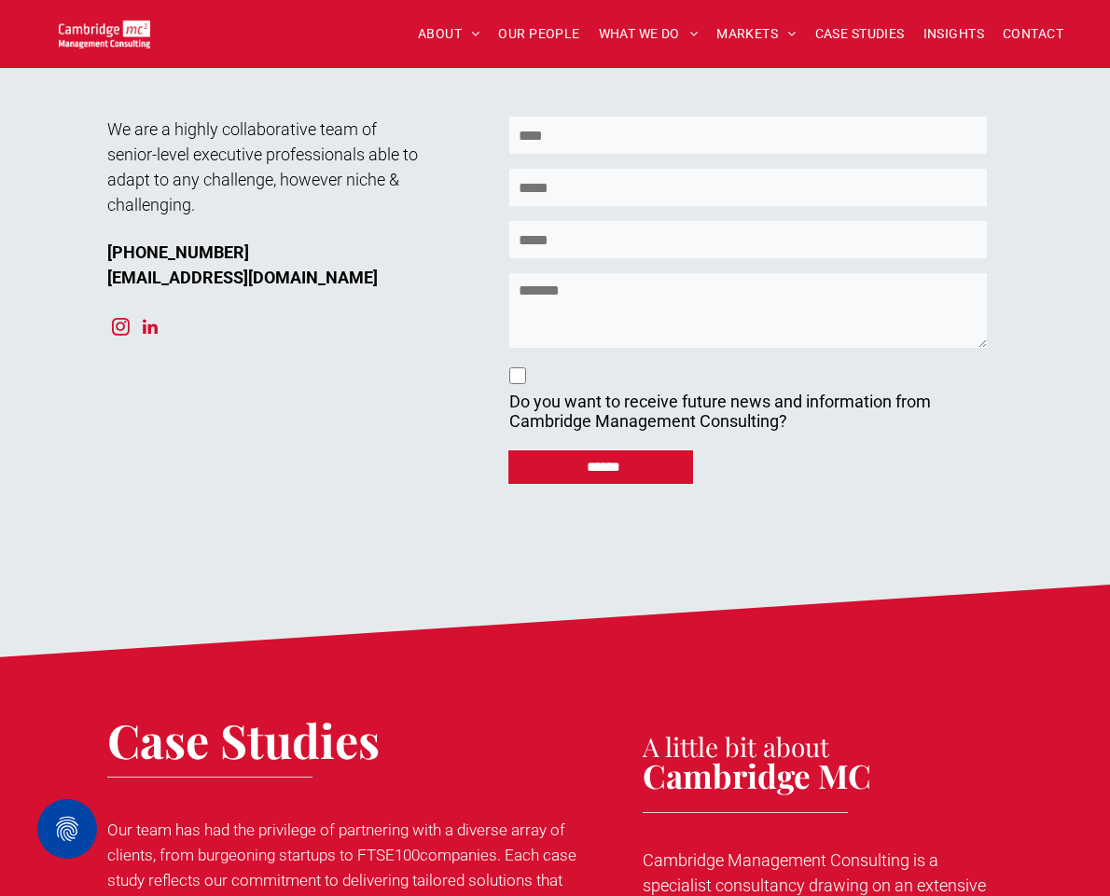
scroll to position [9239, 0]
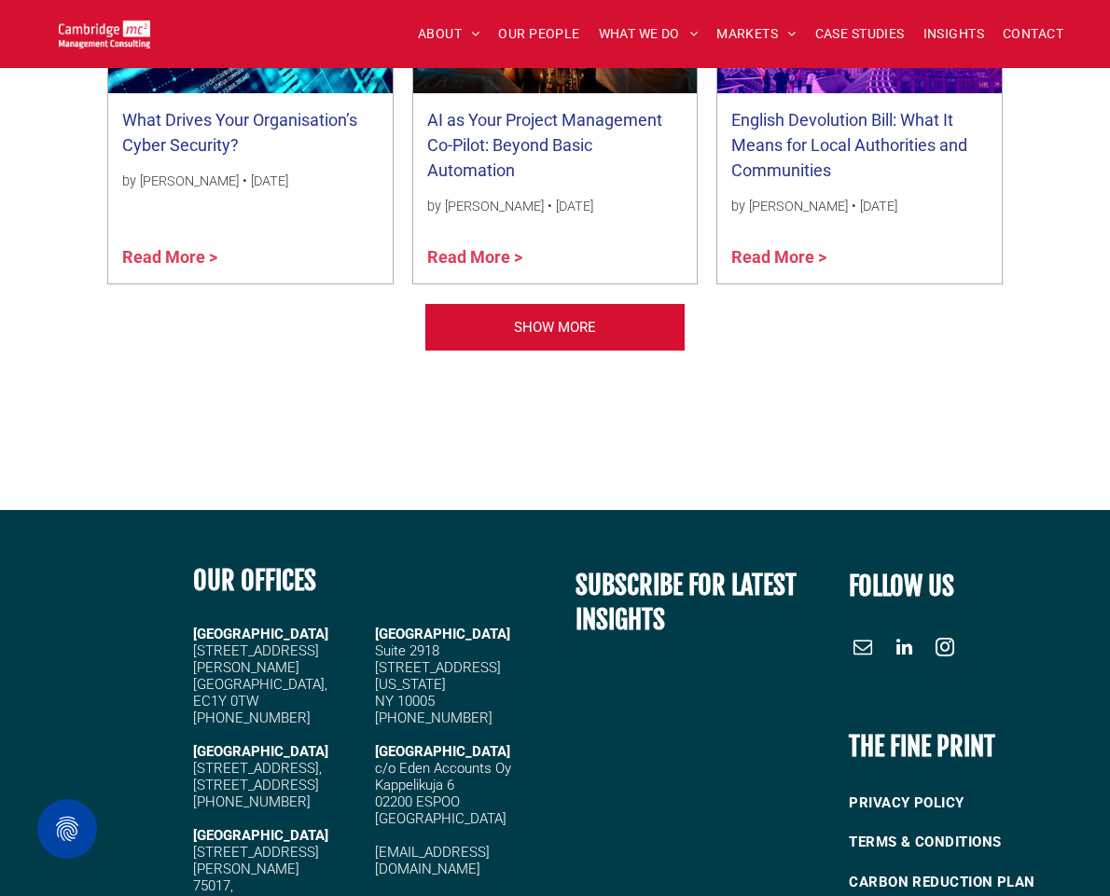
scroll to position [2175, 0]
